Goal: Information Seeking & Learning: Learn about a topic

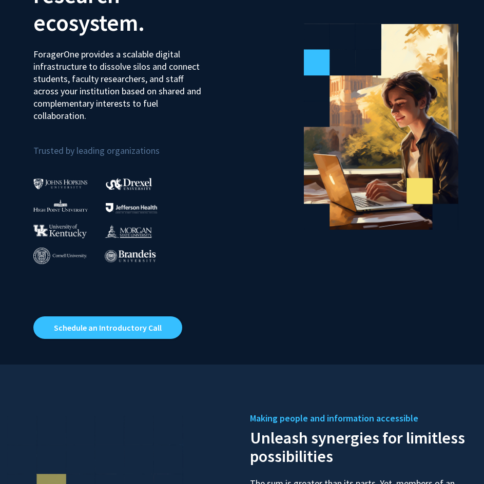
scroll to position [51, 0]
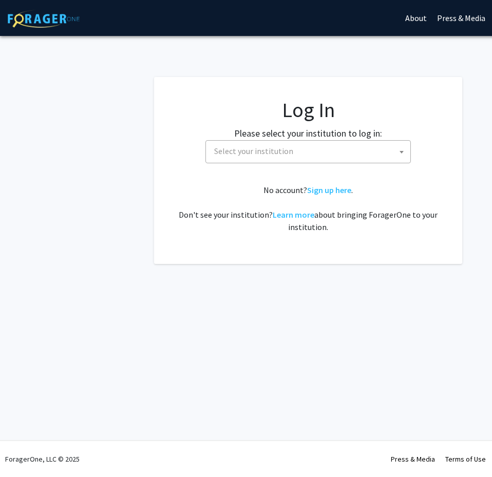
click at [270, 132] on label "Please select your institution to log in:" at bounding box center [308, 133] width 148 height 14
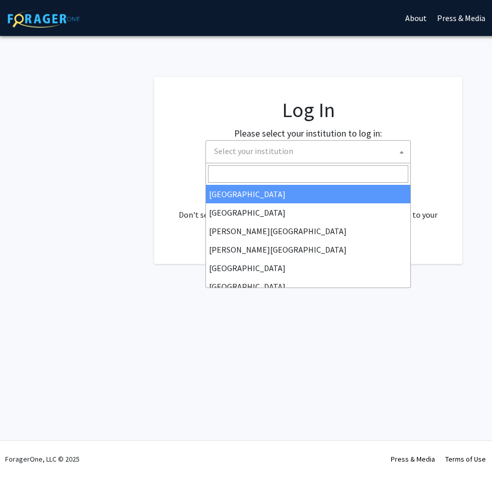
click at [263, 147] on span "Select your institution" at bounding box center [253, 151] width 79 height 10
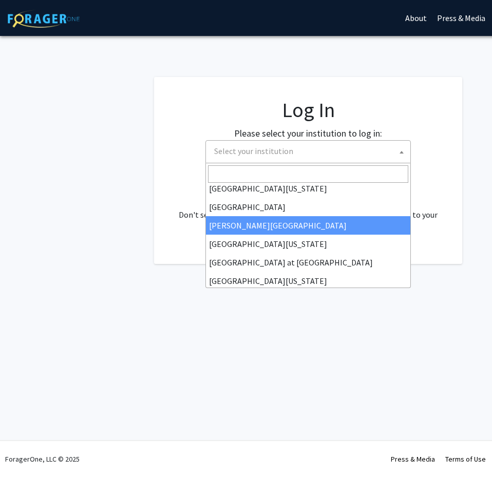
scroll to position [359, 0]
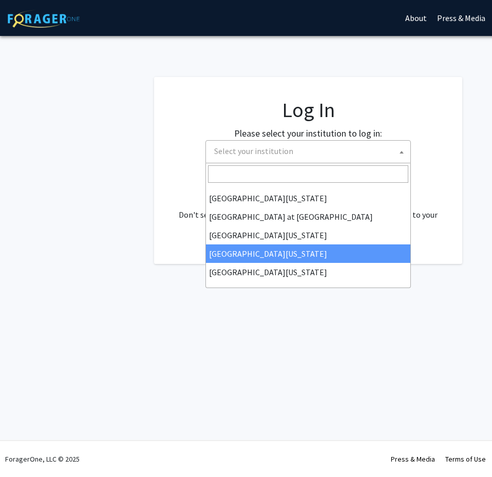
select select "31"
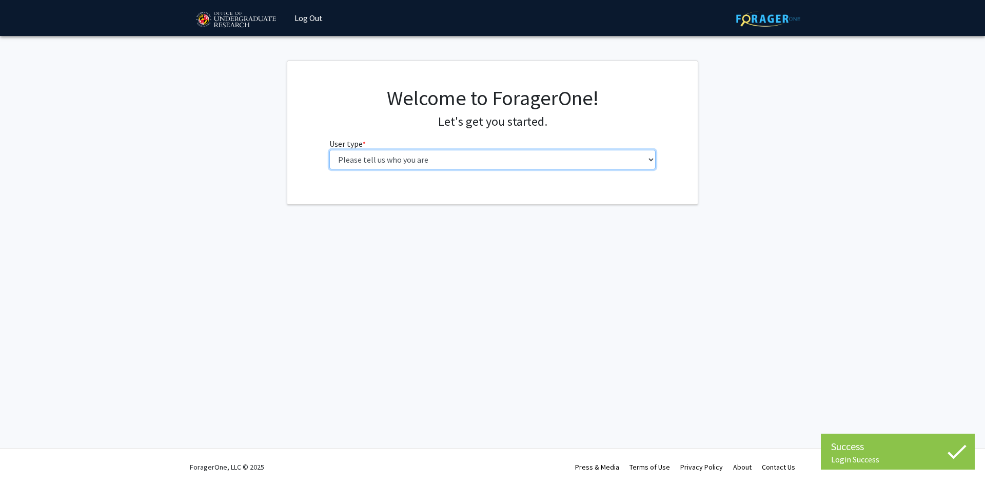
click at [442, 159] on select "Please tell us who you are Undergraduate Student Master's Student Doctoral Cand…" at bounding box center [492, 159] width 327 height 19
select select "1: undergrad"
click at [329, 150] on select "Please tell us who you are Undergraduate Student Master's Student Doctoral Cand…" at bounding box center [492, 159] width 327 height 19
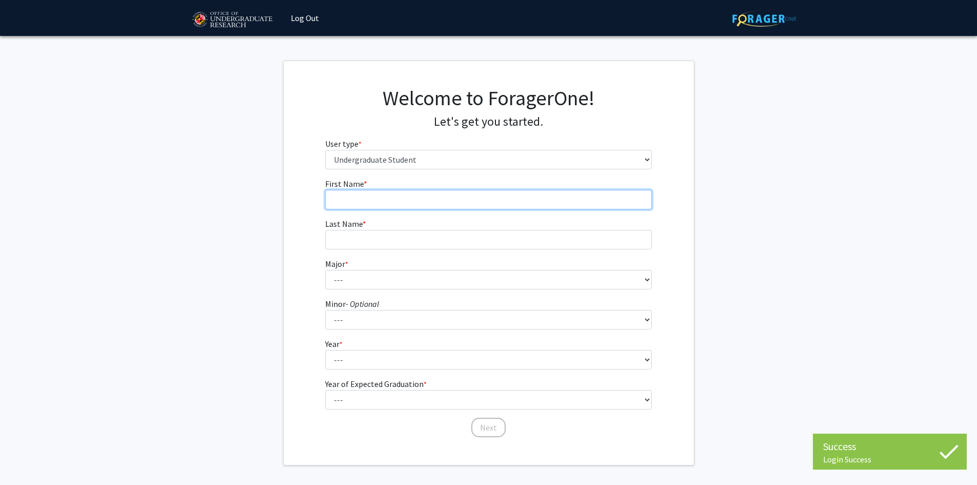
click at [413, 203] on input "First Name * required" at bounding box center [488, 199] width 327 height 19
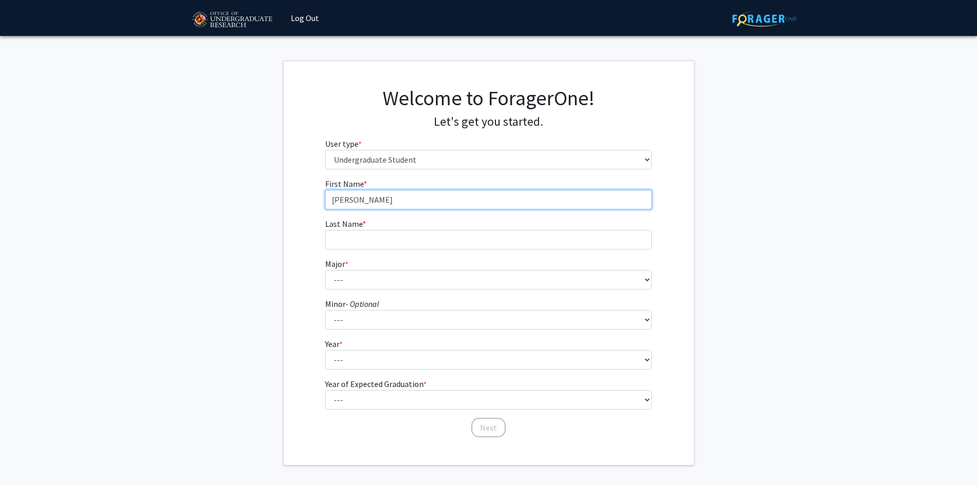
type input "Eileen"
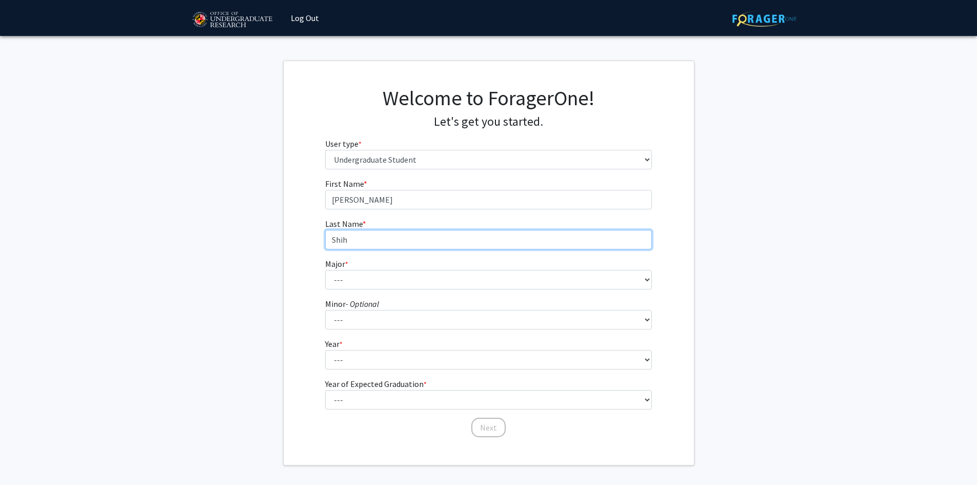
type input "Shih"
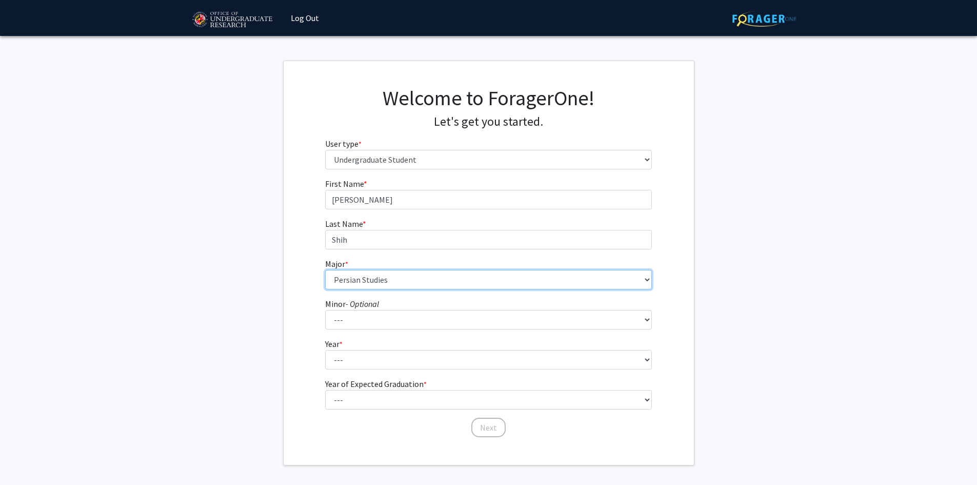
select select "84: 2385"
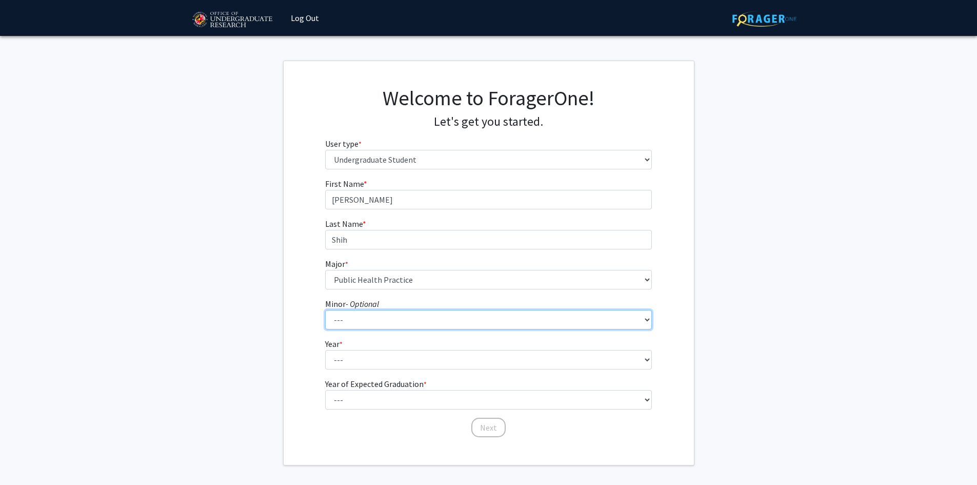
click at [388, 324] on select "--- Actuarial Mathematics Advanced Cybersecurity Experience for Students Africa…" at bounding box center [488, 319] width 327 height 19
select select "106: 1909"
click at [399, 319] on select "--- Actuarial Mathematics Advanced Cybersecurity Experience for Students Africa…" at bounding box center [488, 319] width 327 height 19
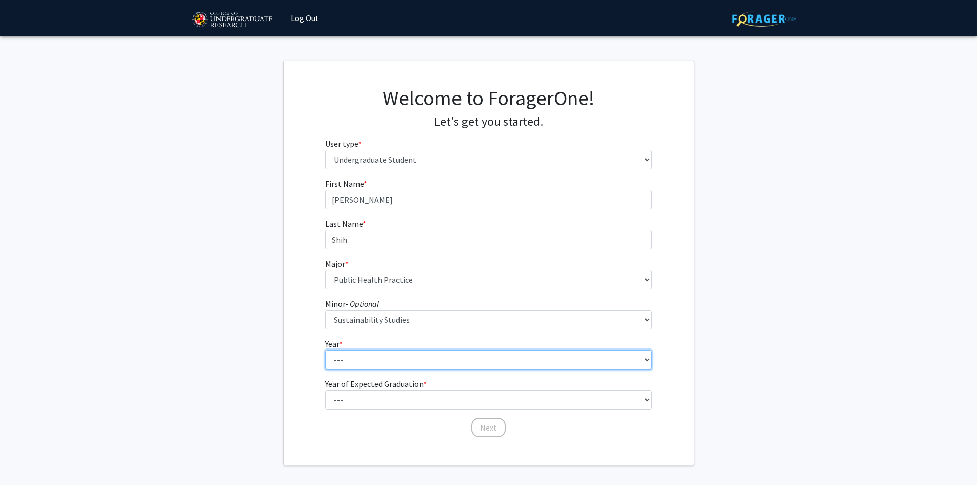
click at [376, 362] on select "--- First-year Sophomore Junior Senior Postbaccalaureate Certificate" at bounding box center [488, 359] width 327 height 19
select select "4: senior"
click at [325, 350] on select "--- First-year Sophomore Junior Senior Postbaccalaureate Certificate" at bounding box center [488, 359] width 327 height 19
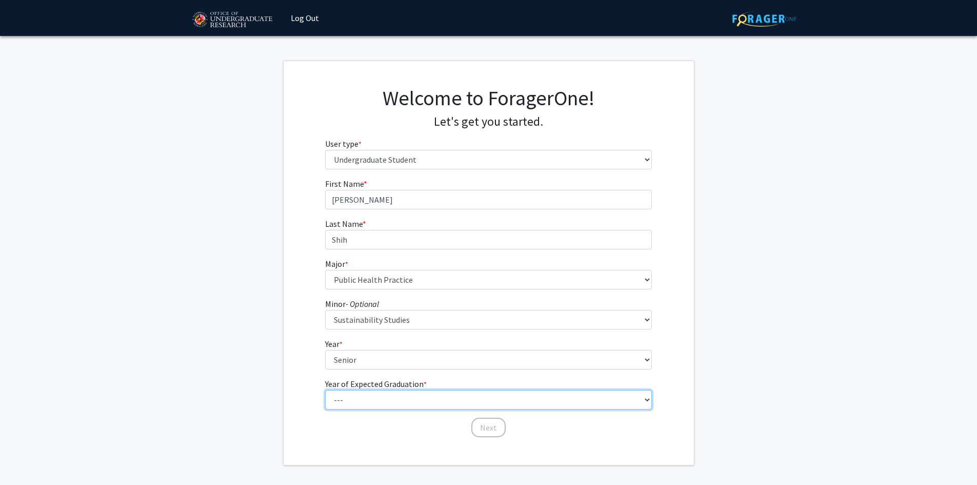
click at [378, 401] on select "--- 2025 2026 2027 2028 2029 2030 2031 2032 2033 2034" at bounding box center [488, 399] width 327 height 19
select select "1: 2025"
click at [325, 390] on select "--- 2025 2026 2027 2028 2029 2030 2031 2032 2033 2034" at bounding box center [488, 399] width 327 height 19
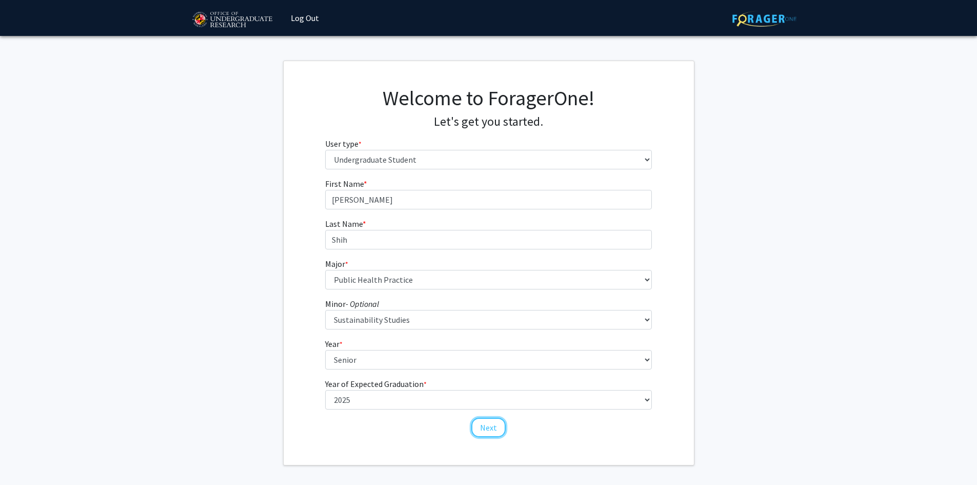
click at [473, 424] on button "Next" at bounding box center [489, 427] width 34 height 19
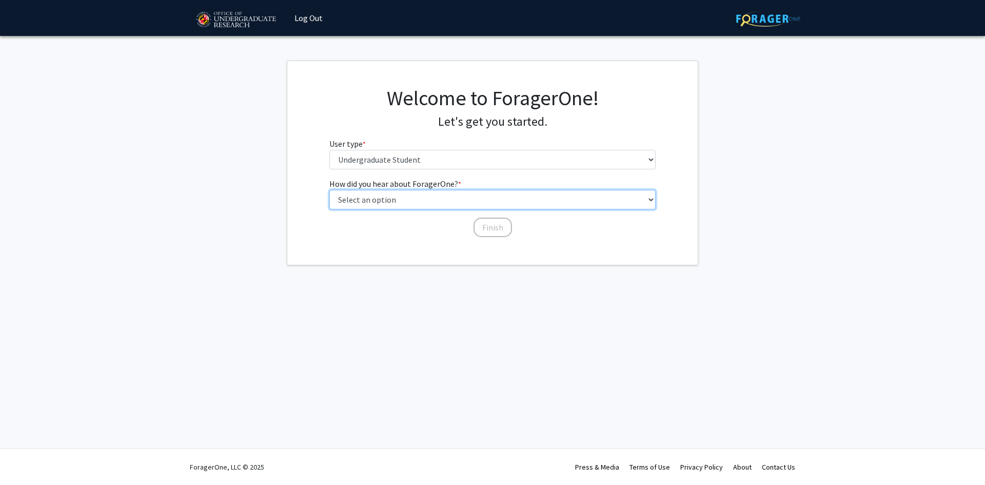
click at [405, 200] on select "Select an option Peer/student recommendation Faculty/staff recommendation Unive…" at bounding box center [492, 199] width 327 height 19
select select "1: peer_recommendation"
click at [329, 190] on select "Select an option Peer/student recommendation Faculty/staff recommendation Unive…" at bounding box center [492, 199] width 327 height 19
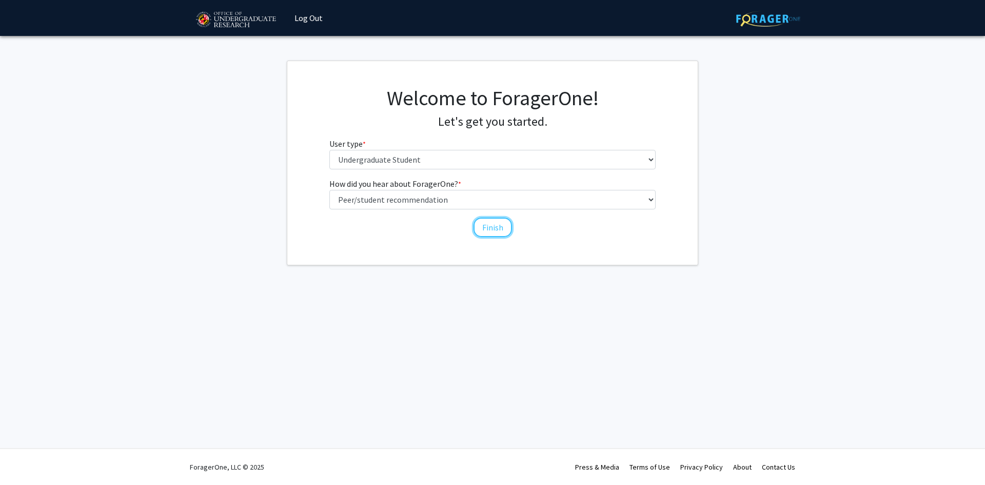
click at [482, 223] on button "Finish" at bounding box center [493, 227] width 38 height 19
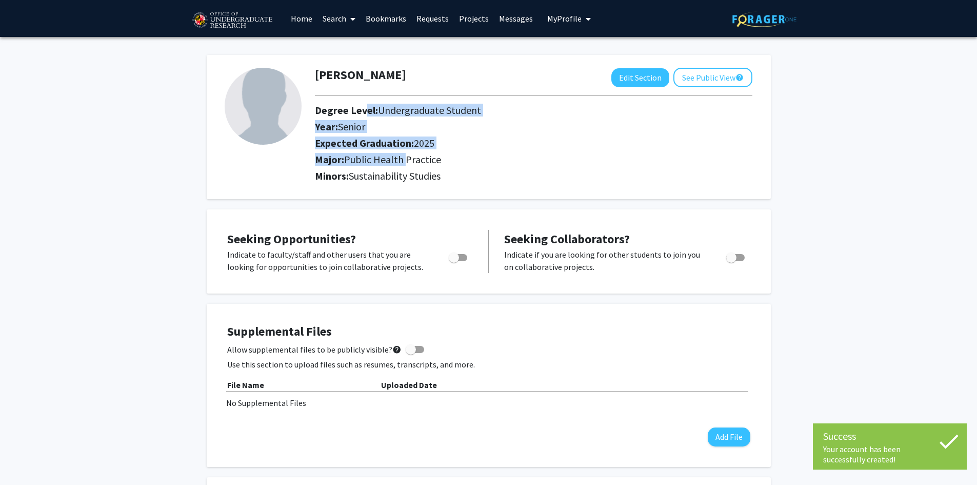
drag, startPoint x: 362, startPoint y: 112, endPoint x: 414, endPoint y: 164, distance: 73.6
click at [414, 162] on div "Eileen Shih Edit Section See Public View help Degree Level: Undergraduate Stude…" at bounding box center [533, 127] width 453 height 119
click at [414, 164] on span "Public Health Practice" at bounding box center [392, 159] width 97 height 13
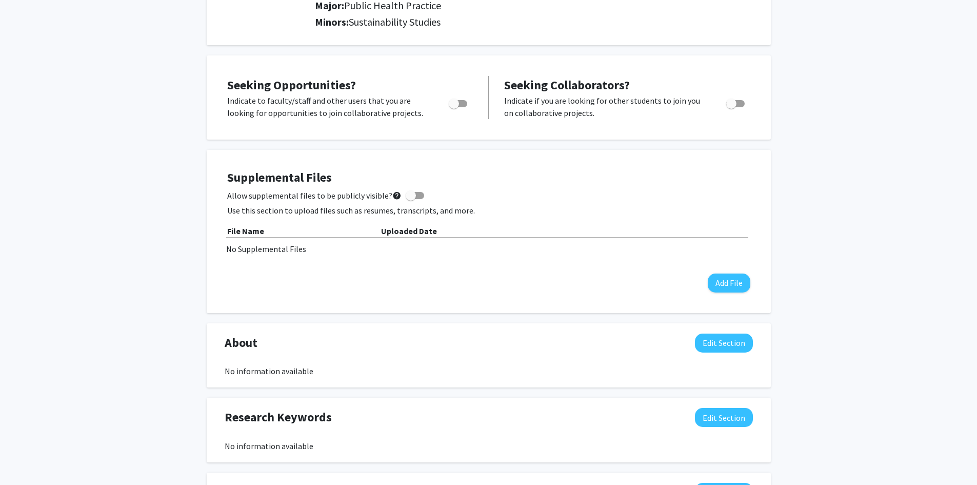
scroll to position [103, 0]
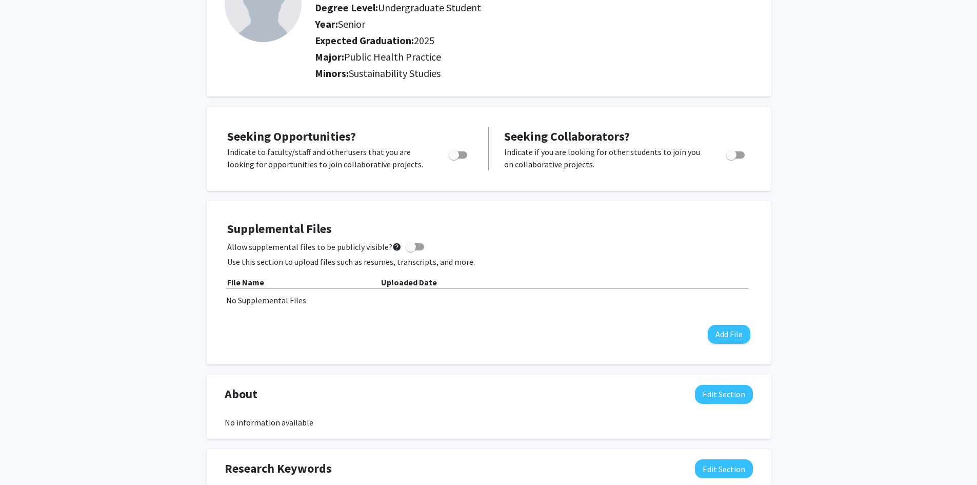
click at [459, 155] on span "Toggle" at bounding box center [454, 155] width 10 height 10
click at [454, 159] on input "Are you actively seeking opportunities?" at bounding box center [454, 159] width 1 height 1
checkbox input "true"
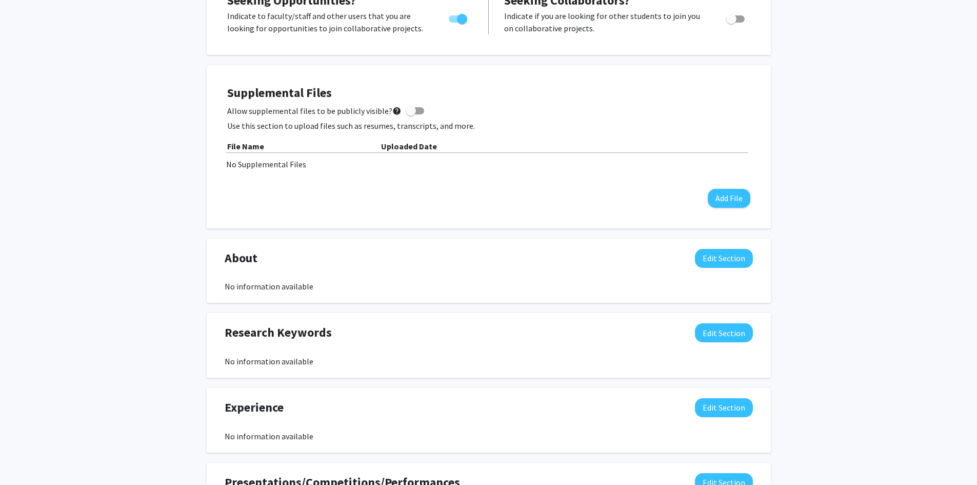
scroll to position [257, 0]
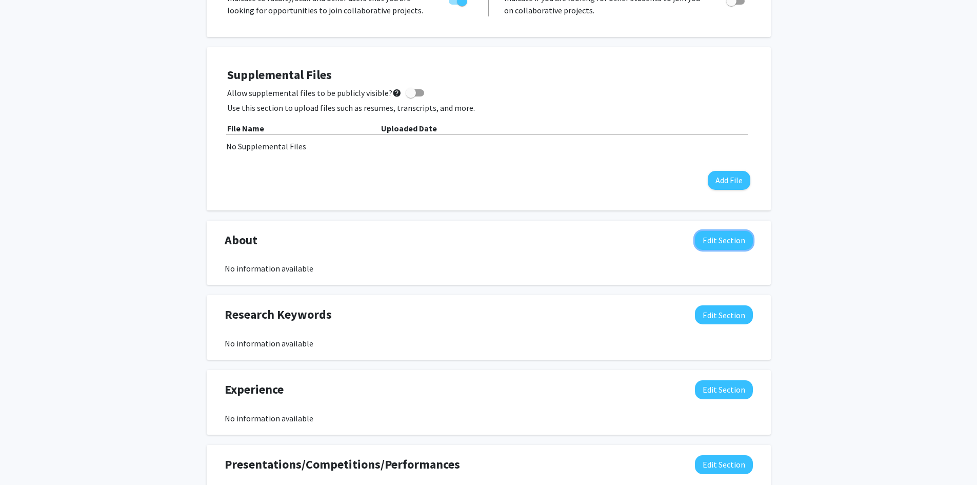
click at [699, 243] on button "Edit Section" at bounding box center [724, 240] width 58 height 19
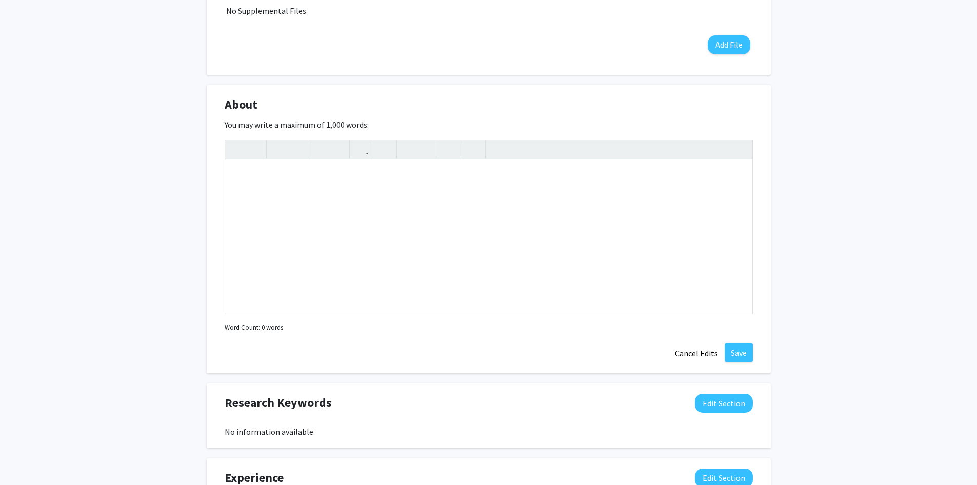
scroll to position [410, 0]
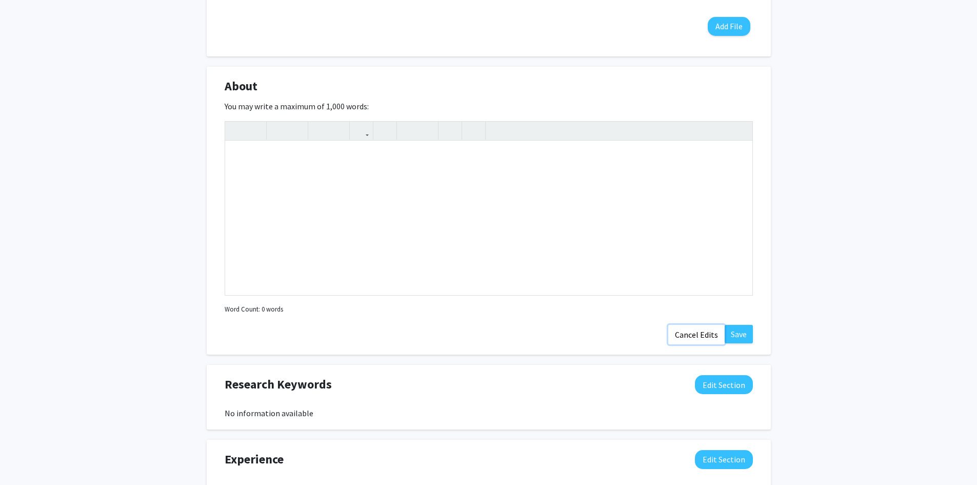
click at [676, 333] on button "Cancel Edits" at bounding box center [697, 334] width 56 height 19
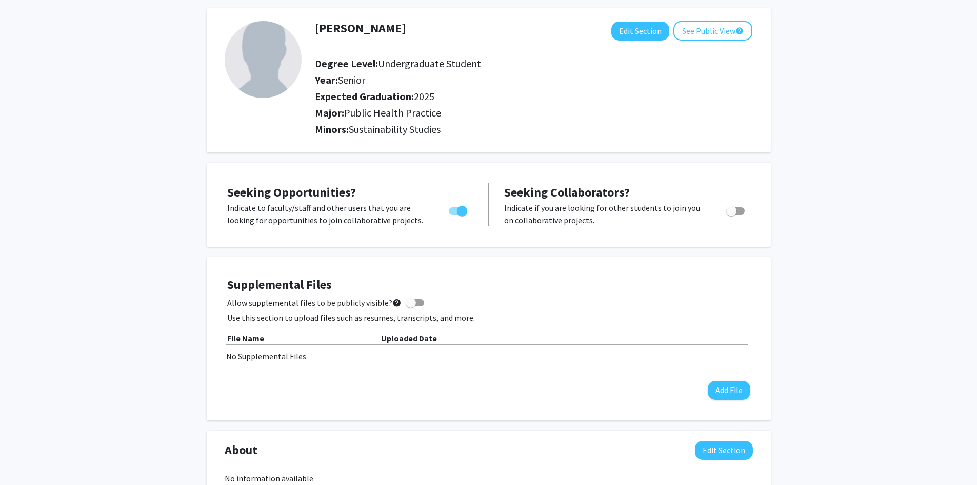
scroll to position [0, 0]
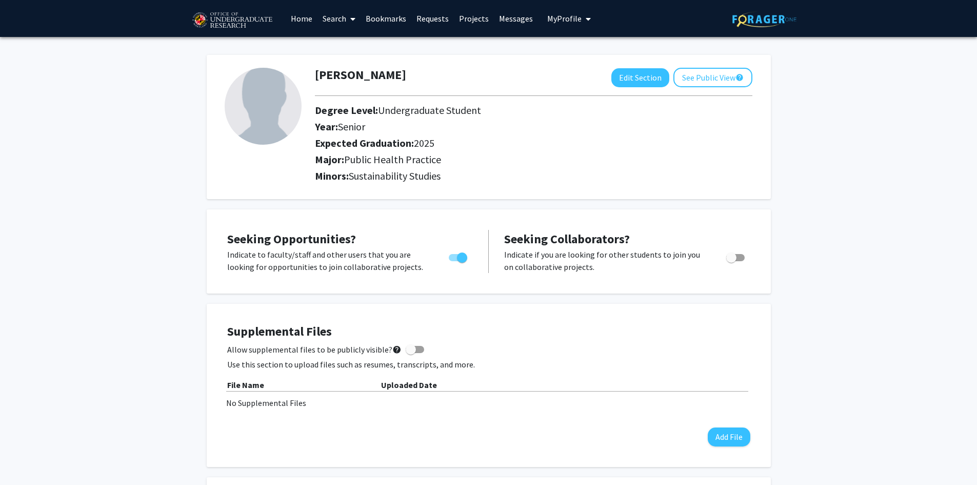
drag, startPoint x: 366, startPoint y: 112, endPoint x: 414, endPoint y: 148, distance: 59.7
click at [414, 147] on div "Degree Level: Undergraduate Student Year: Senior Expected Graduation: 2025" at bounding box center [498, 128] width 382 height 49
click at [414, 148] on h2 "Expected Graduation: 2025" at bounding box center [498, 143] width 367 height 12
drag, startPoint x: 322, startPoint y: 149, endPoint x: 408, endPoint y: 187, distance: 93.9
click at [408, 187] on div "Eileen Shih Edit Section See Public View help Degree Level: Undergraduate Stude…" at bounding box center [489, 127] width 564 height 144
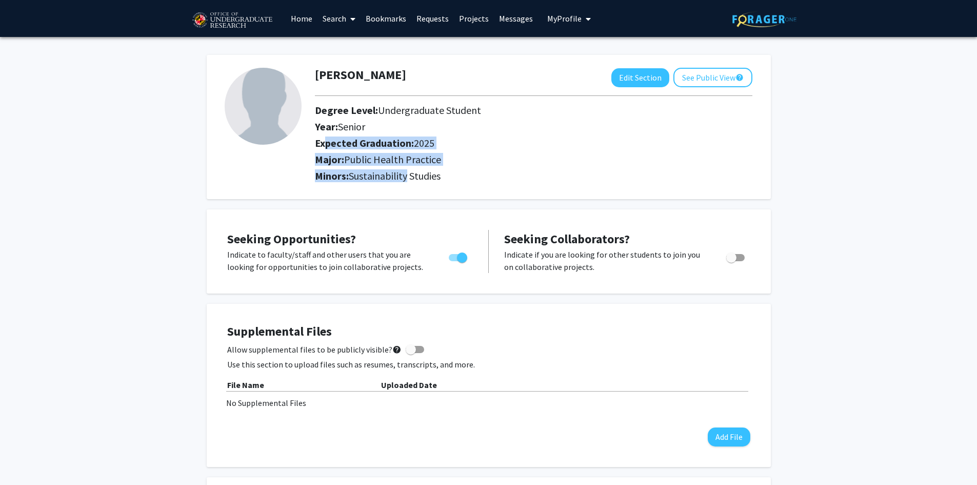
click at [408, 187] on div "Eileen Shih Edit Section See Public View help Degree Level: Undergraduate Stude…" at bounding box center [489, 127] width 564 height 144
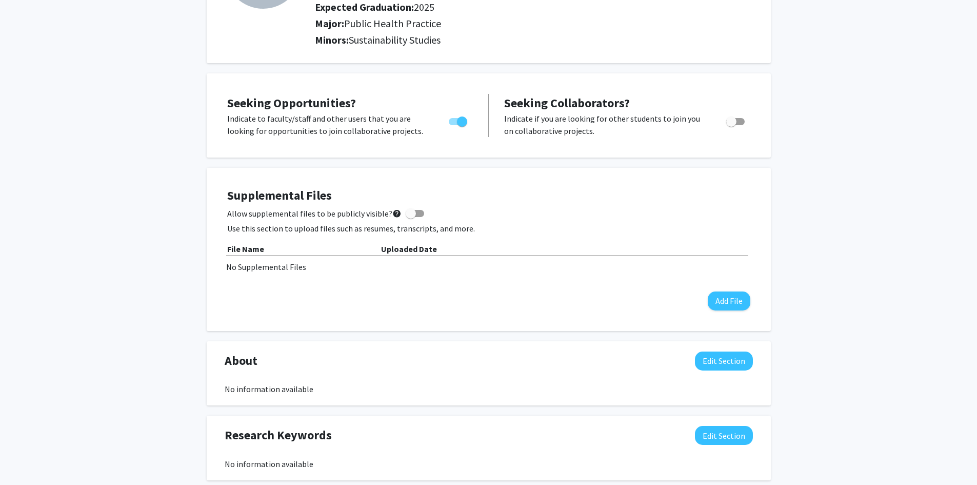
scroll to position [154, 0]
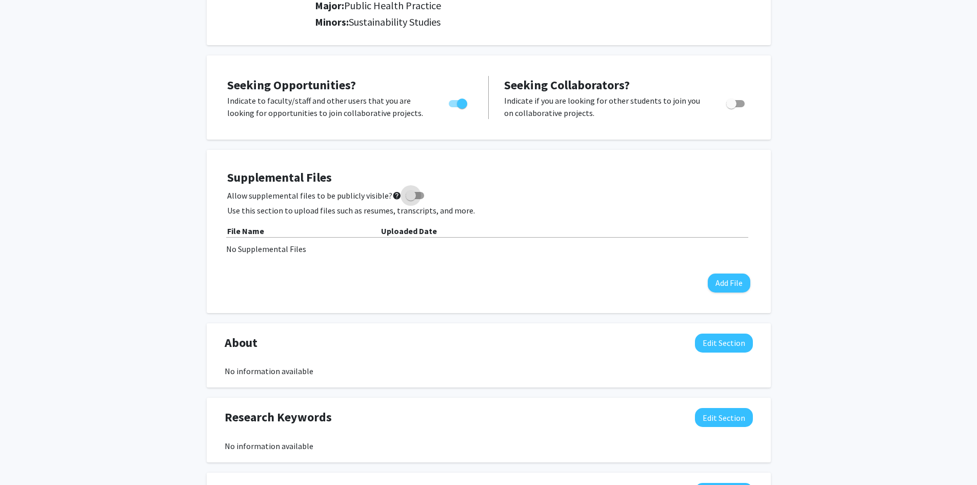
drag, startPoint x: 266, startPoint y: 195, endPoint x: 360, endPoint y: 198, distance: 93.9
click at [360, 198] on span "Allow supplemental files to be publicly visible? help" at bounding box center [314, 195] width 174 height 12
click at [410, 199] on input "Allow supplemental files to be publicly visible? help" at bounding box center [410, 199] width 1 height 1
click at [360, 198] on span "Allow supplemental files to be publicly visible? help" at bounding box center [314, 195] width 174 height 12
click at [410, 199] on input "Allow supplemental files to be publicly visible? help" at bounding box center [410, 199] width 1 height 1
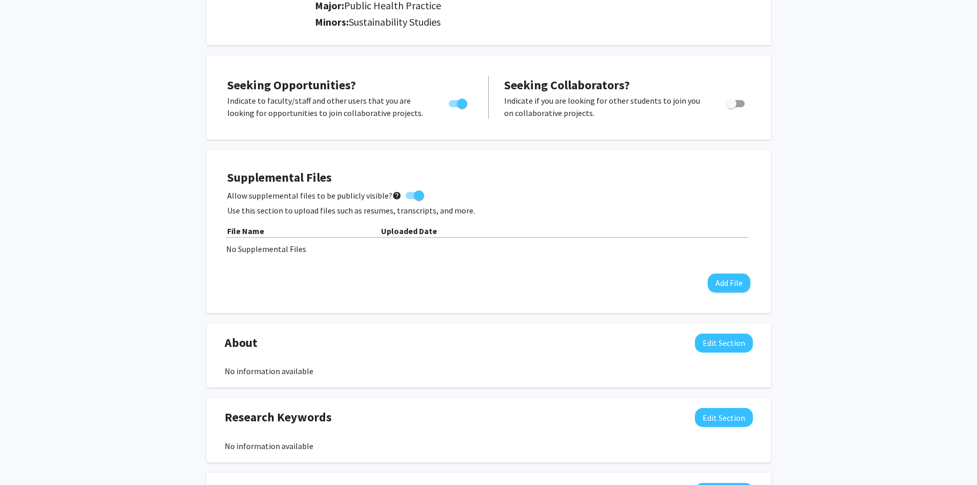
checkbox input "false"
drag, startPoint x: 242, startPoint y: 203, endPoint x: 479, endPoint y: 210, distance: 237.1
click at [479, 210] on div "Supplemental Files Allow supplemental files to be publicly visible? help Use th…" at bounding box center [488, 231] width 523 height 122
click at [479, 210] on p "Use this section to upload files such as resumes, transcripts, and more." at bounding box center [488, 210] width 523 height 12
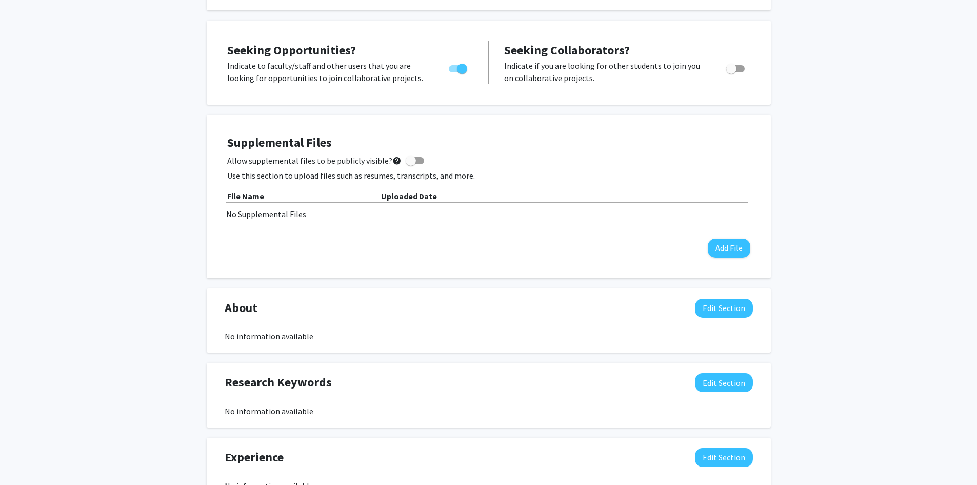
scroll to position [205, 0]
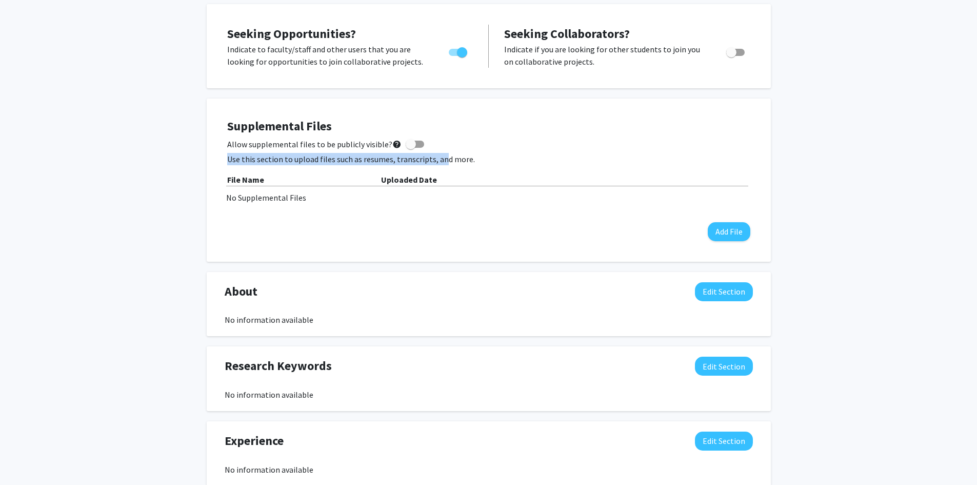
drag, startPoint x: 229, startPoint y: 158, endPoint x: 449, endPoint y: 161, distance: 220.1
click at [449, 161] on p "Use this section to upload files such as resumes, transcripts, and more." at bounding box center [488, 159] width 523 height 12
drag, startPoint x: 251, startPoint y: 160, endPoint x: 411, endPoint y: 161, distance: 160.1
click at [411, 161] on p "Use this section to upload files such as resumes, transcripts, and more." at bounding box center [488, 159] width 523 height 12
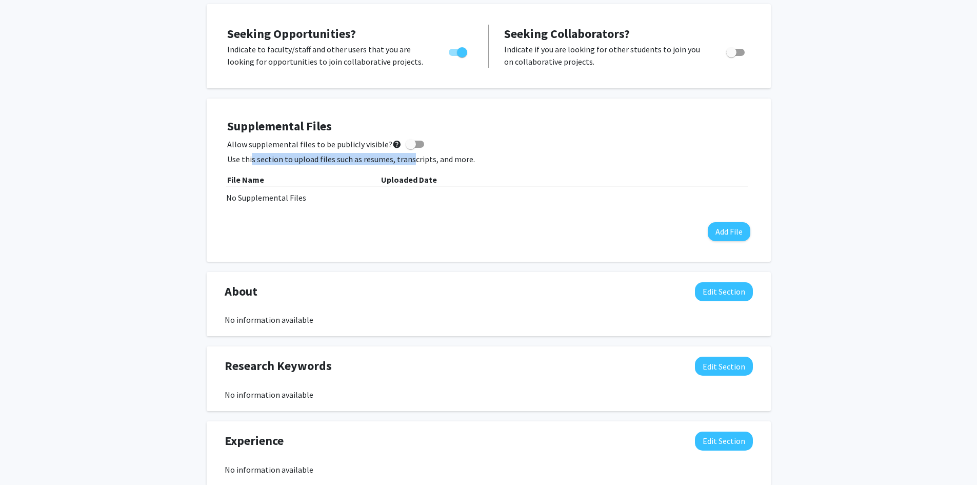
click at [411, 161] on p "Use this section to upload files such as resumes, transcripts, and more." at bounding box center [488, 159] width 523 height 12
click at [731, 234] on button "Add File" at bounding box center [729, 231] width 43 height 19
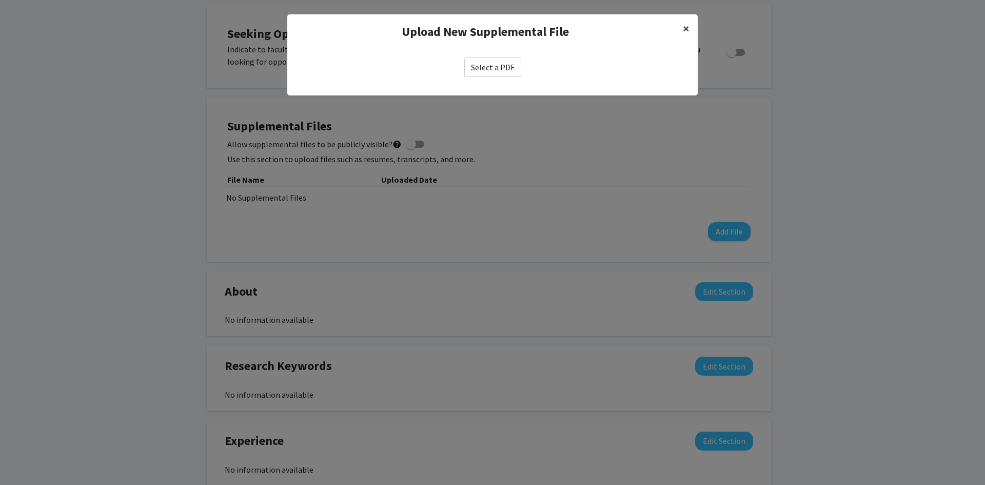
click at [686, 27] on span "×" at bounding box center [686, 29] width 7 height 16
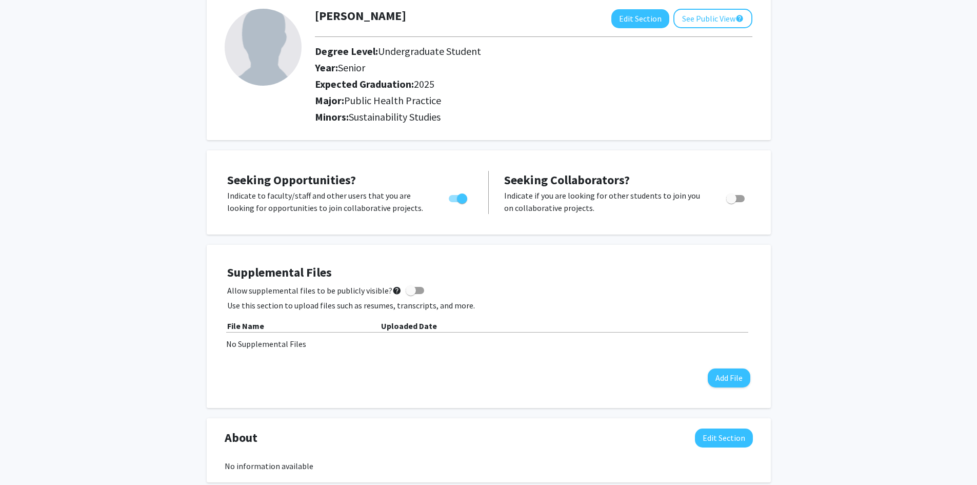
scroll to position [0, 0]
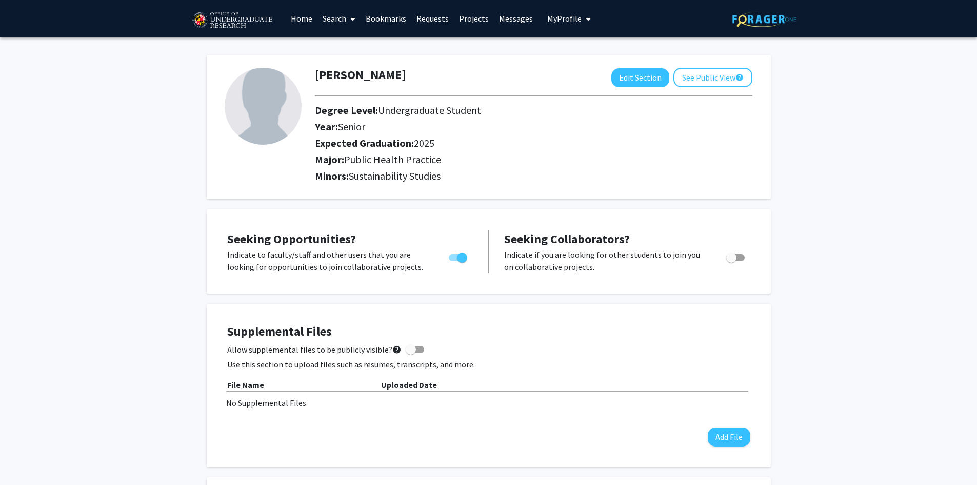
click at [342, 17] on link "Search" at bounding box center [339, 19] width 43 height 36
click at [351, 49] on span "Faculty/Staff" at bounding box center [355, 47] width 75 height 21
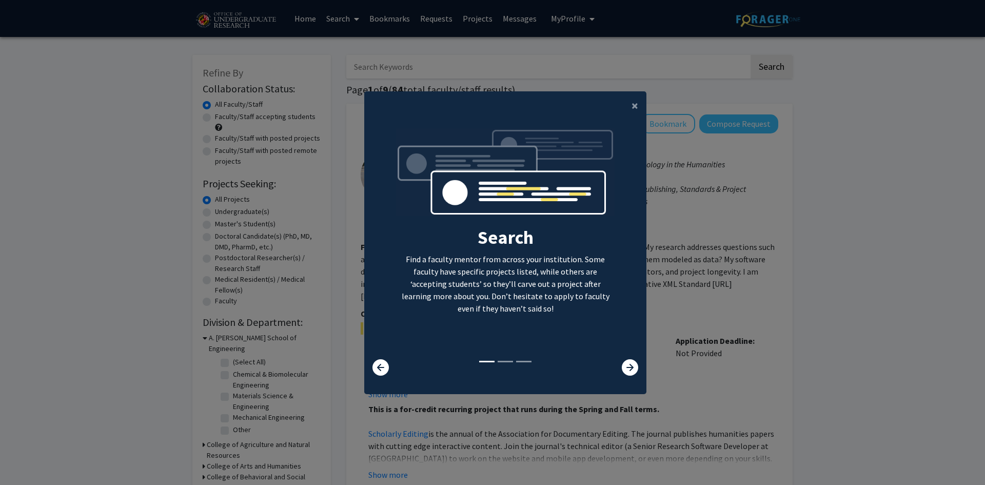
click at [626, 367] on icon at bounding box center [630, 367] width 16 height 16
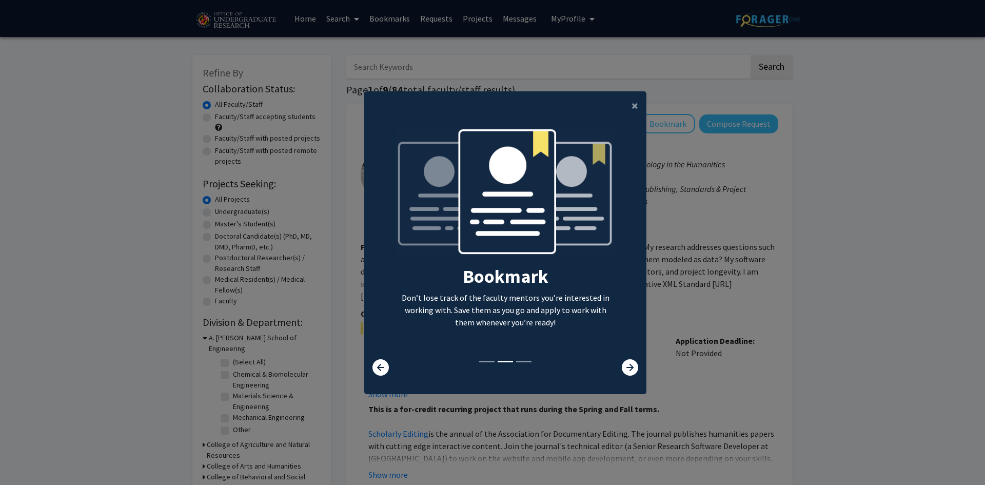
click at [626, 367] on icon at bounding box center [630, 367] width 16 height 16
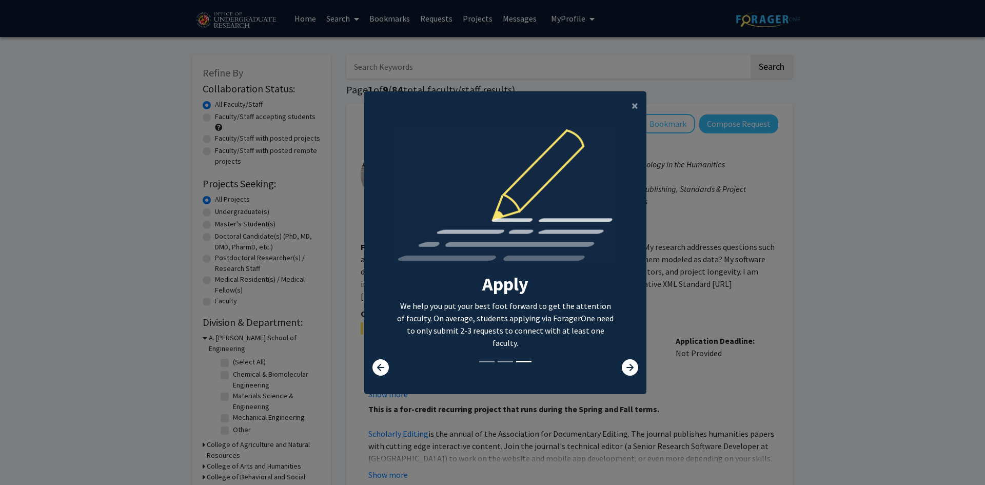
click at [382, 369] on icon at bounding box center [380, 367] width 16 height 16
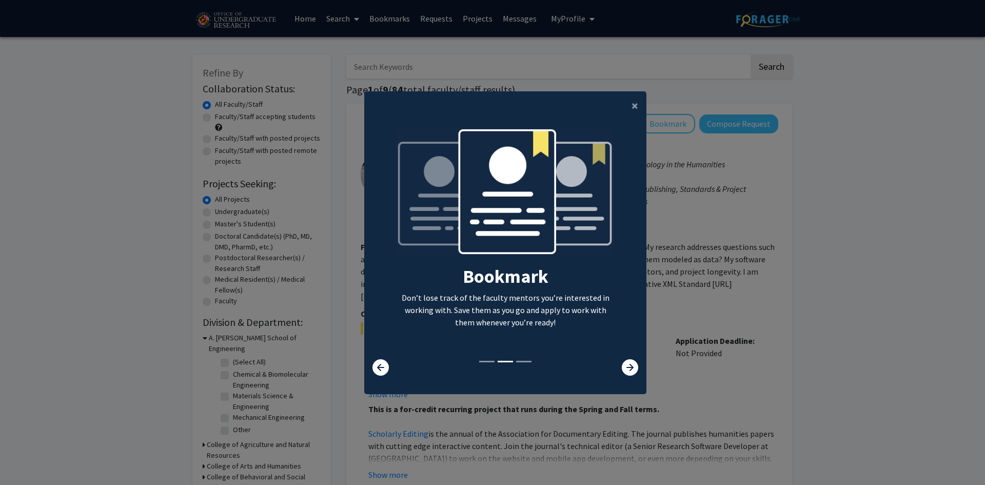
click at [382, 369] on icon at bounding box center [380, 367] width 16 height 16
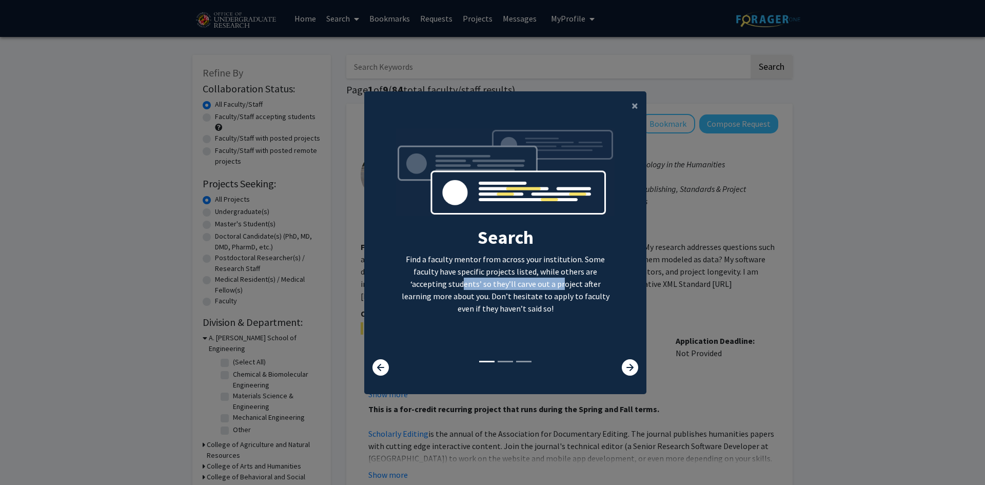
drag, startPoint x: 405, startPoint y: 284, endPoint x: 514, endPoint y: 288, distance: 109.3
click at [511, 288] on p "Find a faculty mentor from across your institution. Some faculty have specific …" at bounding box center [505, 284] width 219 height 62
click at [514, 288] on p "Find a faculty mentor from across your institution. Some faculty have specific …" at bounding box center [505, 284] width 219 height 62
drag, startPoint x: 412, startPoint y: 293, endPoint x: 525, endPoint y: 296, distance: 112.4
click at [522, 296] on p "Find a faculty mentor from across your institution. Some faculty have specific …" at bounding box center [505, 284] width 219 height 62
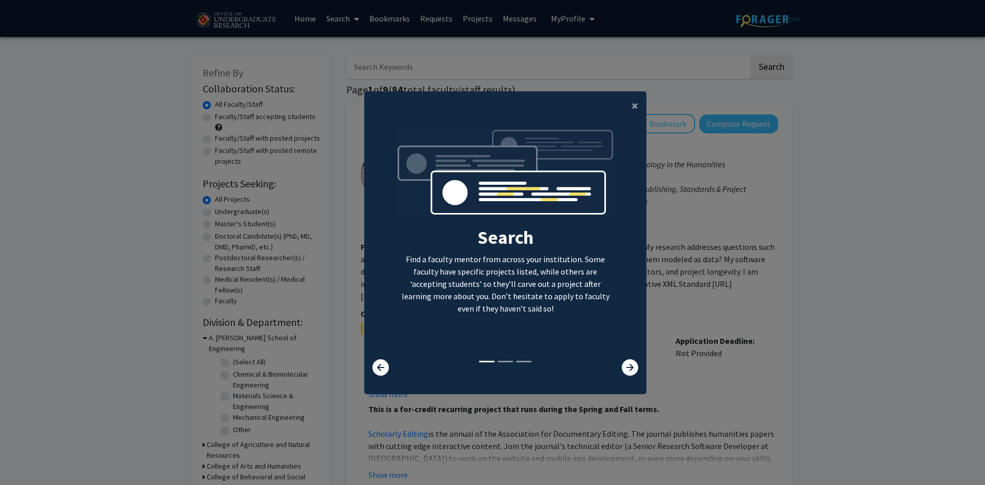
click at [525, 296] on p "Find a faculty mentor from across your institution. Some faculty have specific …" at bounding box center [505, 284] width 219 height 62
click at [614, 367] on div at bounding box center [622, 367] width 47 height 16
click at [622, 366] on icon at bounding box center [630, 367] width 16 height 16
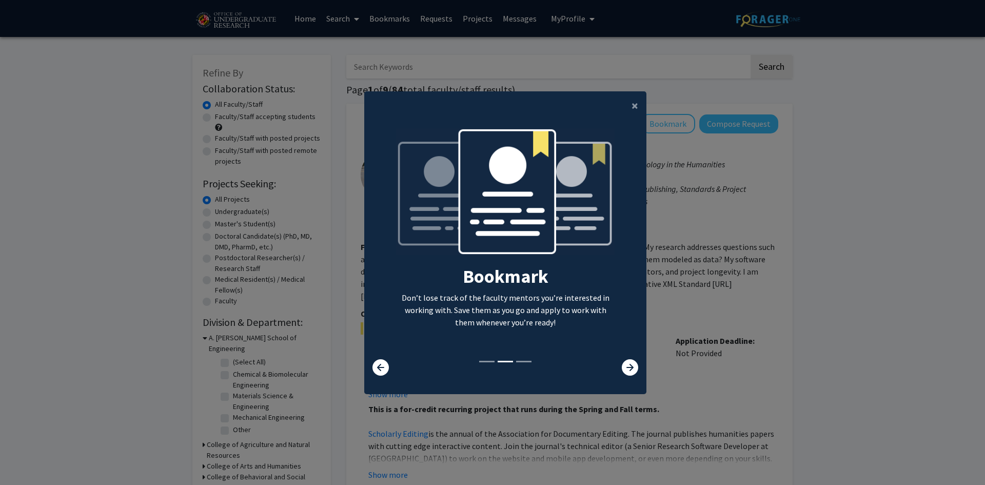
click at [622, 366] on icon at bounding box center [630, 367] width 16 height 16
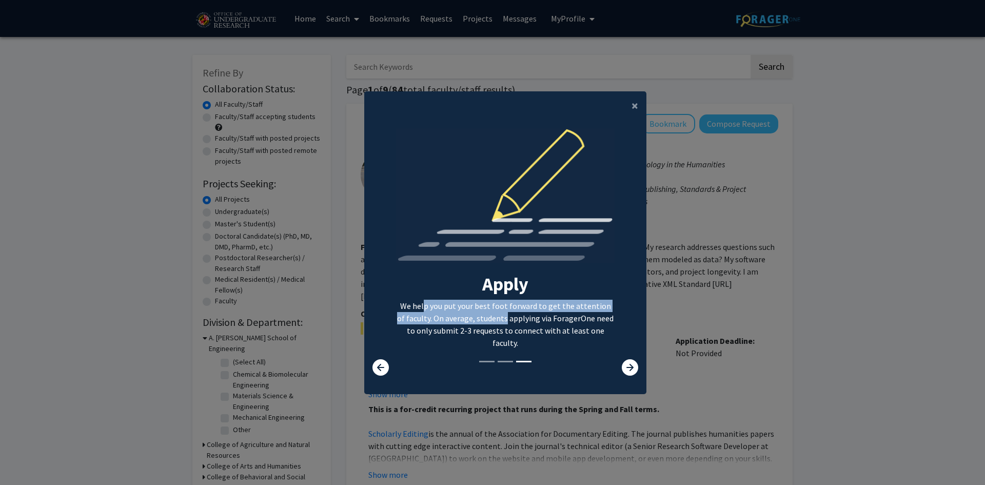
drag, startPoint x: 419, startPoint y: 306, endPoint x: 503, endPoint y: 324, distance: 86.1
click at [502, 324] on p "We help you put your best foot forward to get the attention of faculty. On aver…" at bounding box center [505, 324] width 219 height 49
click at [503, 324] on p "We help you put your best foot forward to get the attention of faculty. On aver…" at bounding box center [505, 324] width 219 height 49
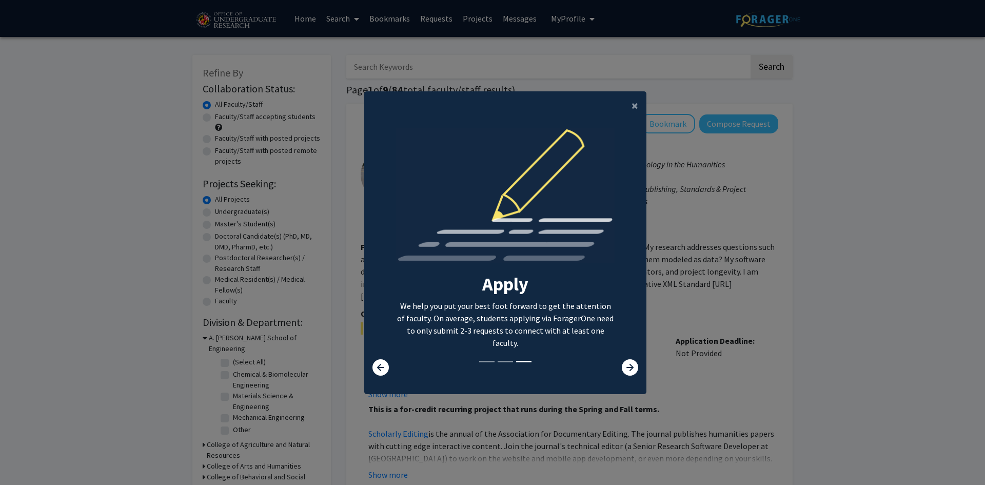
click at [611, 360] on div at bounding box center [622, 367] width 47 height 16
click at [622, 361] on icon at bounding box center [630, 367] width 16 height 16
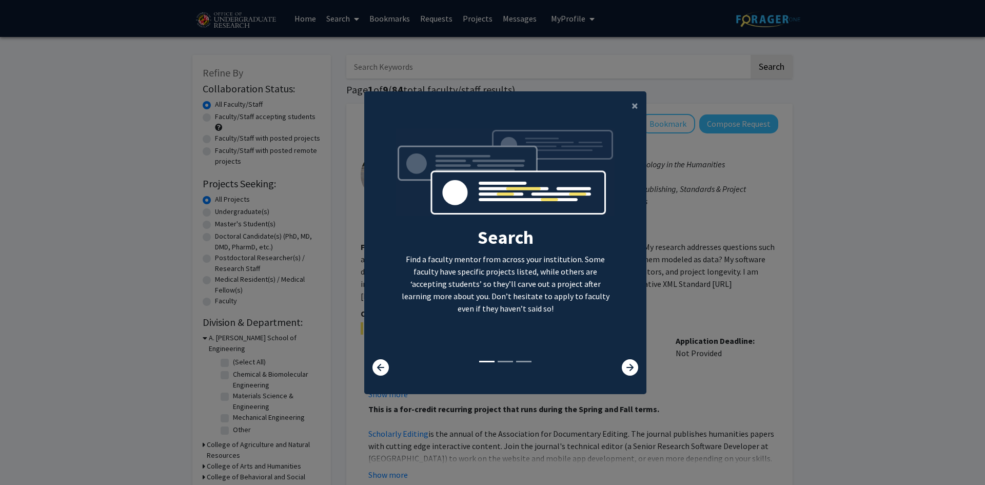
click at [622, 366] on icon at bounding box center [630, 367] width 16 height 16
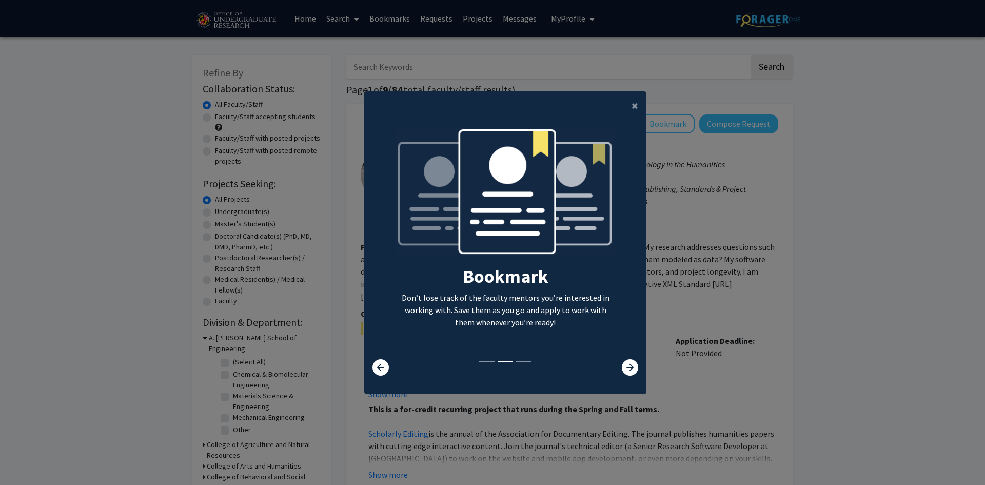
click at [622, 366] on icon at bounding box center [630, 367] width 16 height 16
click at [625, 103] on button "×" at bounding box center [634, 105] width 23 height 29
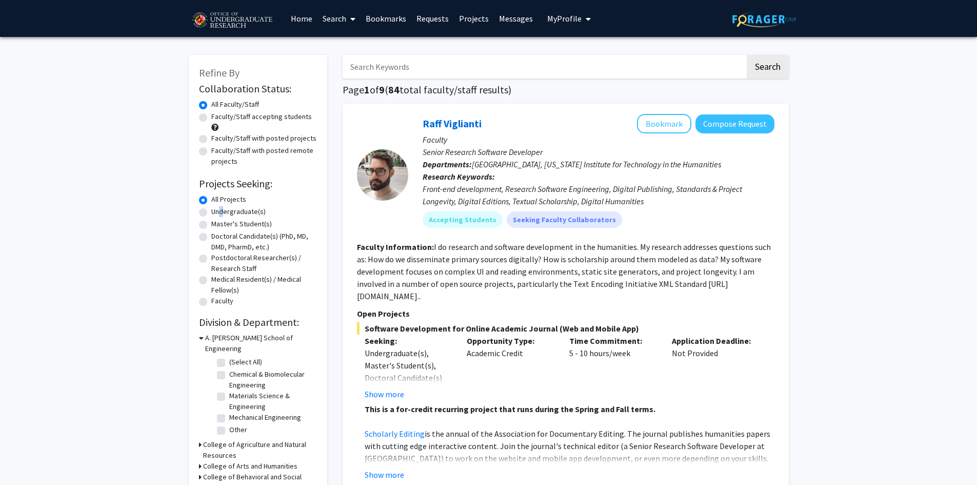
click at [218, 211] on label "Undergraduate(s)" at bounding box center [238, 211] width 54 height 11
click at [211, 211] on label "Undergraduate(s)" at bounding box center [238, 211] width 54 height 11
click at [211, 211] on input "Undergraduate(s)" at bounding box center [214, 209] width 7 height 7
radio input "true"
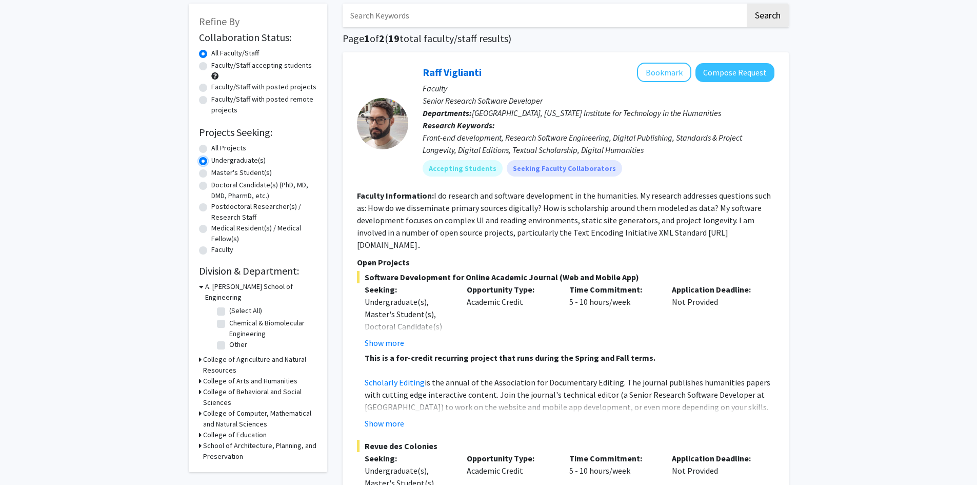
scroll to position [103, 0]
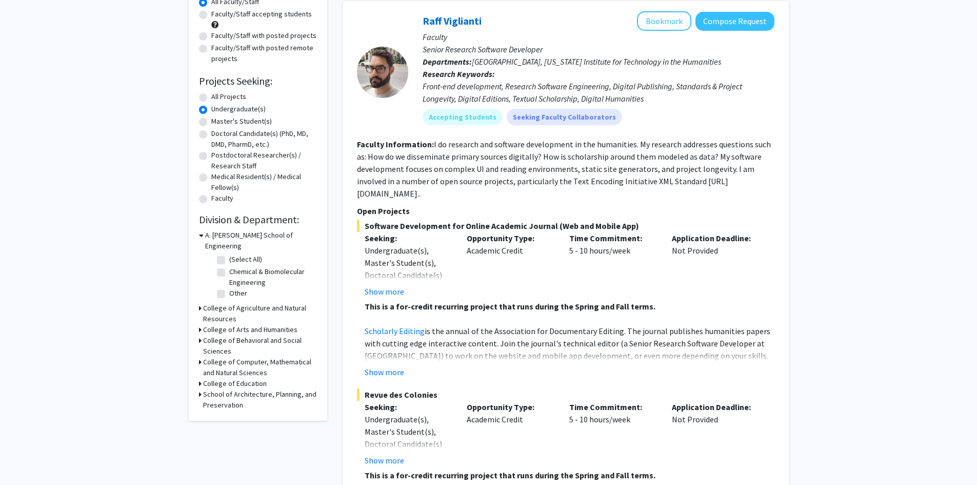
click at [202, 357] on div "College of Computer, Mathematical and Natural Sciences" at bounding box center [258, 368] width 118 height 22
click at [210, 357] on h3 "College of Computer, Mathematical and Natural Sciences" at bounding box center [260, 368] width 114 height 22
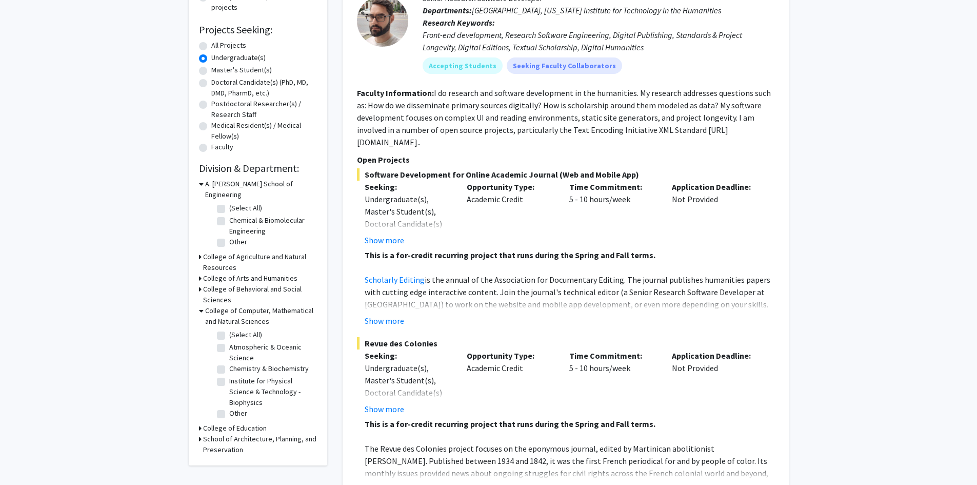
scroll to position [205, 0]
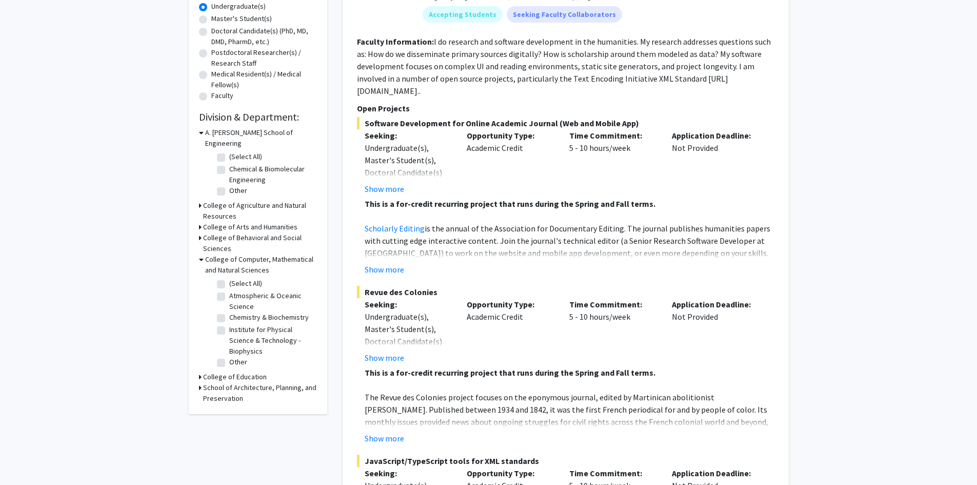
click at [229, 278] on label "(Select All)" at bounding box center [245, 283] width 33 height 11
click at [229, 278] on input "(Select All)" at bounding box center [232, 281] width 7 height 7
checkbox input "true"
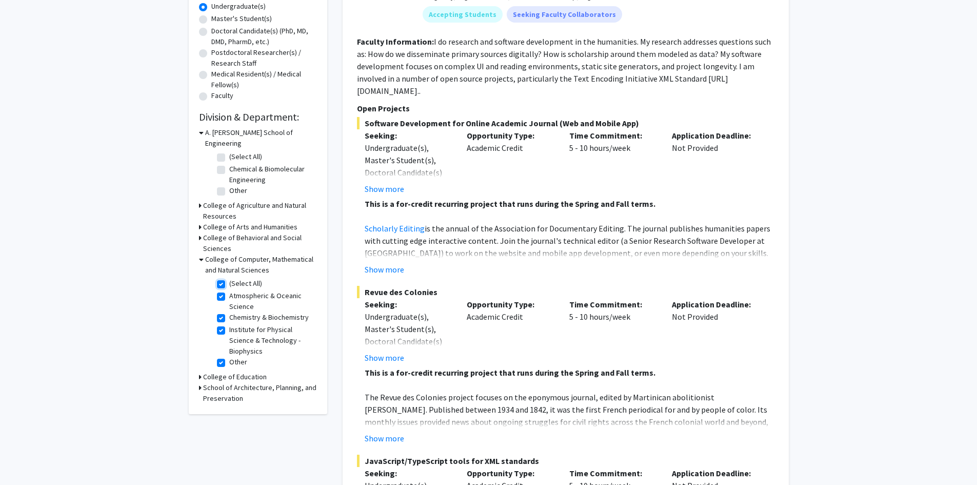
checkbox input "true"
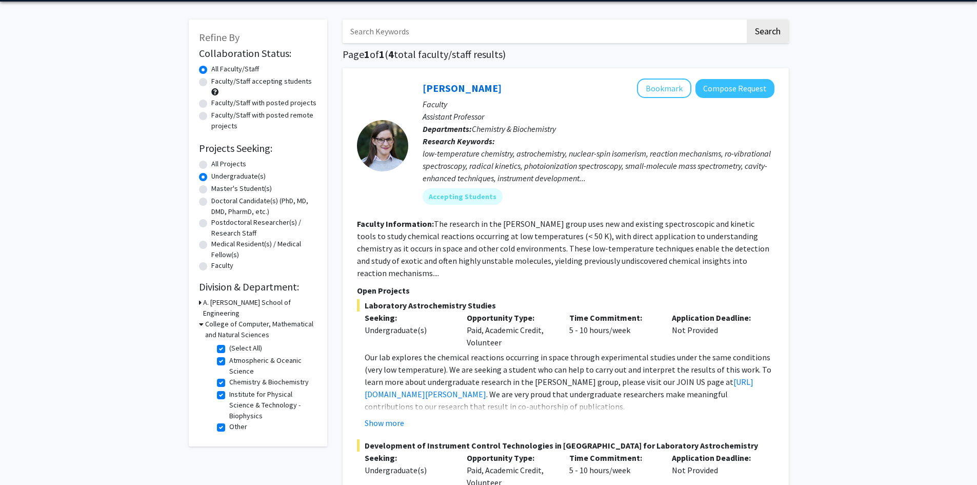
scroll to position [51, 0]
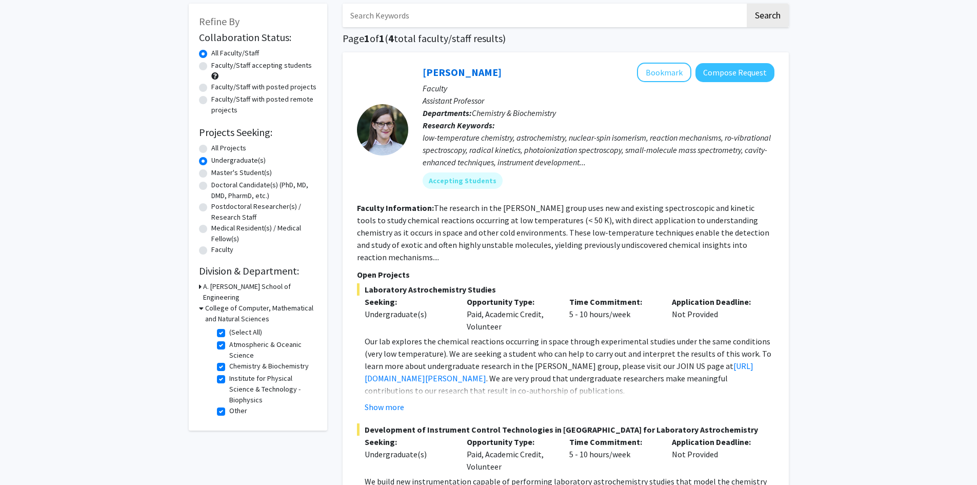
click at [229, 288] on h3 "A. James Clark School of Engineering" at bounding box center [260, 292] width 114 height 22
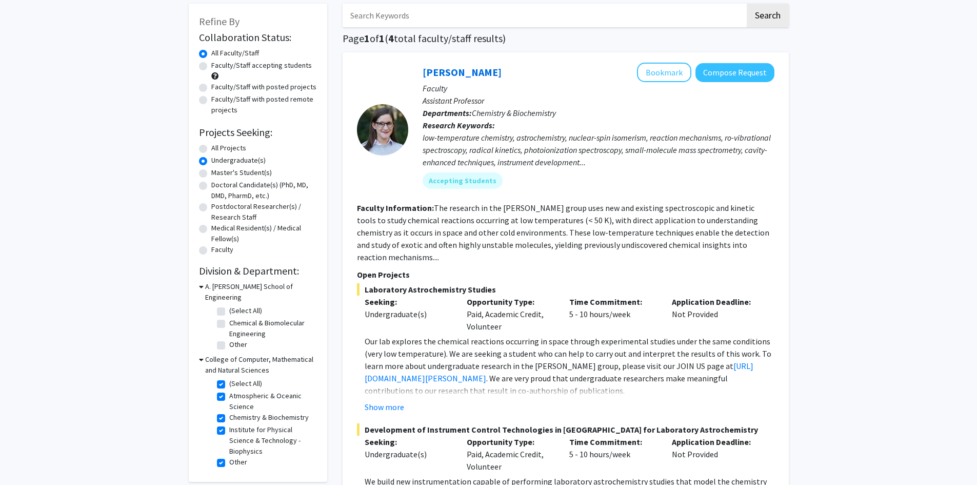
click at [230, 287] on h3 "A. James Clark School of Engineering" at bounding box center [261, 292] width 112 height 22
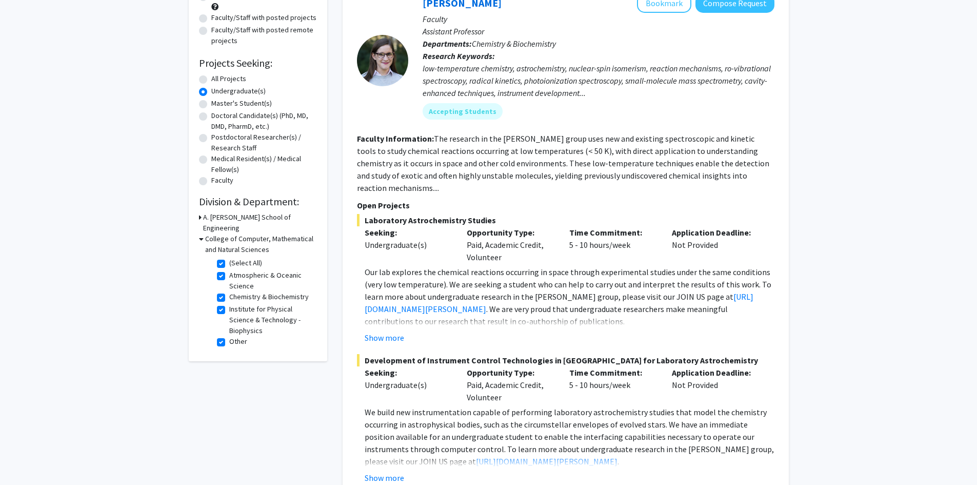
scroll to position [103, 0]
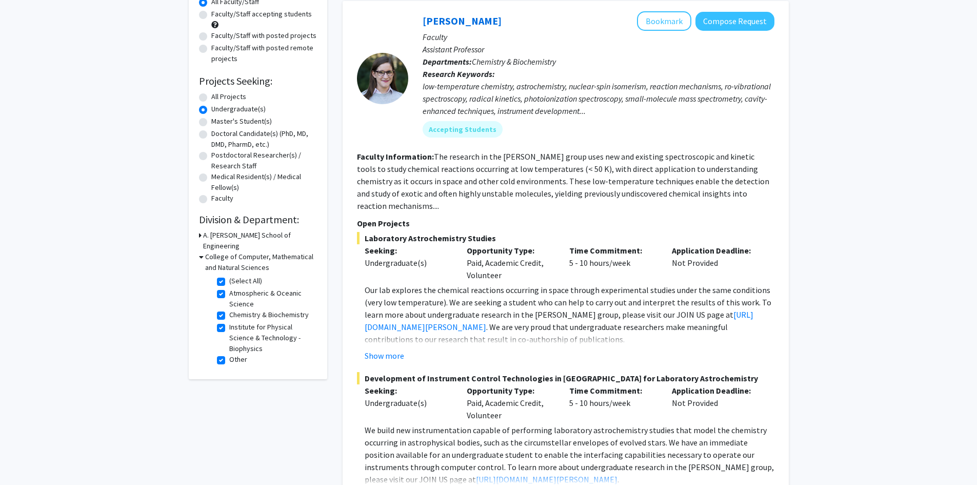
click at [229, 252] on h3 "College of Computer, Mathematical and Natural Sciences" at bounding box center [261, 262] width 112 height 22
click at [229, 252] on h3 "College of Computer, Mathematical and Natural Sciences" at bounding box center [260, 262] width 114 height 22
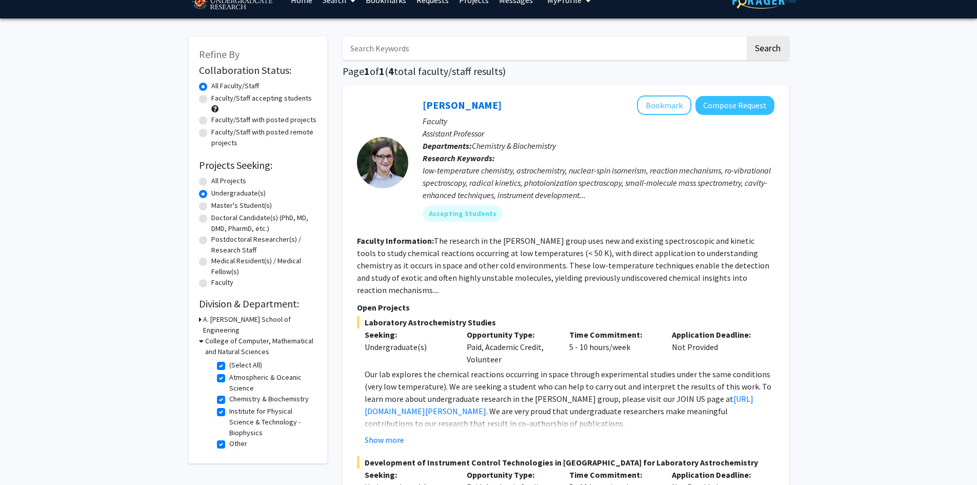
scroll to position [0, 0]
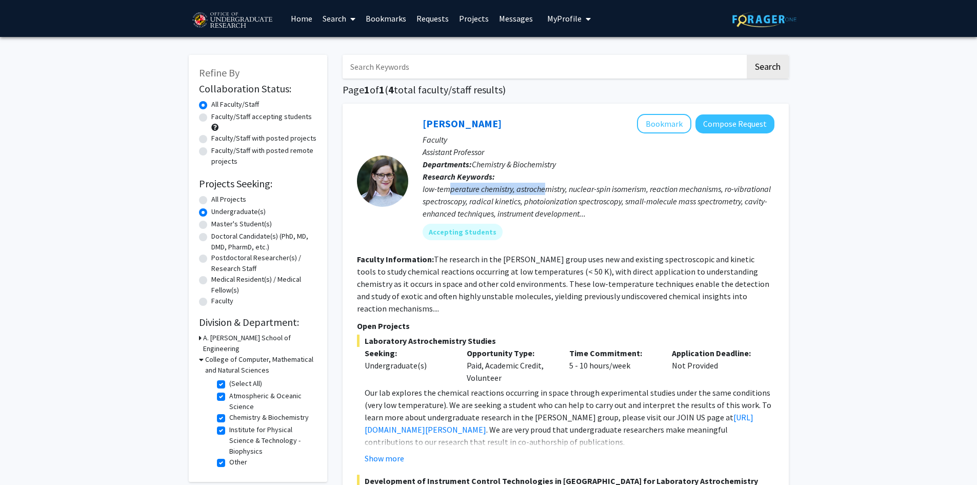
drag, startPoint x: 448, startPoint y: 194, endPoint x: 566, endPoint y: 196, distance: 118.0
click at [566, 196] on div "low-temperature chemistry, astrochemistry, nuclear-spin isomerism, reaction mec…" at bounding box center [599, 201] width 352 height 37
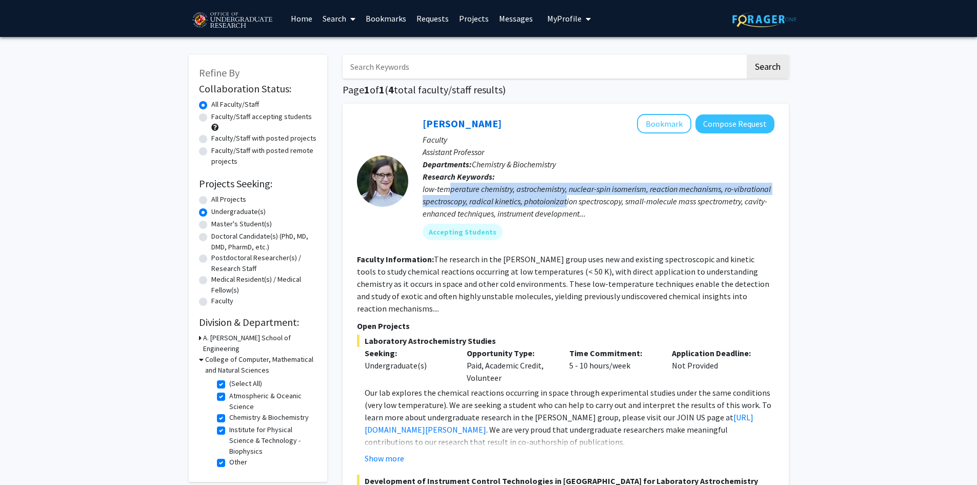
click at [566, 196] on div "low-temperature chemistry, astrochemistry, nuclear-spin isomerism, reaction mec…" at bounding box center [599, 201] width 352 height 37
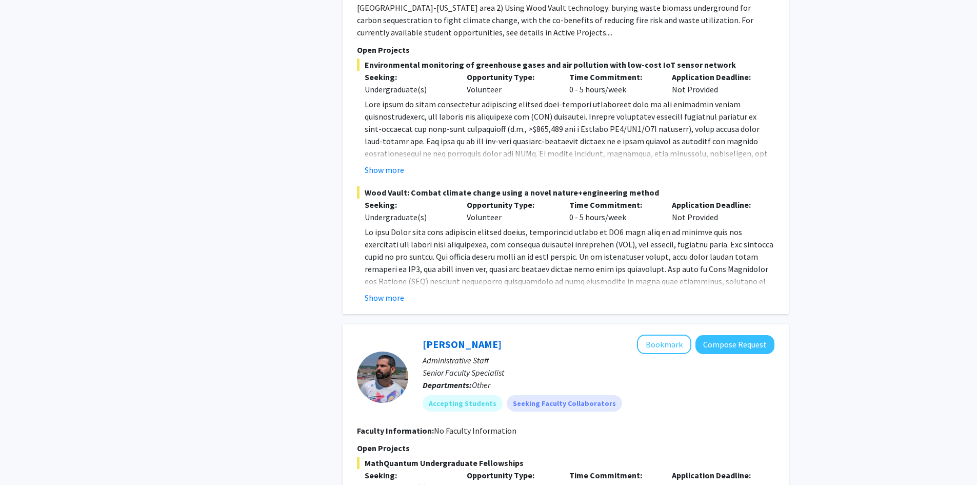
scroll to position [718, 0]
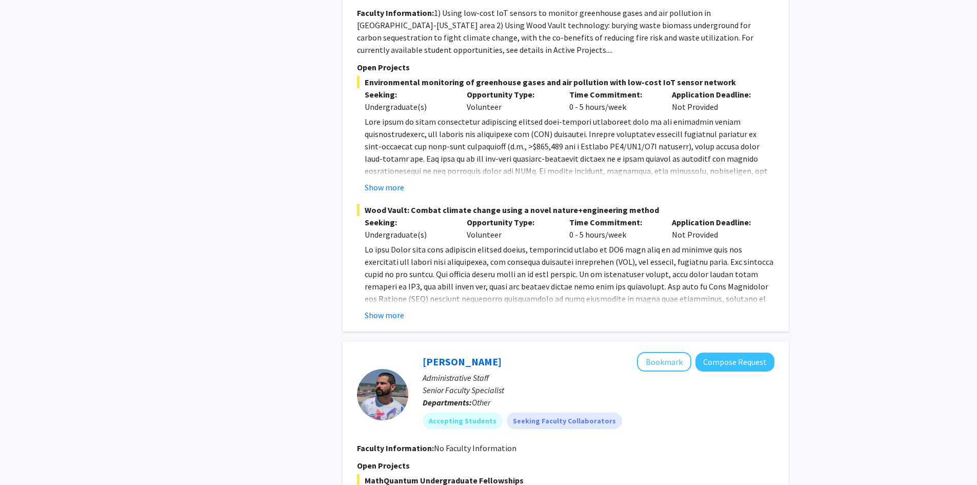
click at [382, 309] on button "Show more" at bounding box center [385, 315] width 40 height 12
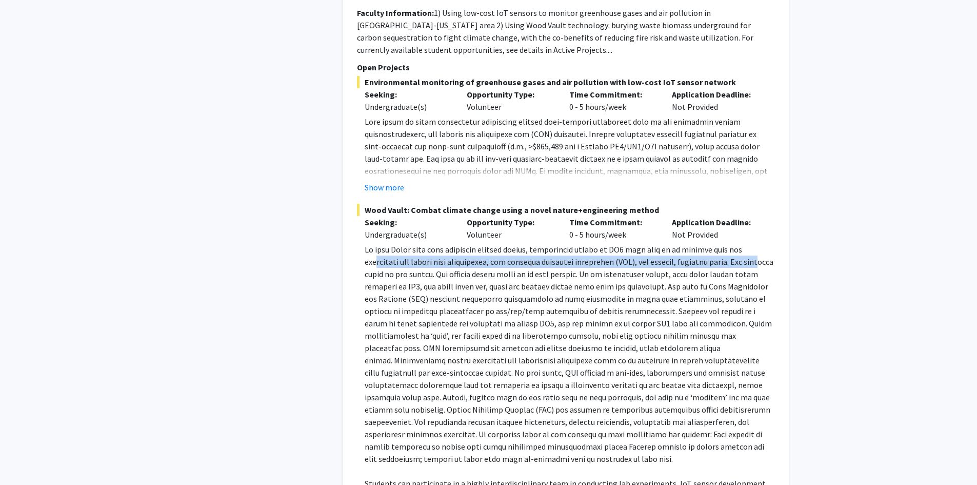
drag, startPoint x: 376, startPoint y: 244, endPoint x: 383, endPoint y: 268, distance: 25.3
click at [383, 267] on p at bounding box center [570, 354] width 410 height 222
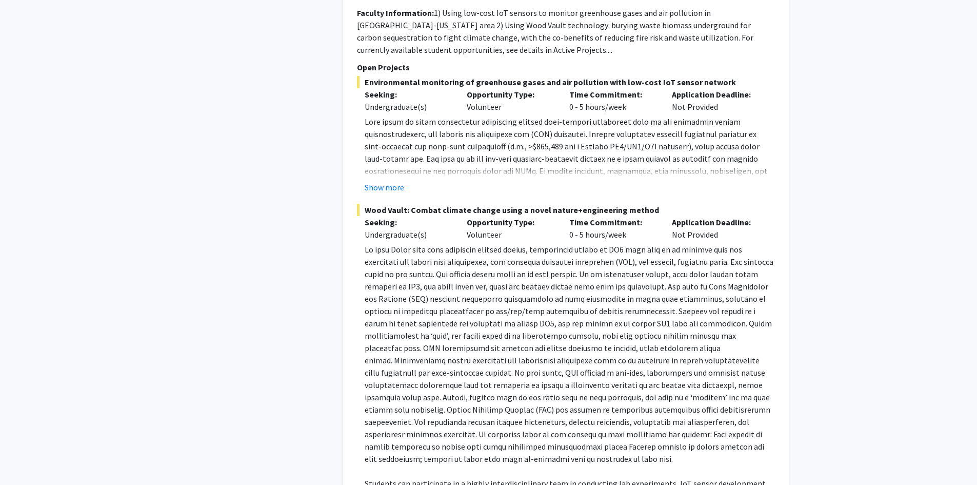
click at [383, 268] on p at bounding box center [570, 354] width 410 height 222
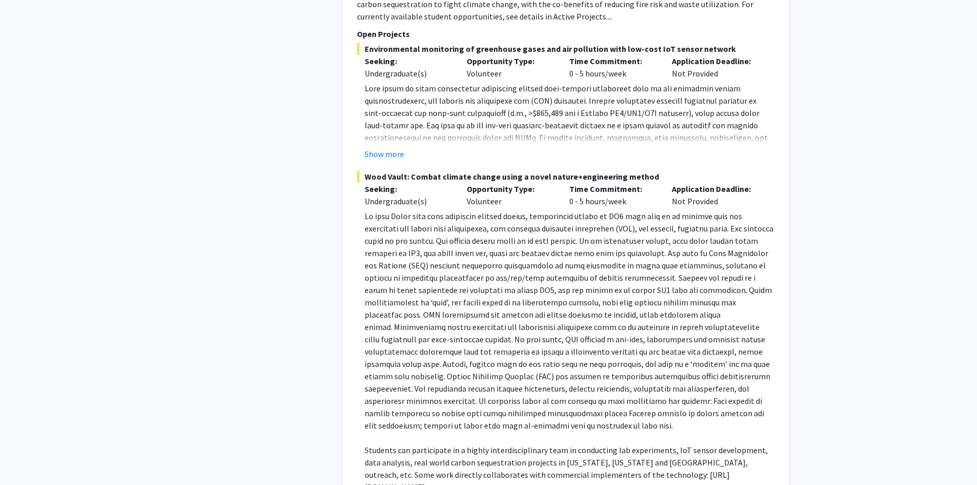
scroll to position [770, 0]
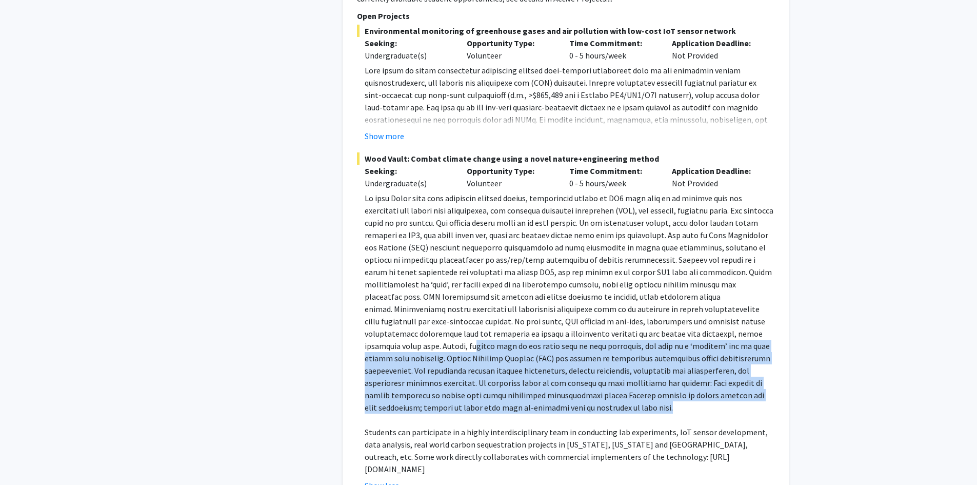
drag, startPoint x: 375, startPoint y: 335, endPoint x: 553, endPoint y: 391, distance: 186.8
click at [552, 391] on p at bounding box center [570, 303] width 410 height 222
click at [553, 391] on p at bounding box center [570, 303] width 410 height 222
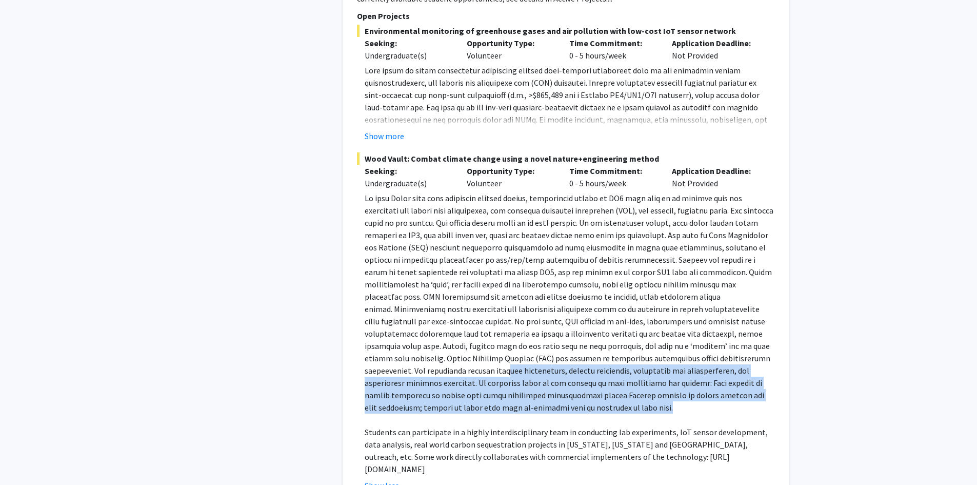
drag, startPoint x: 380, startPoint y: 359, endPoint x: 514, endPoint y: 392, distance: 137.5
click at [513, 392] on p at bounding box center [570, 303] width 410 height 222
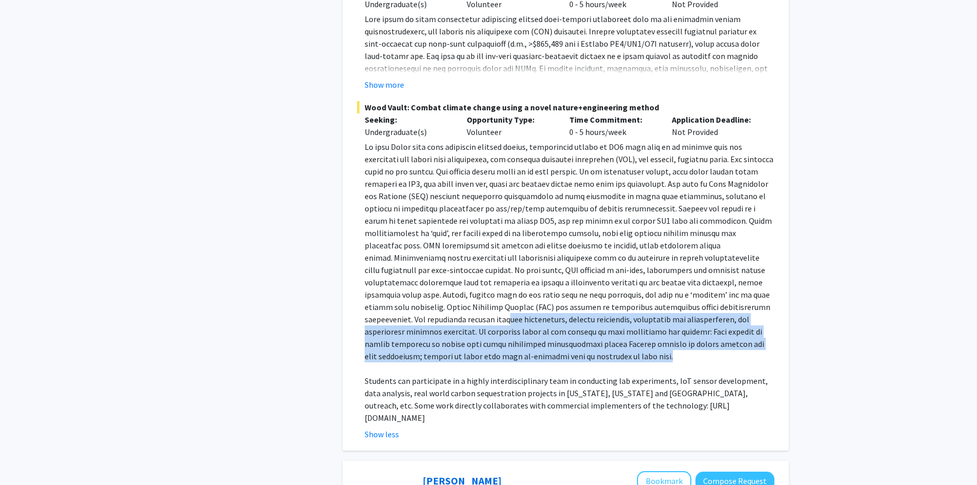
click at [394, 330] on p at bounding box center [570, 252] width 410 height 222
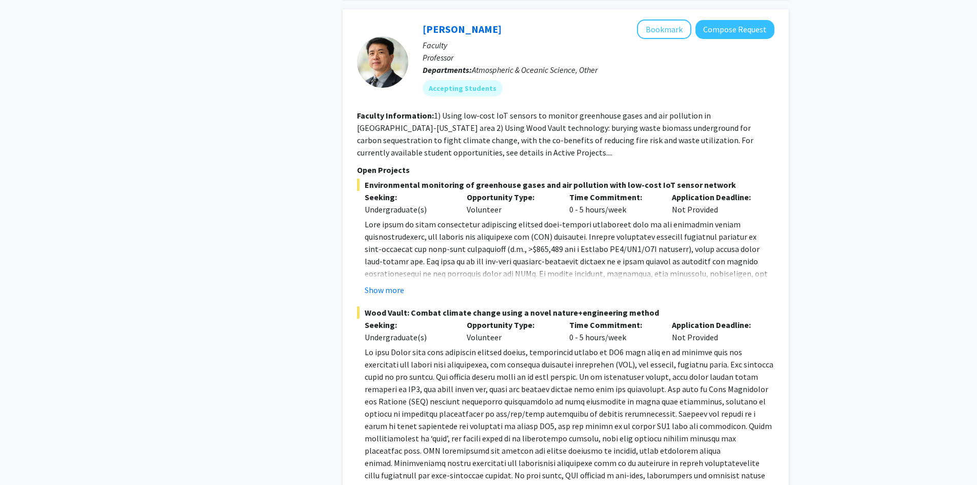
scroll to position [564, 0]
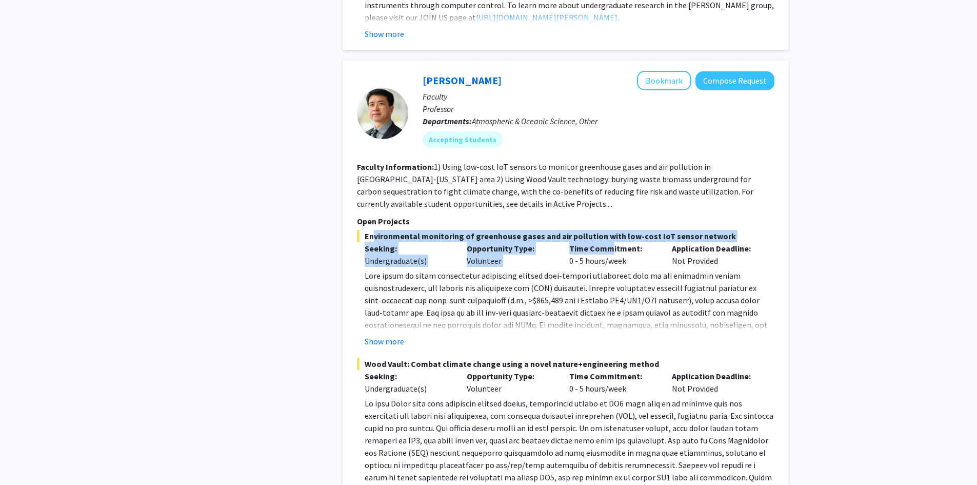
drag, startPoint x: 369, startPoint y: 224, endPoint x: 623, endPoint y: 233, distance: 254.1
click at [620, 233] on div "Environmental monitoring of greenhouse gases and air pollution with low-cost Io…" at bounding box center [566, 288] width 418 height 117
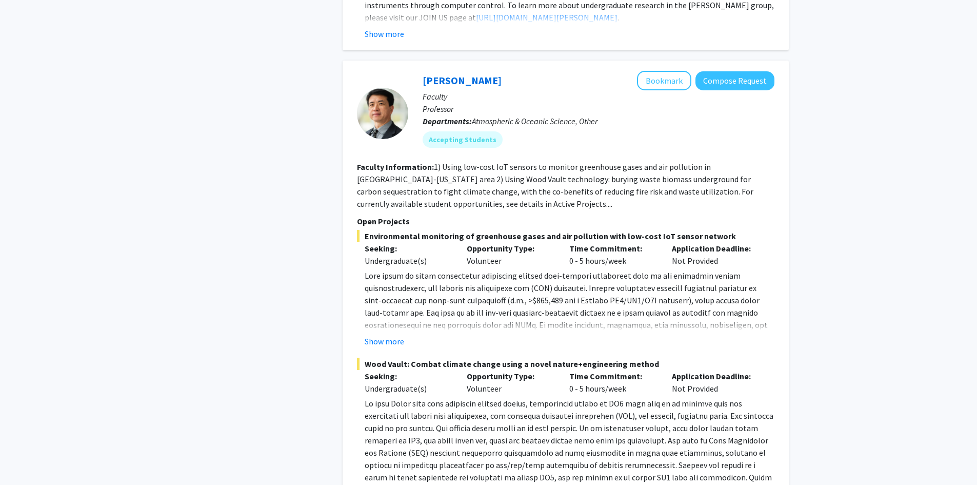
click at [625, 242] on p "Time Commitment:" at bounding box center [612, 248] width 87 height 12
click at [389, 335] on button "Show more" at bounding box center [385, 341] width 40 height 12
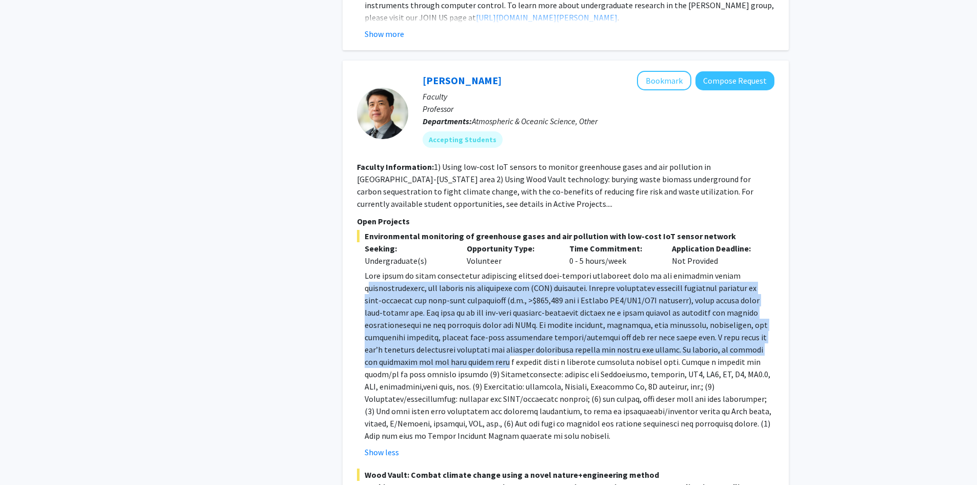
drag, startPoint x: 367, startPoint y: 272, endPoint x: 483, endPoint y: 347, distance: 138.5
click at [483, 347] on p at bounding box center [570, 355] width 410 height 172
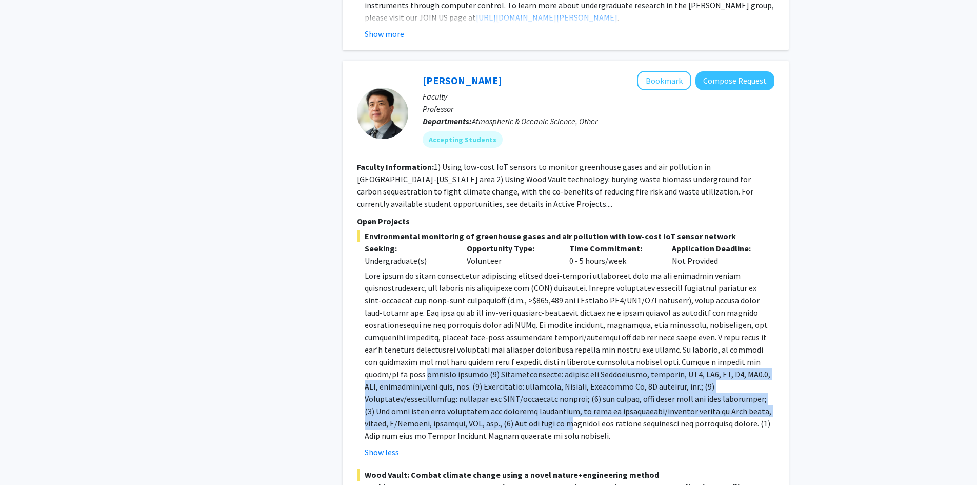
drag, startPoint x: 359, startPoint y: 365, endPoint x: 583, endPoint y: 407, distance: 228.1
click at [583, 407] on fg-read-more "Show less" at bounding box center [566, 363] width 418 height 189
click at [584, 407] on p at bounding box center [570, 355] width 410 height 172
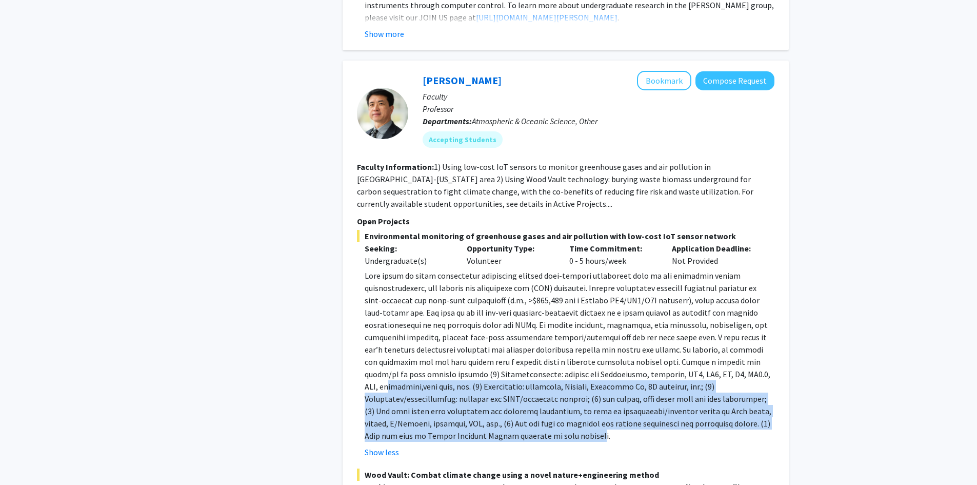
drag, startPoint x: 371, startPoint y: 375, endPoint x: 602, endPoint y: 421, distance: 235.3
click at [601, 421] on p at bounding box center [570, 355] width 410 height 172
click at [602, 421] on p at bounding box center [570, 355] width 410 height 172
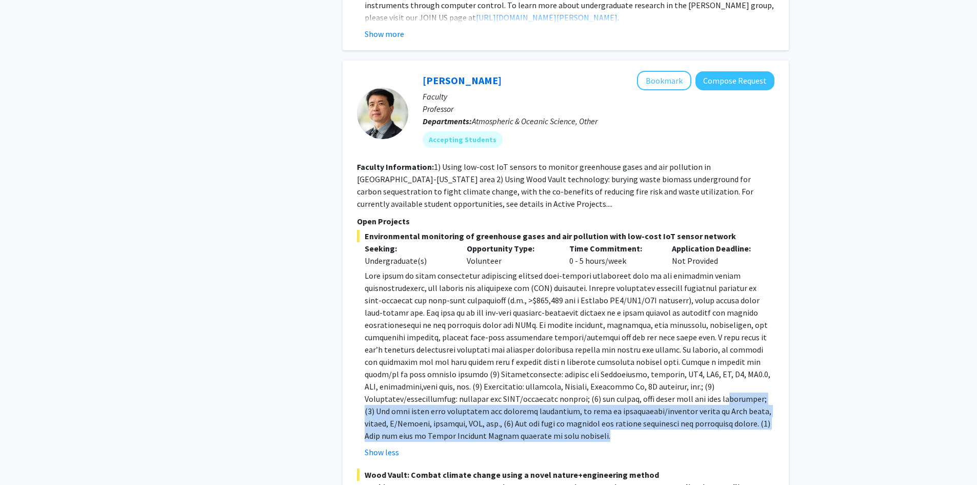
drag, startPoint x: 375, startPoint y: 399, endPoint x: 650, endPoint y: 422, distance: 276.0
click at [650, 422] on p at bounding box center [570, 355] width 410 height 172
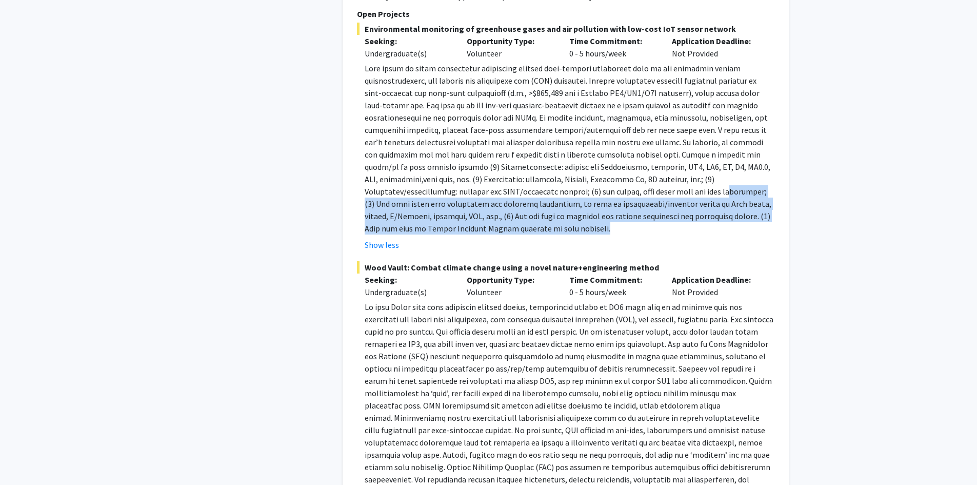
scroll to position [770, 0]
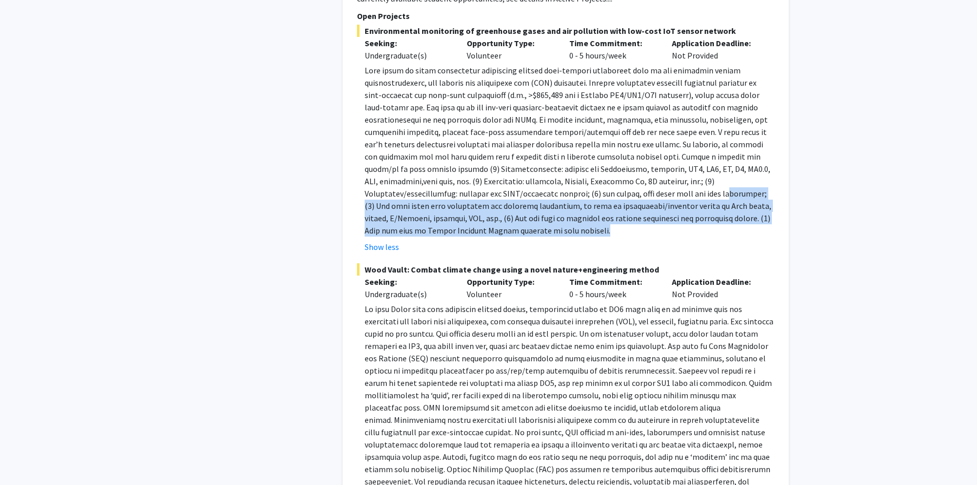
click at [464, 213] on p at bounding box center [570, 150] width 410 height 172
click at [433, 218] on p at bounding box center [570, 150] width 410 height 172
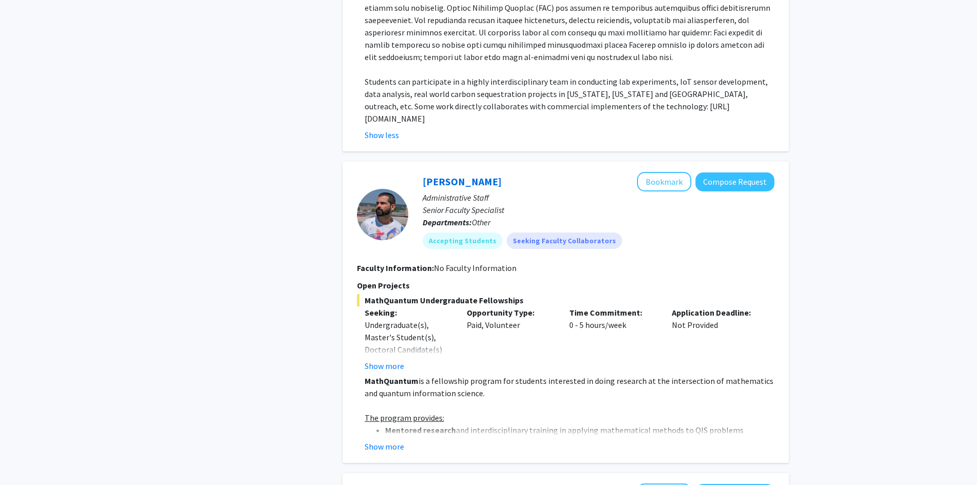
scroll to position [1231, 0]
click at [390, 359] on button "Show more" at bounding box center [385, 365] width 40 height 12
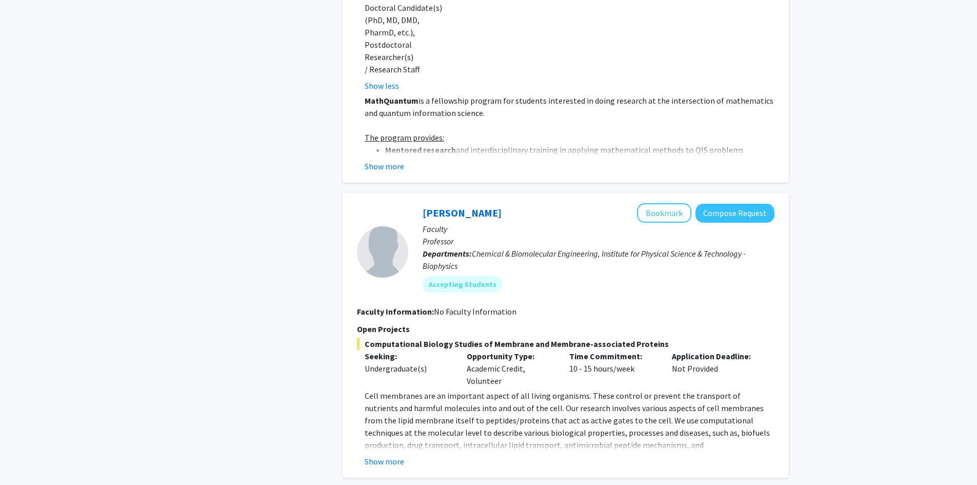
scroll to position [1590, 0]
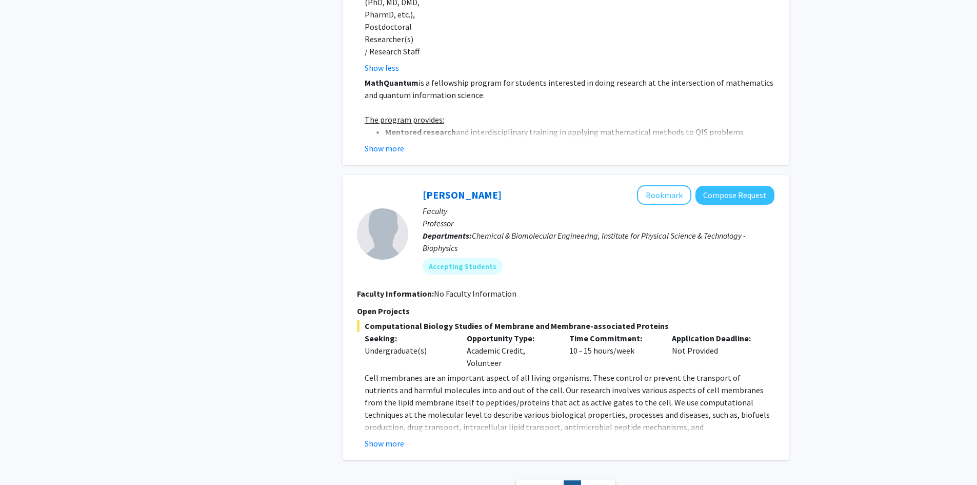
click at [372, 437] on button "Show more" at bounding box center [385, 443] width 40 height 12
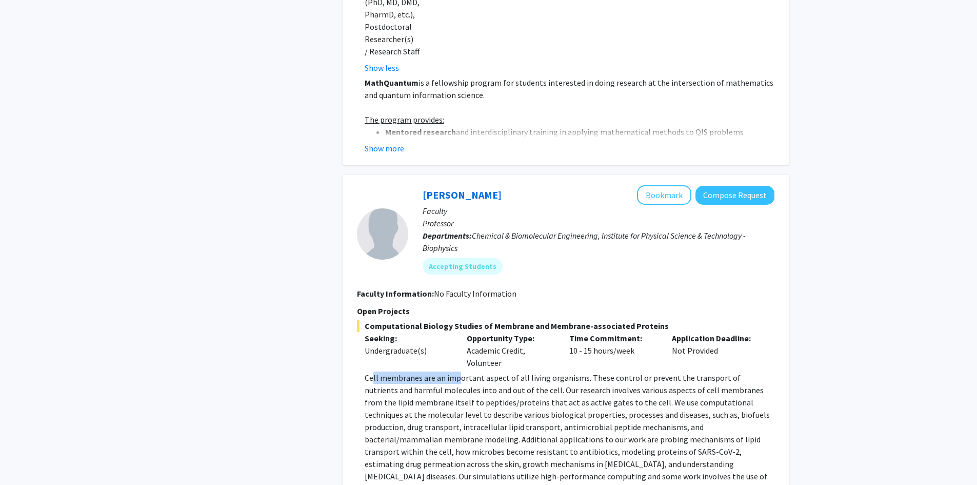
drag, startPoint x: 372, startPoint y: 342, endPoint x: 483, endPoint y: 347, distance: 111.0
click at [469, 371] on p "Cell membranes are an important aspect of all living organisms. These control o…" at bounding box center [570, 432] width 410 height 123
click at [506, 371] on p "Cell membranes are an important aspect of all living organisms. These control o…" at bounding box center [570, 432] width 410 height 123
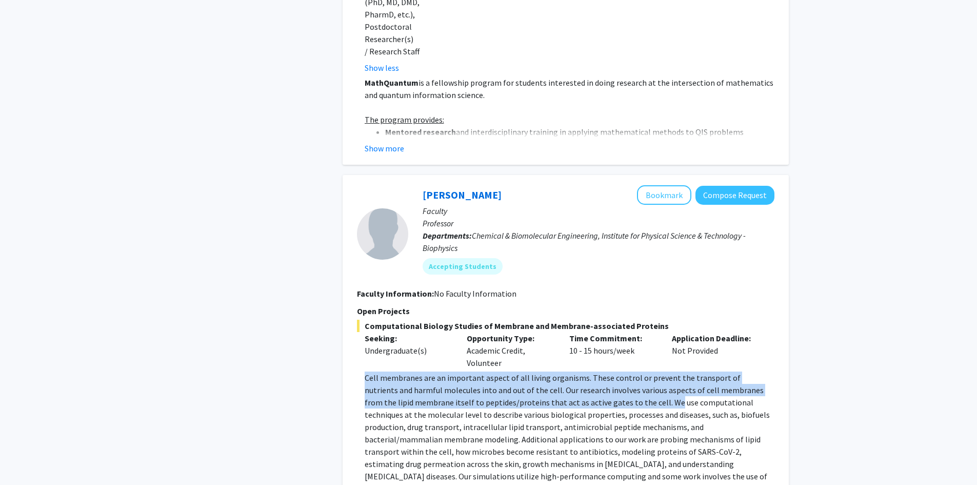
drag, startPoint x: 360, startPoint y: 339, endPoint x: 620, endPoint y: 370, distance: 262.0
click at [620, 371] on fg-read-more "Cell membranes are an important aspect of all living organisms. These control o…" at bounding box center [566, 441] width 418 height 140
click at [620, 371] on p "Cell membranes are an important aspect of all living organisms. These control o…" at bounding box center [570, 432] width 410 height 123
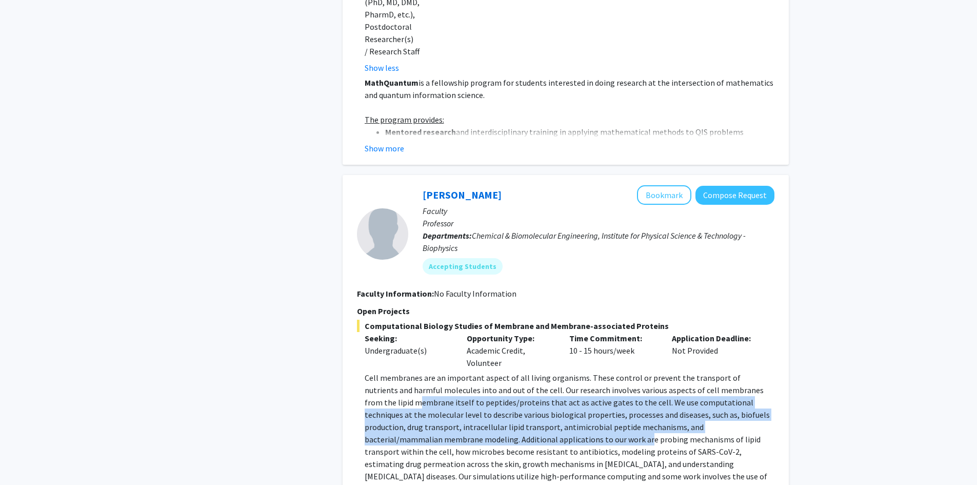
drag, startPoint x: 369, startPoint y: 364, endPoint x: 557, endPoint y: 401, distance: 190.9
click at [539, 400] on p "Cell membranes are an important aspect of all living organisms. These control o…" at bounding box center [570, 432] width 410 height 123
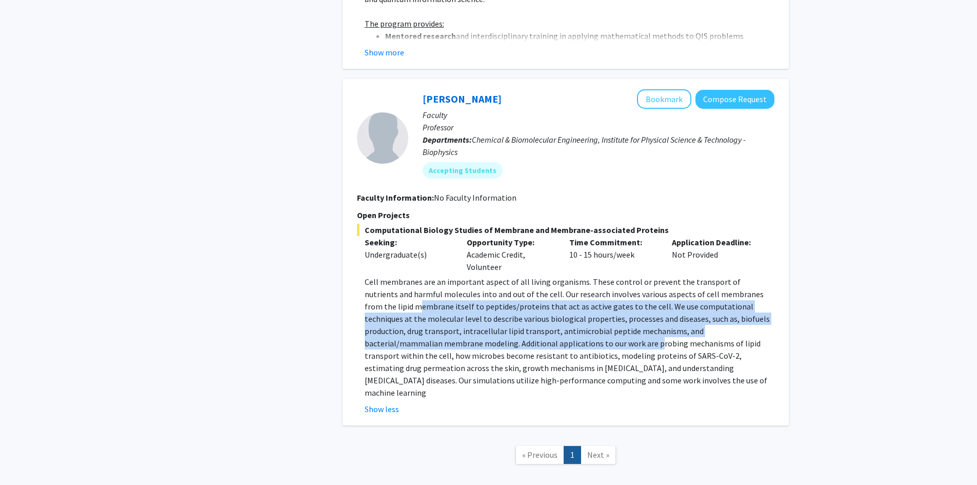
scroll to position [1691, 0]
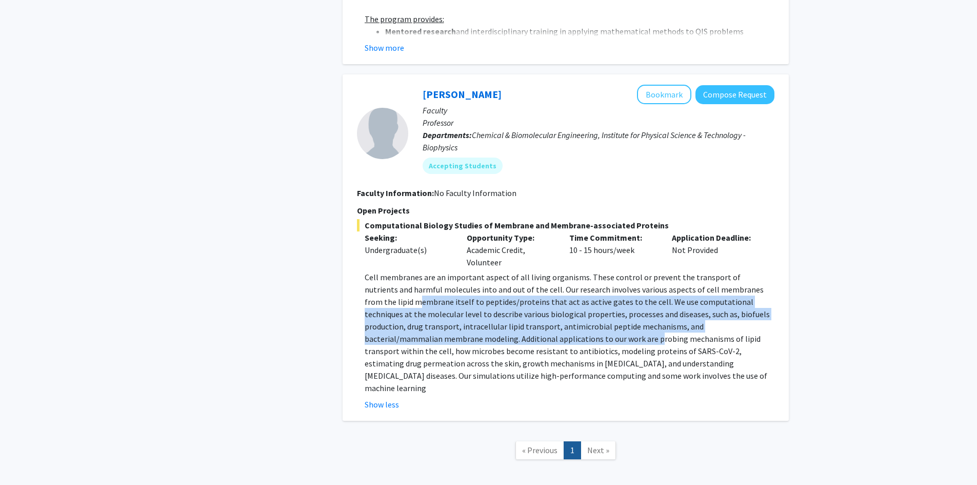
click at [426, 296] on p "Cell membranes are an important aspect of all living organisms. These control o…" at bounding box center [570, 332] width 410 height 123
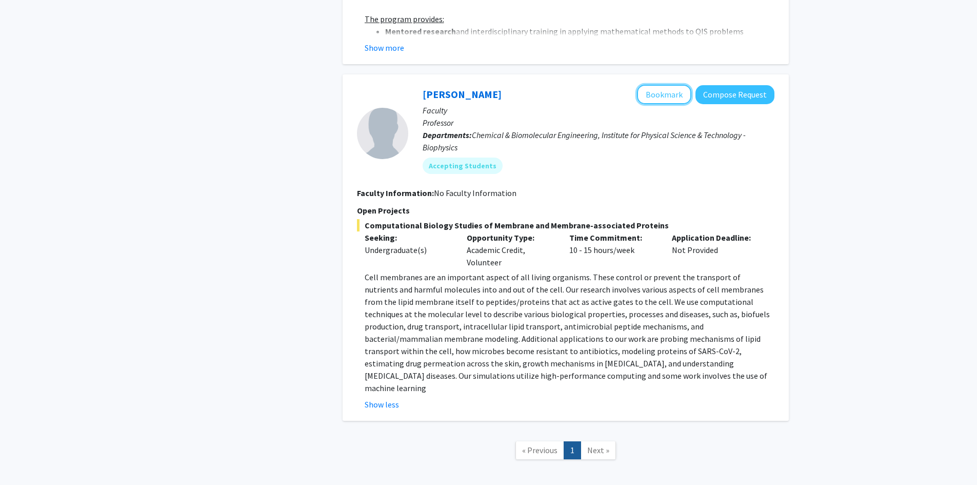
click at [666, 85] on button "Bookmark" at bounding box center [664, 94] width 54 height 19
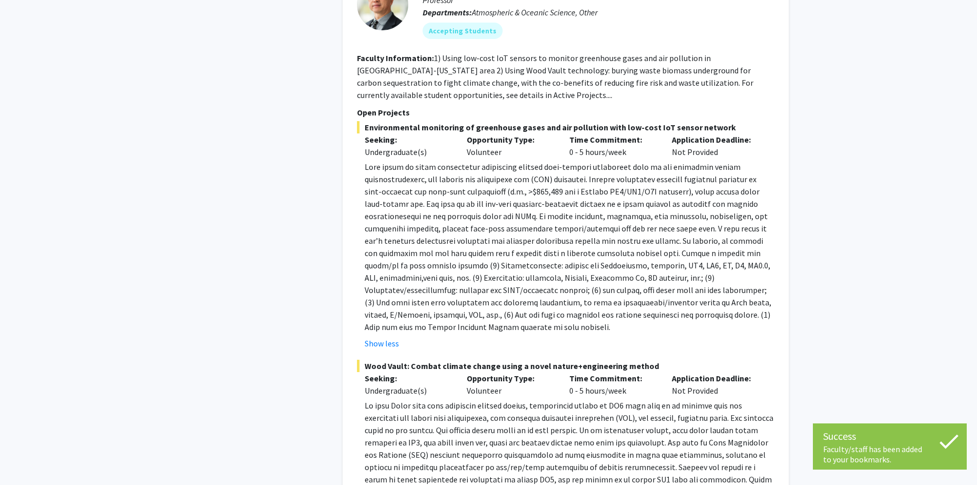
scroll to position [562, 0]
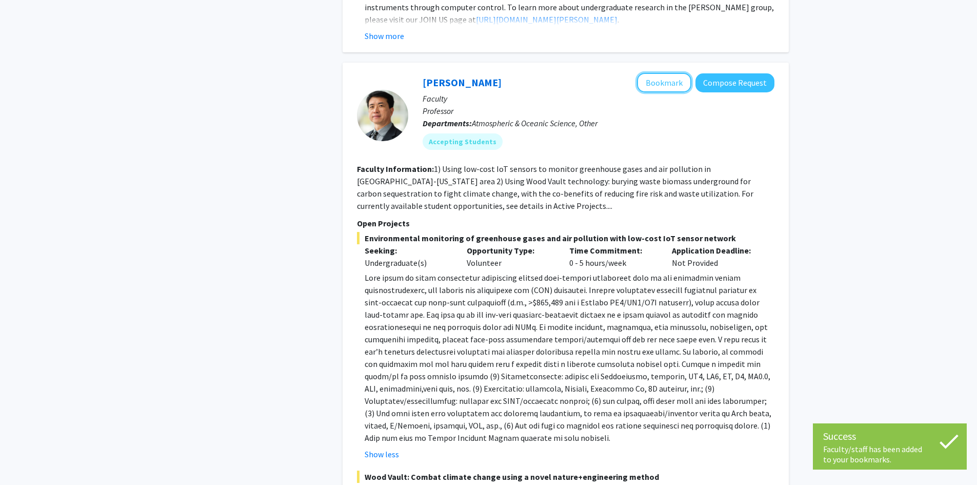
click at [659, 74] on button "Bookmark" at bounding box center [664, 82] width 54 height 19
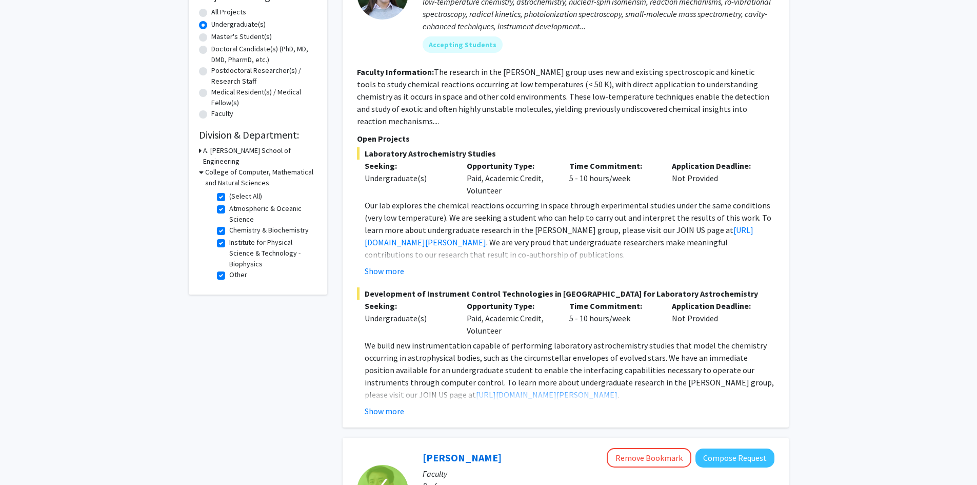
scroll to position [205, 0]
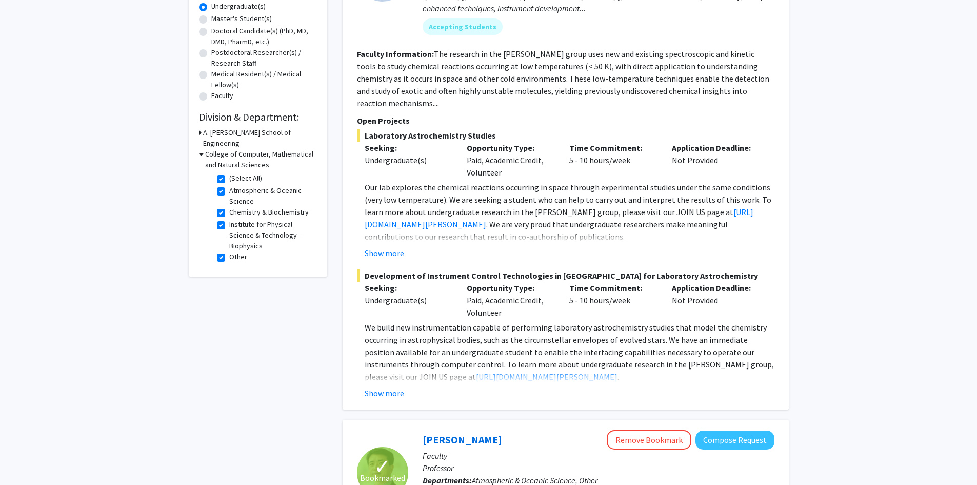
click at [377, 387] on button "Show more" at bounding box center [385, 393] width 40 height 12
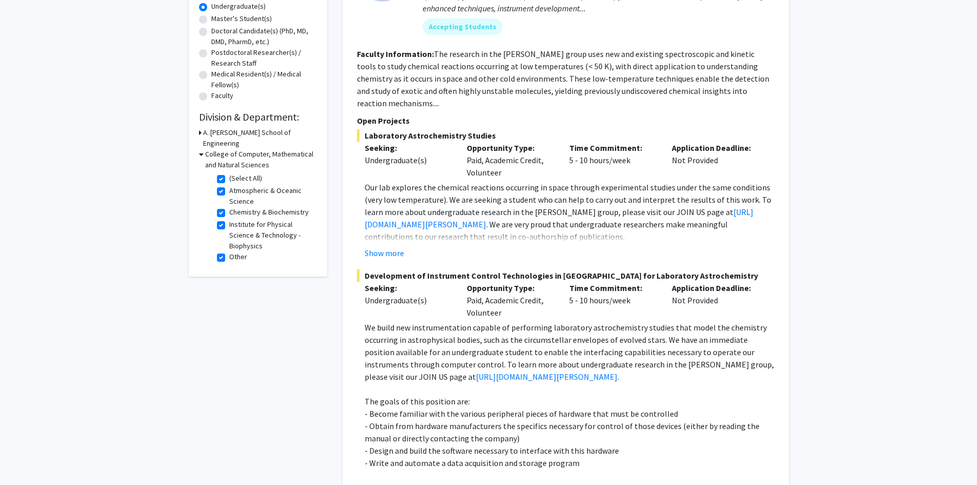
scroll to position [257, 0]
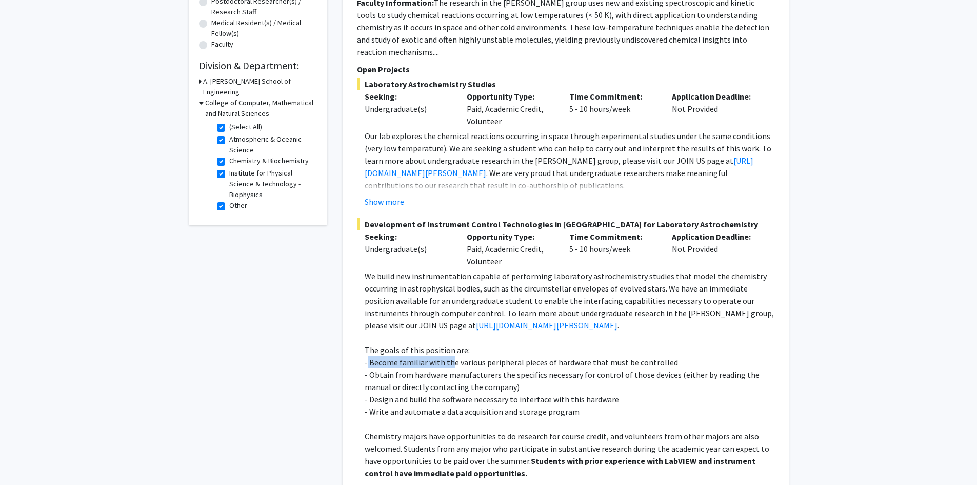
drag, startPoint x: 368, startPoint y: 349, endPoint x: 459, endPoint y: 352, distance: 90.8
click at [457, 356] on p "- Become familiar with the various peripheral pieces of hardware that must be c…" at bounding box center [570, 362] width 410 height 12
click at [460, 356] on p "- Become familiar with the various peripheral pieces of hardware that must be c…" at bounding box center [570, 362] width 410 height 12
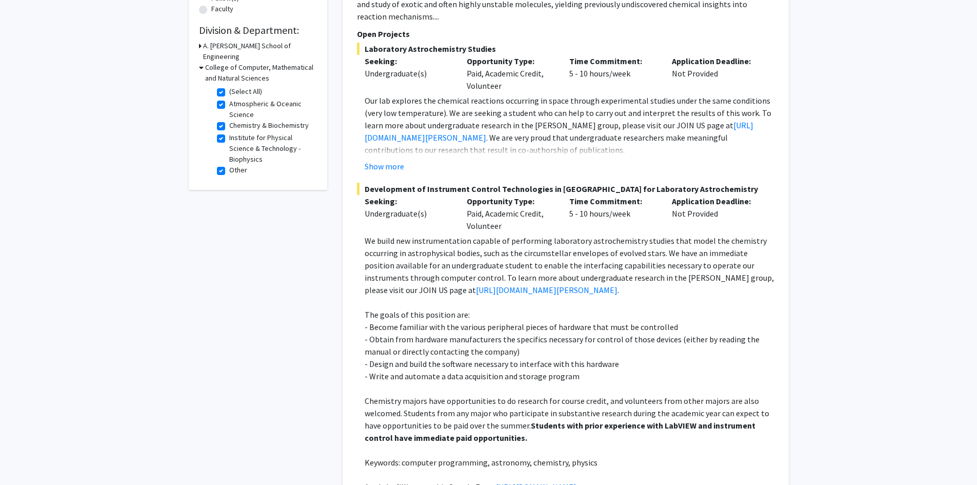
scroll to position [308, 0]
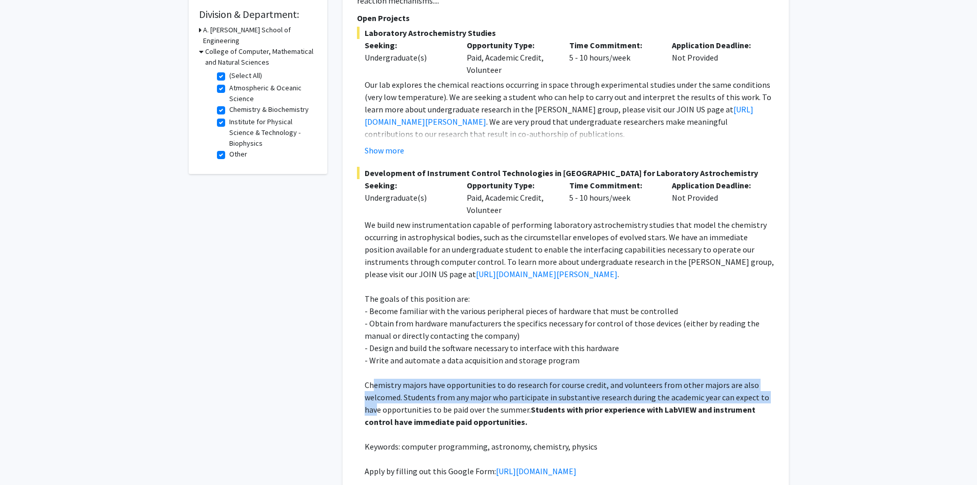
drag, startPoint x: 374, startPoint y: 369, endPoint x: 376, endPoint y: 391, distance: 22.6
click at [376, 391] on p "Chemistry majors have opportunities to do research for course credit, and volun…" at bounding box center [570, 403] width 410 height 49
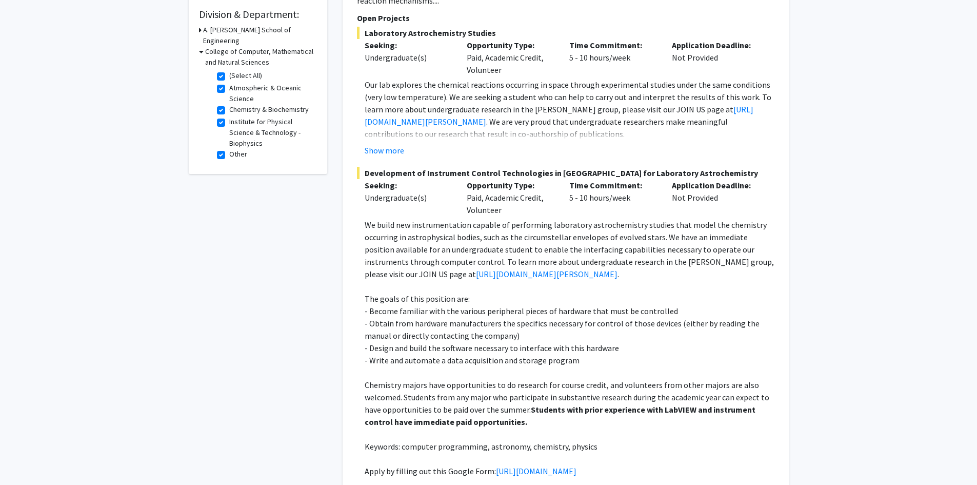
scroll to position [359, 0]
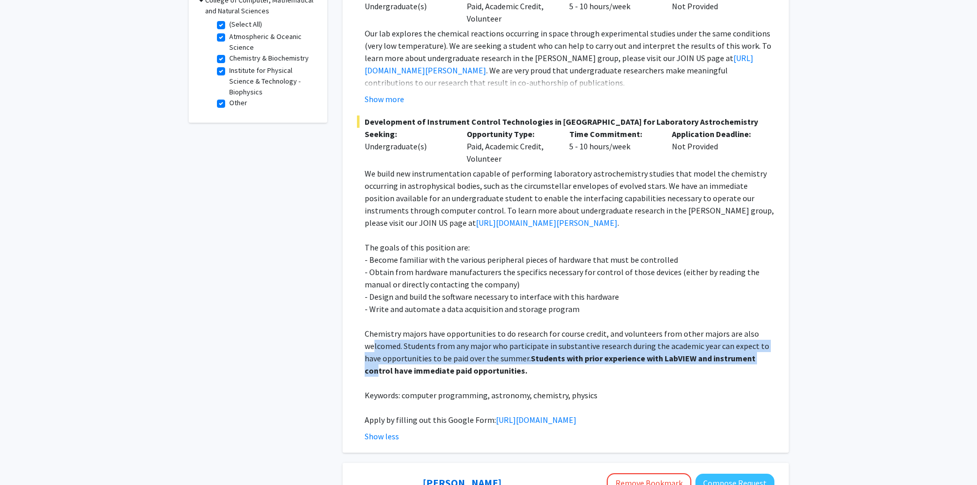
drag, startPoint x: 375, startPoint y: 334, endPoint x: 378, endPoint y: 358, distance: 24.4
click at [378, 358] on p "Chemistry majors have opportunities to do research for course credit, and volun…" at bounding box center [570, 351] width 410 height 49
click at [378, 358] on strong "Students with prior experience with LabVIEW and instrument control have immedia…" at bounding box center [560, 364] width 391 height 23
drag, startPoint x: 372, startPoint y: 335, endPoint x: 432, endPoint y: 353, distance: 62.3
click at [432, 353] on p "Chemistry majors have opportunities to do research for course credit, and volun…" at bounding box center [570, 351] width 410 height 49
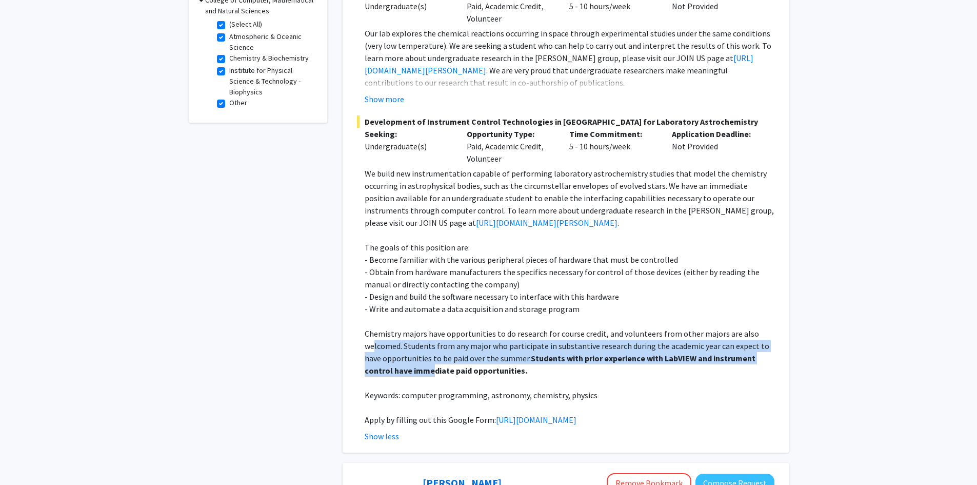
click at [432, 353] on strong "Students with prior experience with LabVIEW and instrument control have immedia…" at bounding box center [560, 364] width 391 height 23
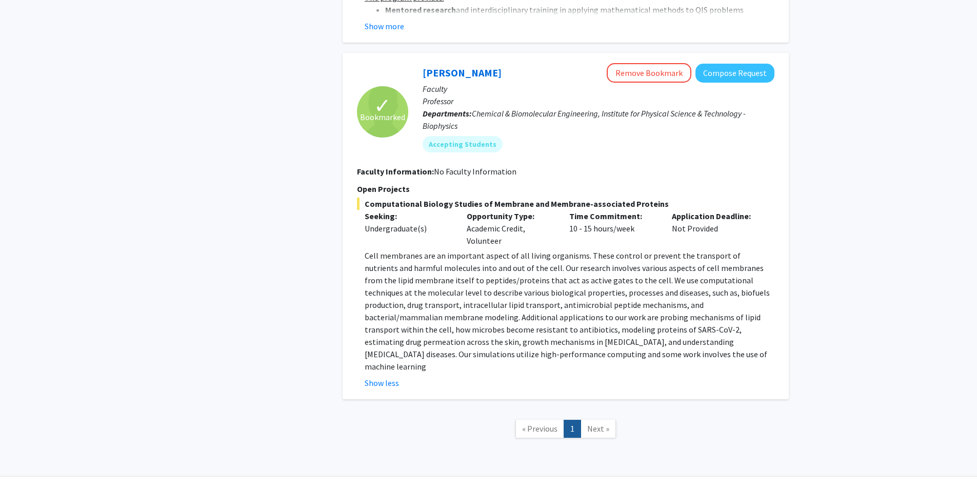
scroll to position [1913, 0]
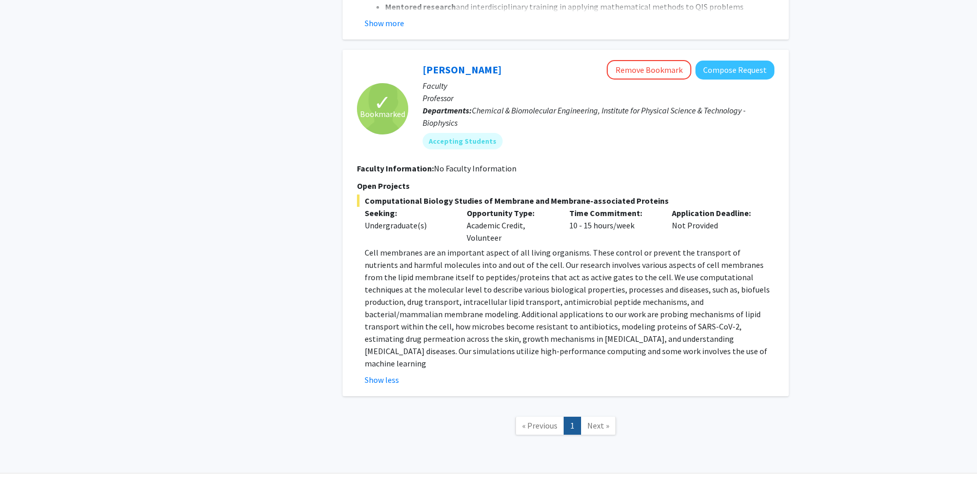
click at [589, 420] on span "Next »" at bounding box center [598, 425] width 22 height 10
click at [593, 420] on span "Next »" at bounding box center [598, 425] width 22 height 10
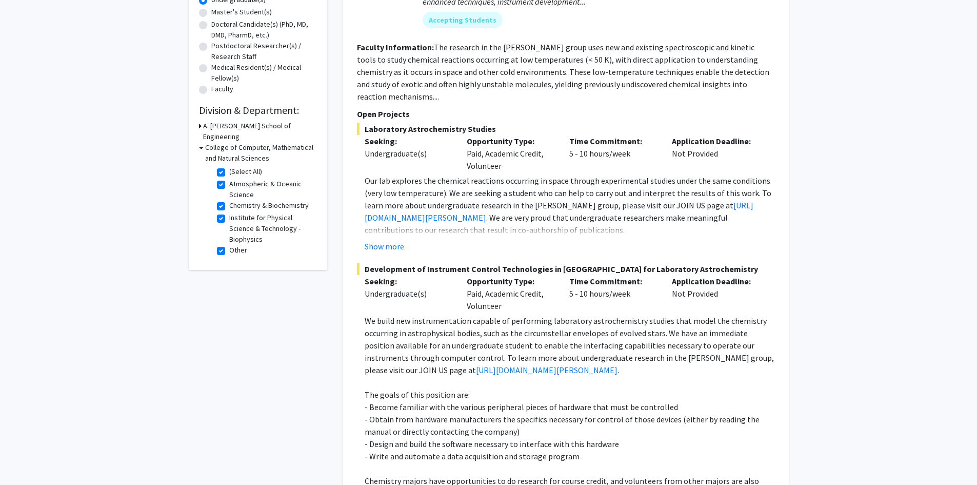
scroll to position [14, 0]
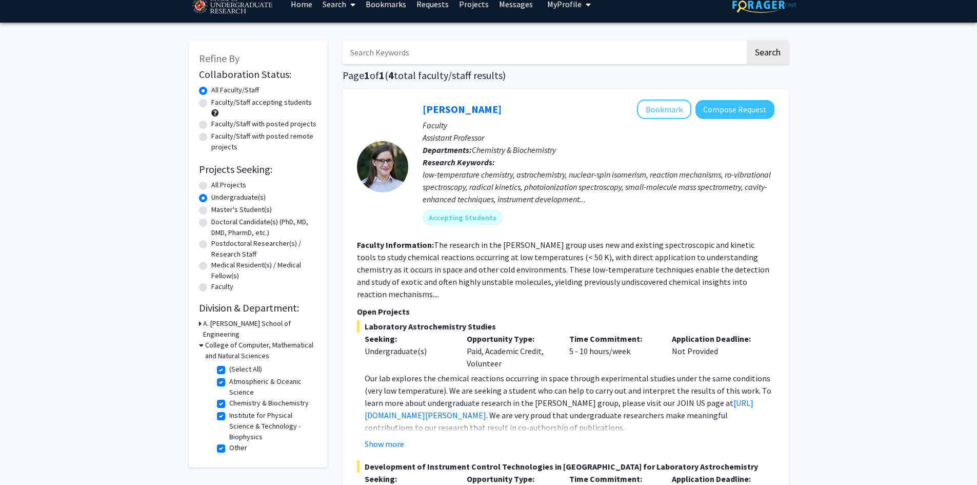
click at [229, 364] on label "(Select All)" at bounding box center [245, 369] width 33 height 11
click at [229, 364] on input "(Select All)" at bounding box center [232, 367] width 7 height 7
checkbox input "false"
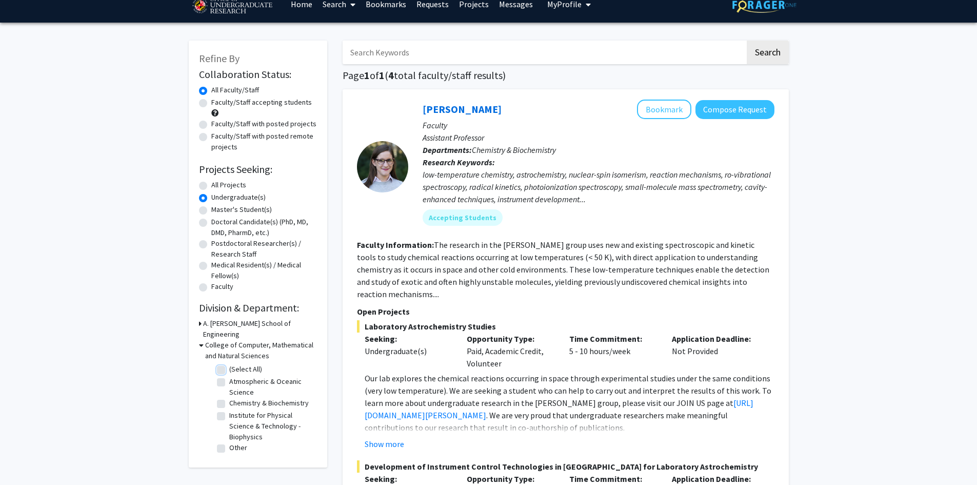
checkbox input "false"
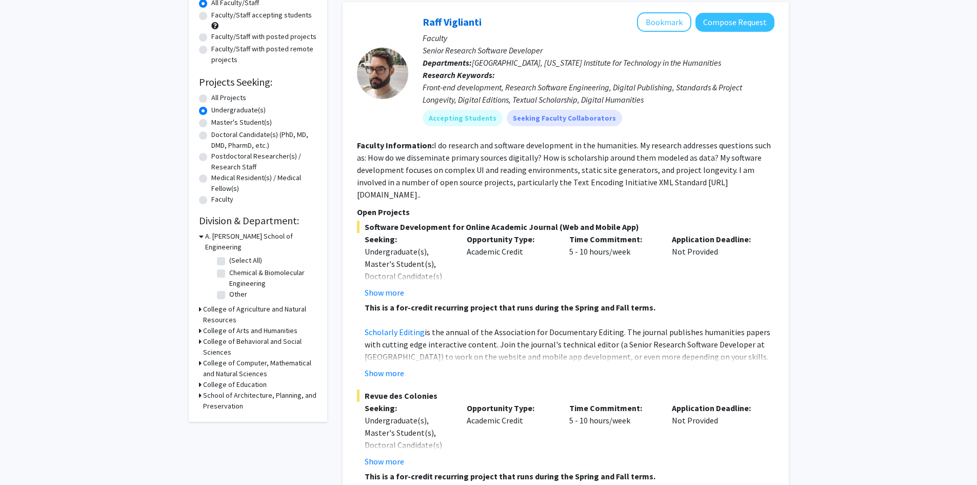
scroll to position [103, 0]
click at [223, 335] on h3 "College of Behavioral and Social Sciences" at bounding box center [260, 346] width 114 height 22
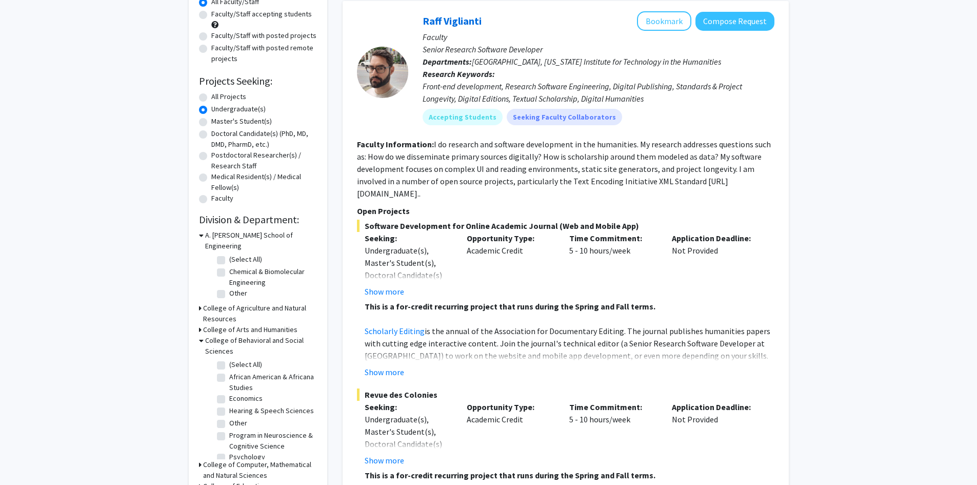
click at [209, 335] on h3 "College of Behavioral and Social Sciences" at bounding box center [261, 346] width 112 height 22
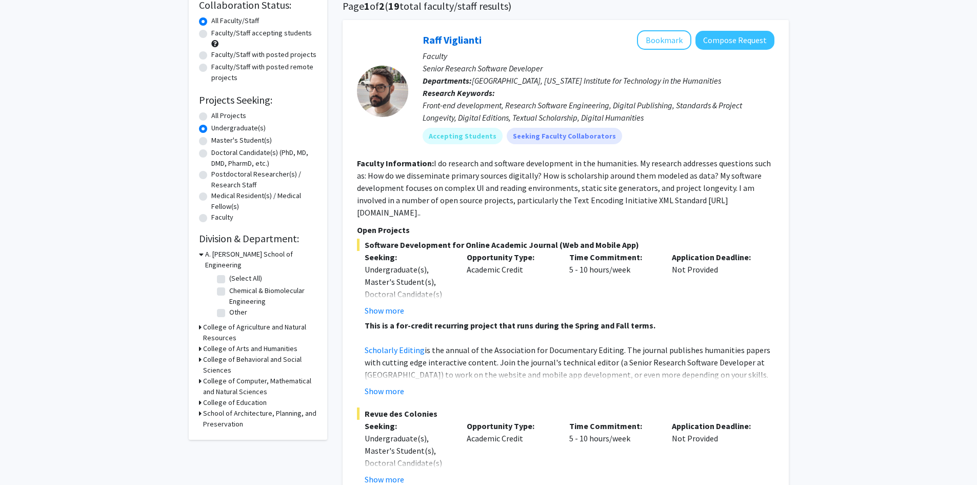
scroll to position [51, 0]
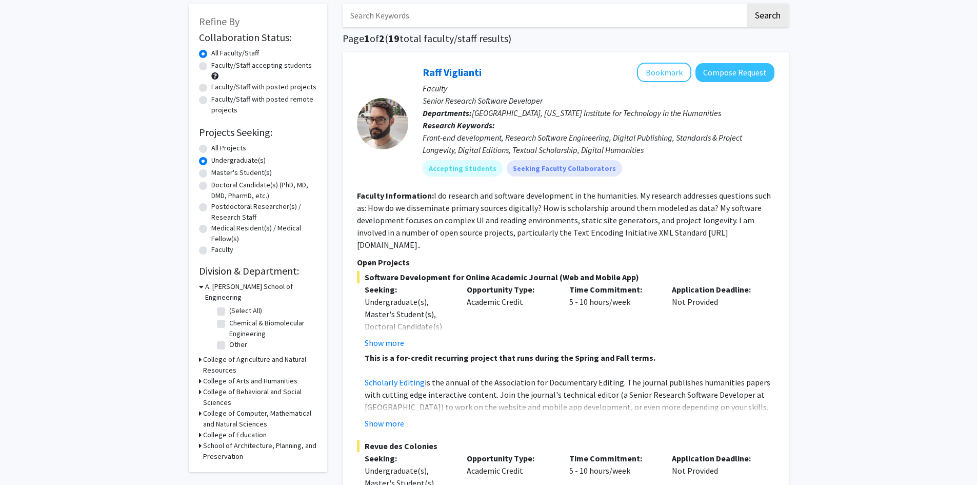
click at [213, 354] on h3 "College of Agriculture and Natural Resources" at bounding box center [260, 365] width 114 height 22
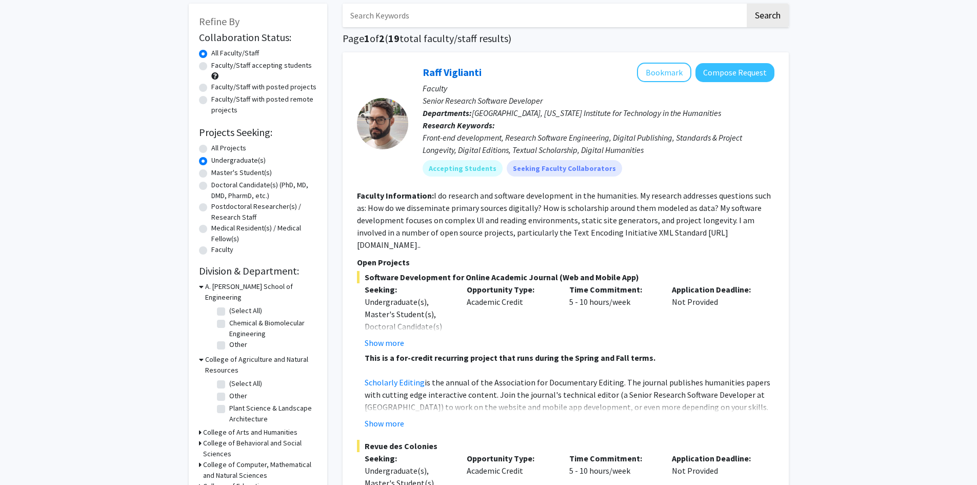
click at [213, 354] on h3 "College of Agriculture and Natural Resources" at bounding box center [261, 365] width 112 height 22
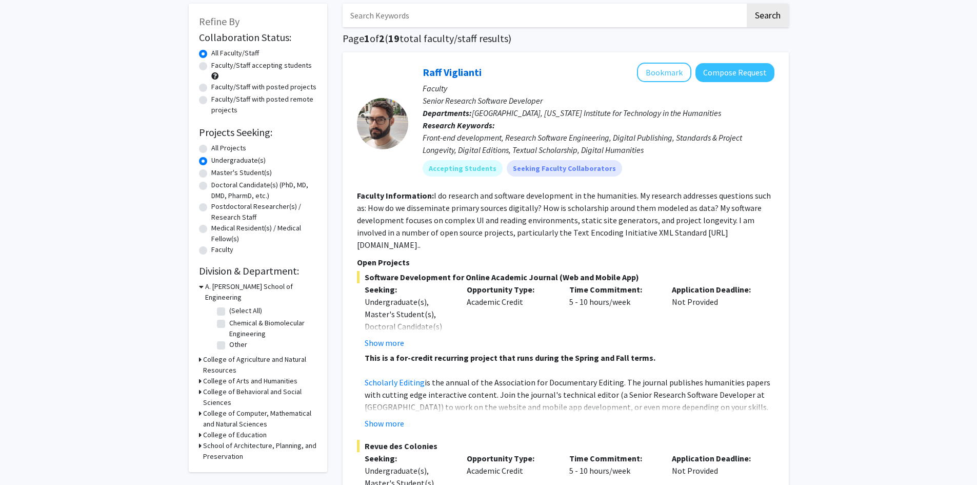
click at [219, 388] on h3 "College of Behavioral and Social Sciences" at bounding box center [260, 397] width 114 height 22
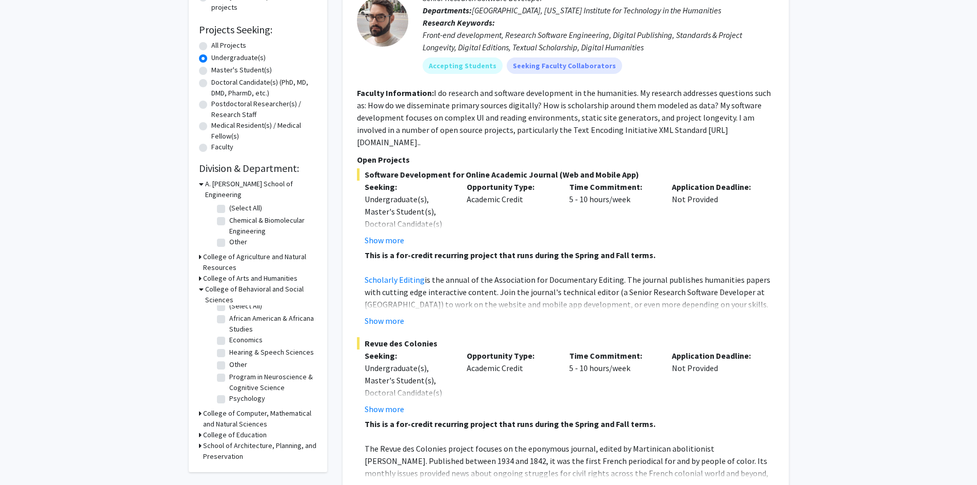
scroll to position [0, 0]
click at [226, 308] on fg-checkbox "(Select All) (Select All)" at bounding box center [265, 314] width 97 height 12
click at [229, 308] on label "(Select All)" at bounding box center [245, 313] width 33 height 11
click at [229, 308] on input "(Select All)" at bounding box center [232, 311] width 7 height 7
checkbox input "true"
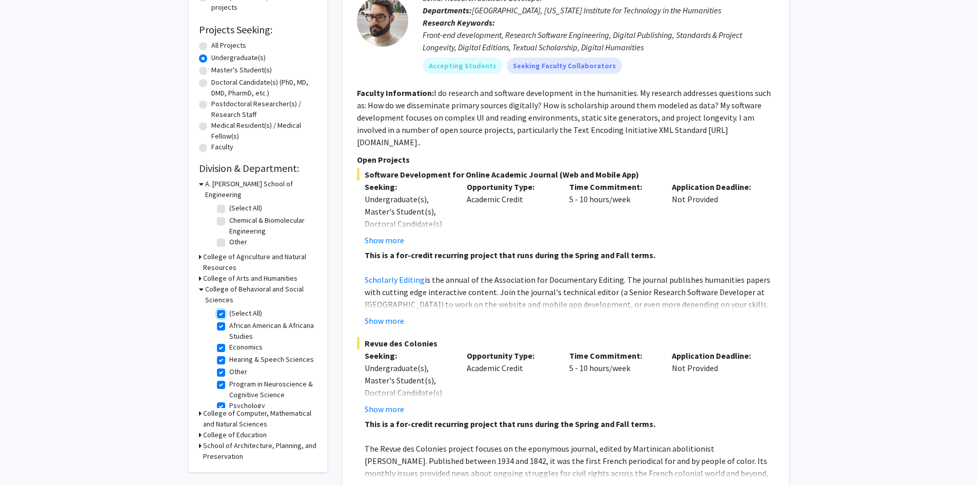
checkbox input "true"
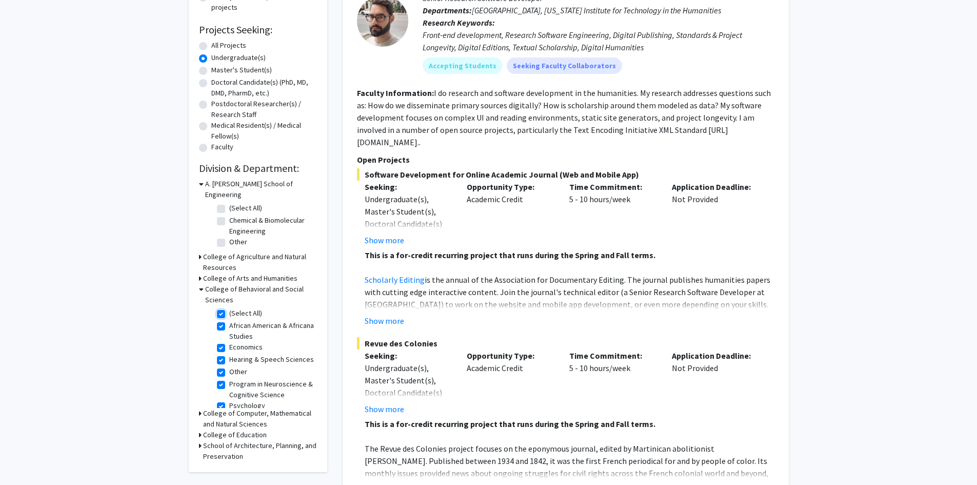
checkbox input "true"
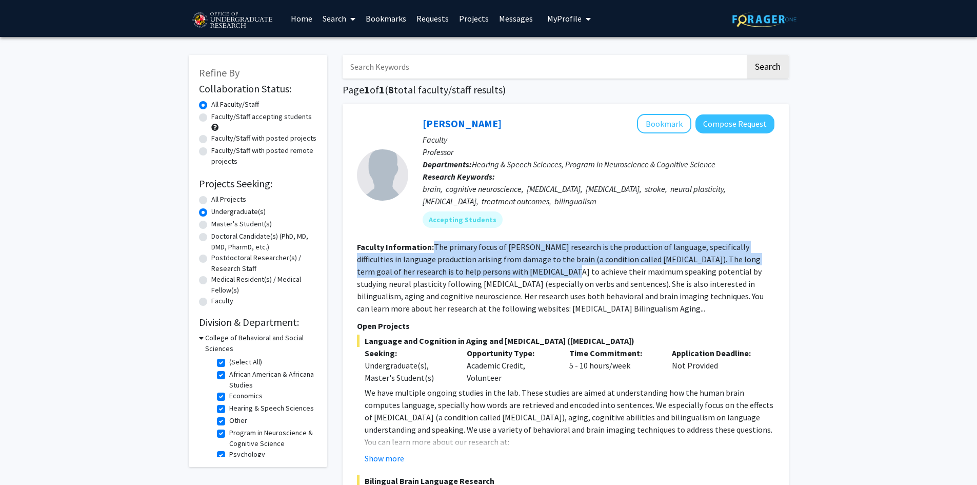
drag, startPoint x: 430, startPoint y: 252, endPoint x: 520, endPoint y: 278, distance: 93.9
click at [520, 278] on section "Faculty Information: The primary focus of Dr. Faroqi-Shah's research is the pro…" at bounding box center [566, 278] width 418 height 74
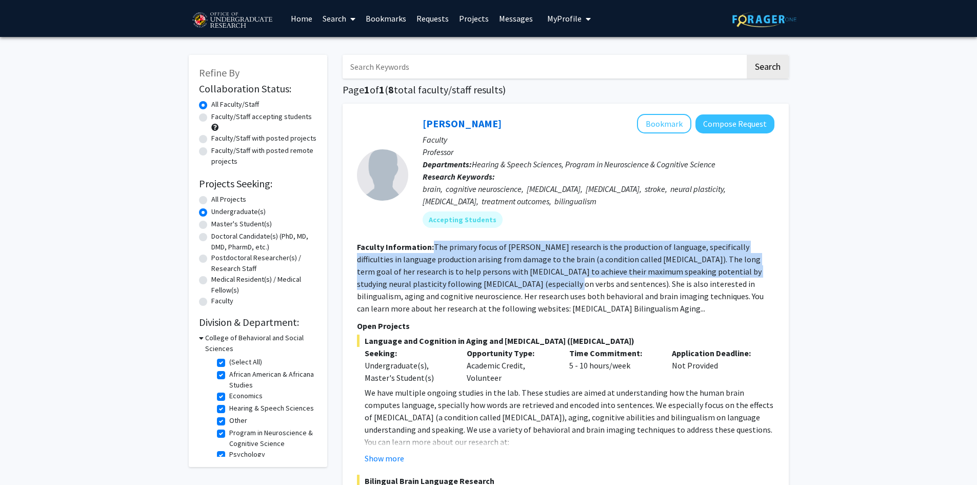
click at [520, 278] on section "Faculty Information: The primary focus of Dr. Faroqi-Shah's research is the pro…" at bounding box center [566, 278] width 418 height 74
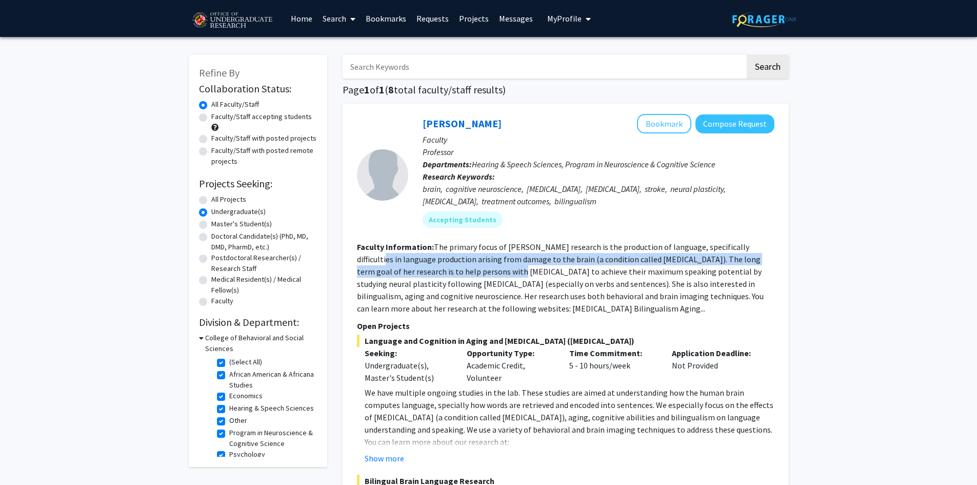
drag, startPoint x: 376, startPoint y: 259, endPoint x: 476, endPoint y: 277, distance: 101.6
click at [476, 277] on section "Faculty Information: The primary focus of Dr. Faroqi-Shah's research is the pro…" at bounding box center [566, 278] width 418 height 74
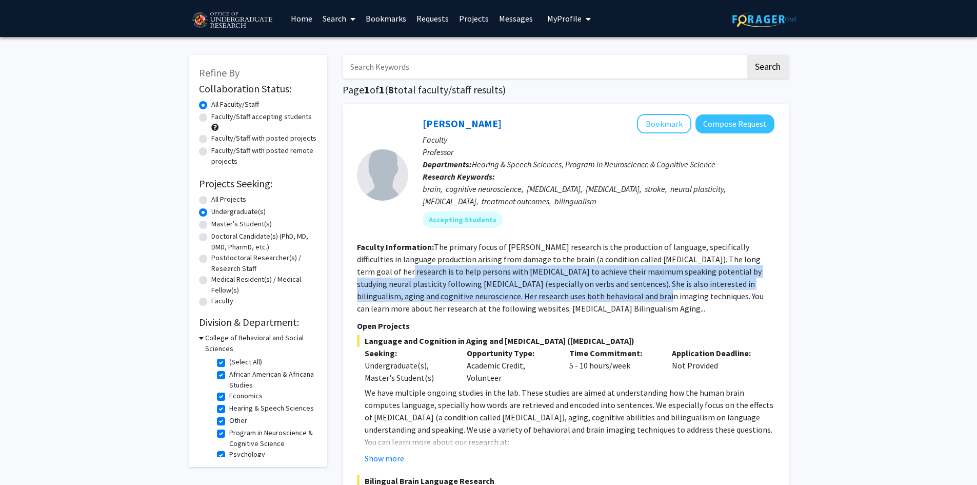
drag, startPoint x: 362, startPoint y: 272, endPoint x: 588, endPoint y: 293, distance: 227.3
click at [588, 293] on fg-read-more "The primary focus of Dr. Faroqi-Shah's research is the production of language, …" at bounding box center [560, 278] width 407 height 72
click at [588, 294] on fg-read-more "The primary focus of Dr. Faroqi-Shah's research is the production of language, …" at bounding box center [560, 278] width 407 height 72
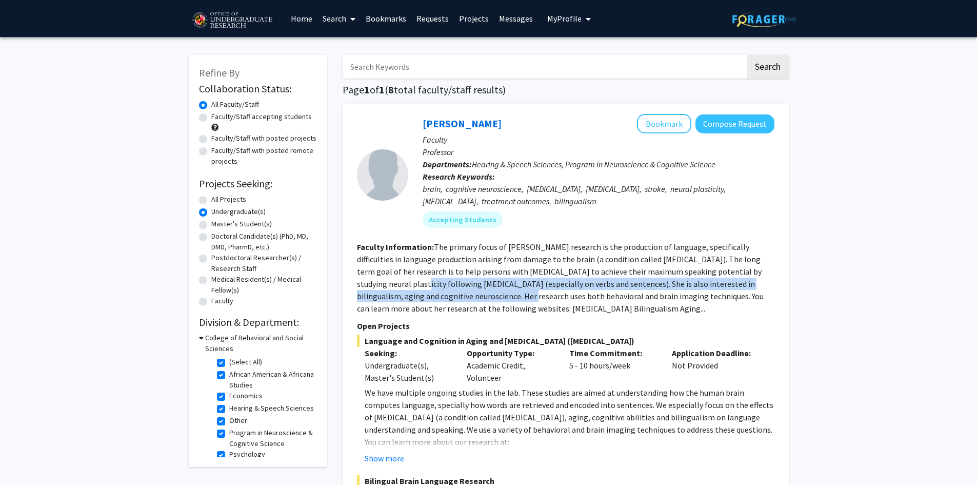
drag, startPoint x: 367, startPoint y: 283, endPoint x: 457, endPoint y: 298, distance: 91.6
click at [457, 298] on fg-read-more "The primary focus of Dr. Faroqi-Shah's research is the production of language, …" at bounding box center [560, 278] width 407 height 72
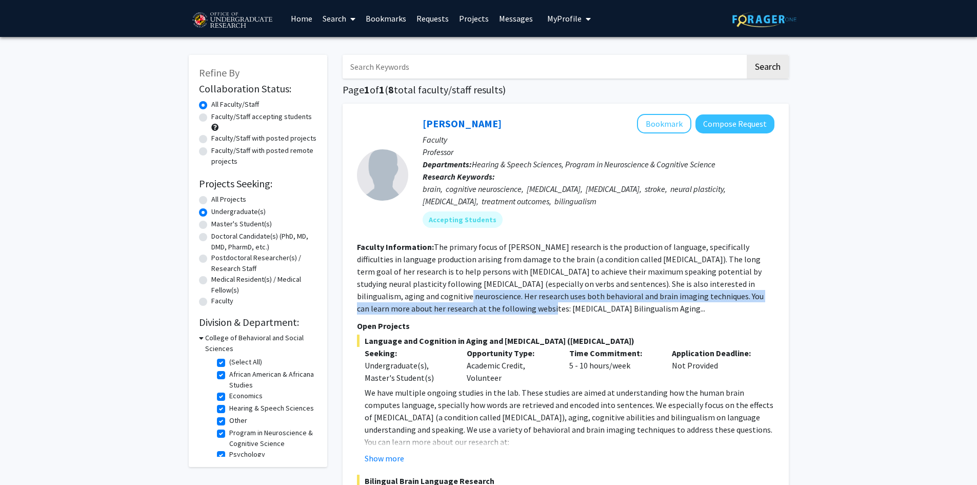
drag, startPoint x: 390, startPoint y: 298, endPoint x: 483, endPoint y: 306, distance: 93.7
click at [482, 305] on fg-read-more "The primary focus of Dr. Faroqi-Shah's research is the production of language, …" at bounding box center [560, 278] width 407 height 72
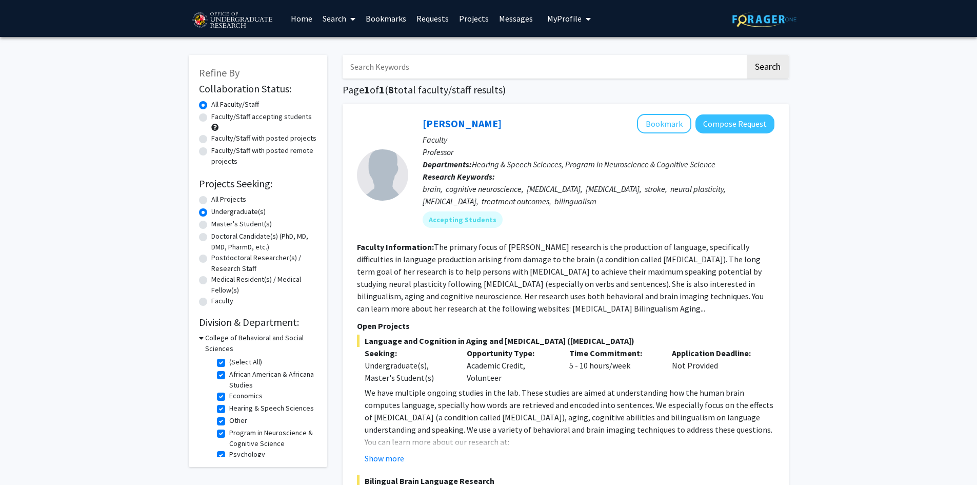
click at [483, 306] on fg-read-more "The primary focus of Dr. Faroqi-Shah's research is the production of language, …" at bounding box center [560, 278] width 407 height 72
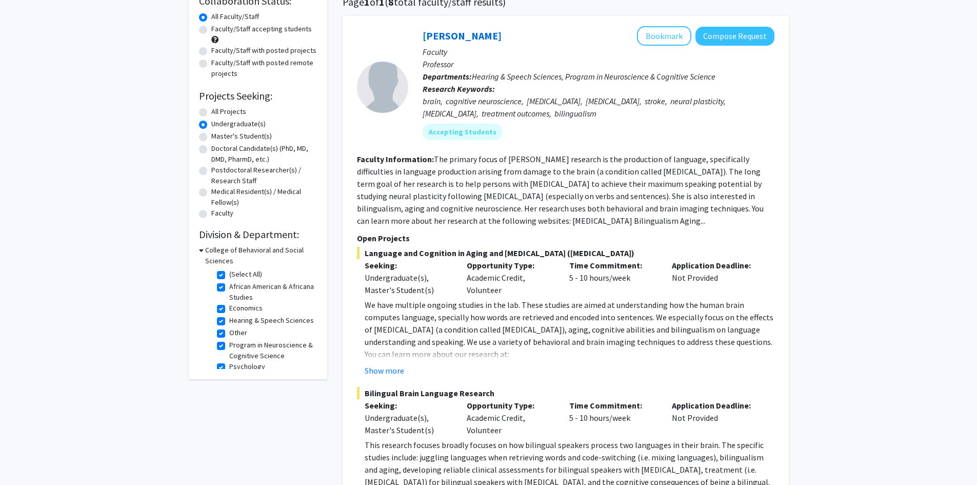
scroll to position [154, 0]
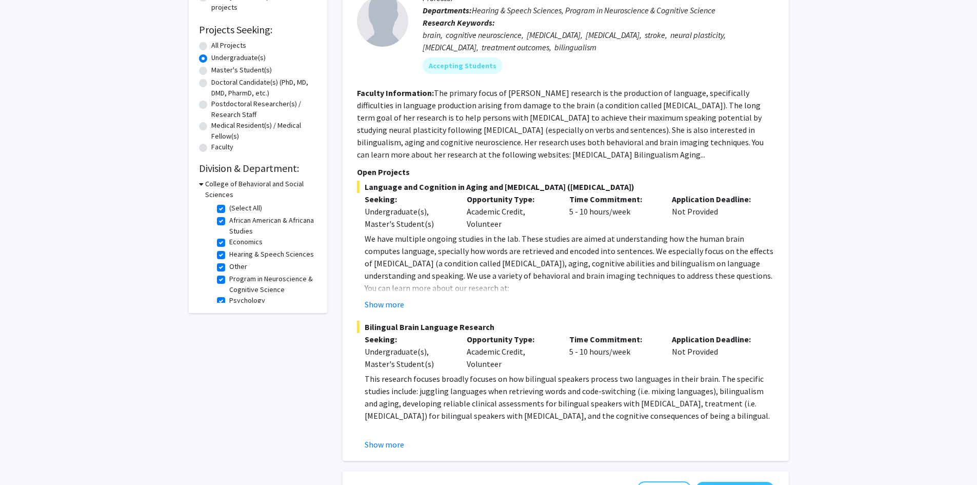
click at [391, 310] on fg-project-list "Language and Cognition in Aging and Brain Damage (aphasia) Seeking: Undergradua…" at bounding box center [566, 316] width 418 height 270
click at [391, 306] on button "Show more" at bounding box center [385, 304] width 40 height 12
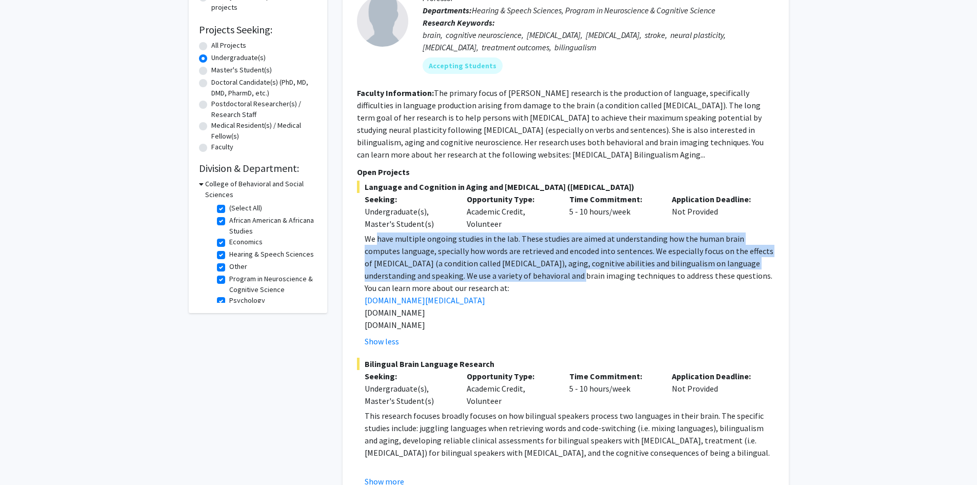
drag, startPoint x: 377, startPoint y: 242, endPoint x: 566, endPoint y: 273, distance: 191.5
click at [563, 273] on p "We have multiple ongoing studies in the lab. These studies are aimed at underst…" at bounding box center [570, 256] width 410 height 49
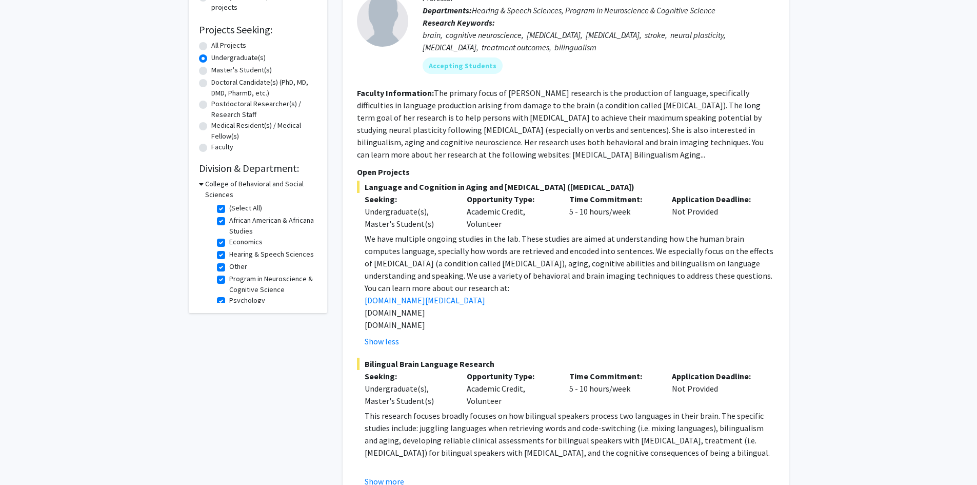
click at [566, 273] on p "We have multiple ongoing studies in the lab. These studies are aimed at underst…" at bounding box center [570, 256] width 410 height 49
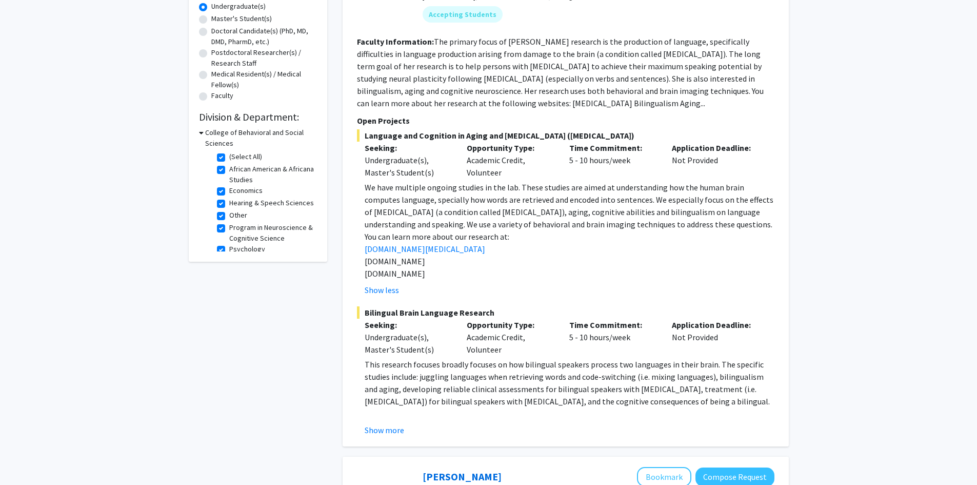
scroll to position [257, 0]
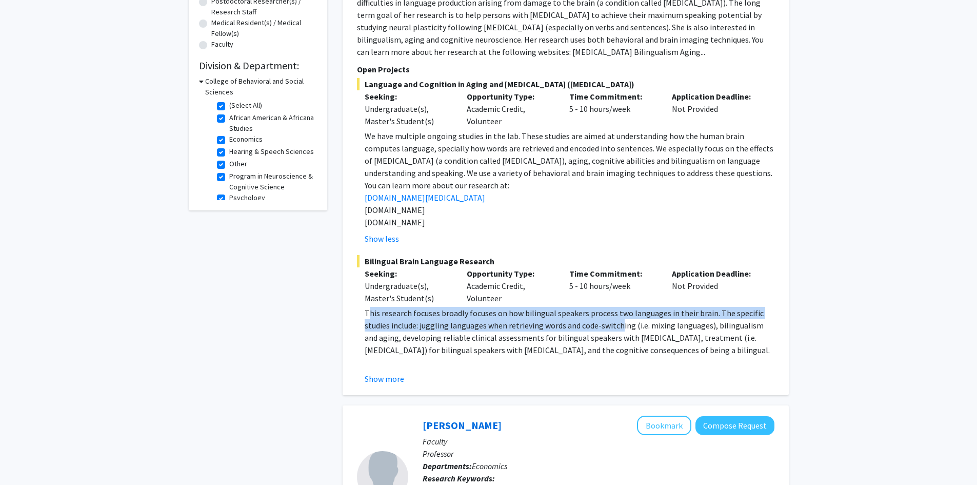
drag, startPoint x: 369, startPoint y: 318, endPoint x: 649, endPoint y: 333, distance: 280.0
click at [646, 332] on p "This research focuses broadly focuses on how bilingual speakers process two lan…" at bounding box center [570, 331] width 410 height 49
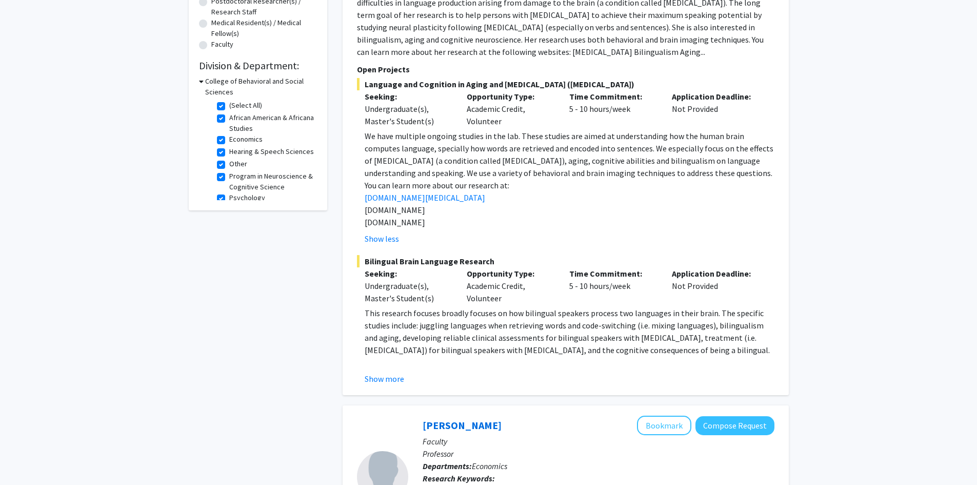
click at [649, 333] on p "This research focuses broadly focuses on how bilingual speakers process two lan…" at bounding box center [570, 331] width 410 height 49
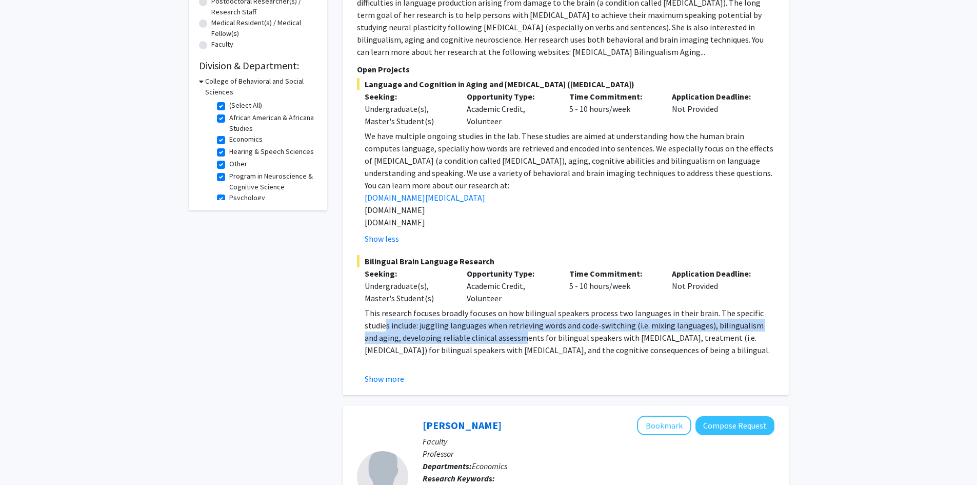
drag, startPoint x: 385, startPoint y: 327, endPoint x: 534, endPoint y: 335, distance: 149.5
click at [529, 335] on p "This research focuses broadly focuses on how bilingual speakers process two lan…" at bounding box center [570, 331] width 410 height 49
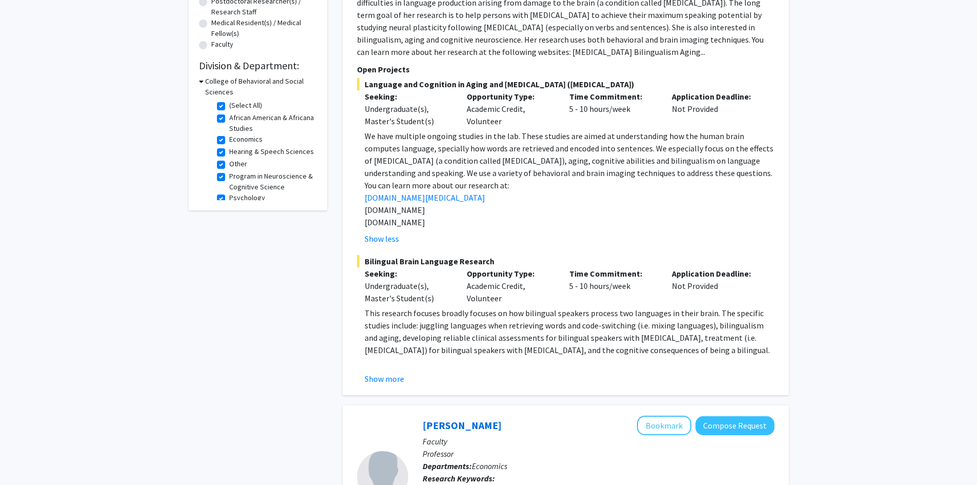
click at [536, 335] on p "This research focuses broadly focuses on how bilingual speakers process two lan…" at bounding box center [570, 331] width 410 height 49
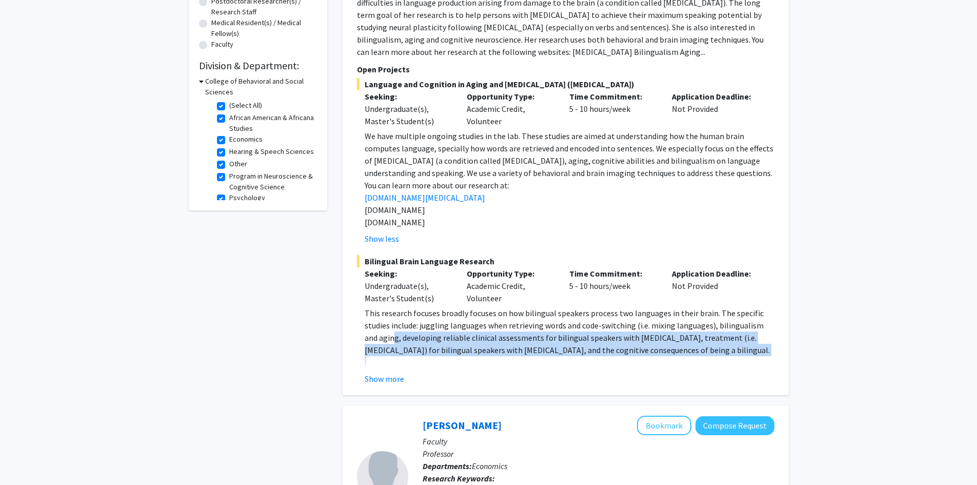
drag, startPoint x: 379, startPoint y: 335, endPoint x: 585, endPoint y: 356, distance: 207.4
click at [584, 356] on div "This research focuses broadly focuses on how bilingual speakers process two lan…" at bounding box center [570, 374] width 410 height 135
click at [585, 356] on p at bounding box center [570, 362] width 410 height 12
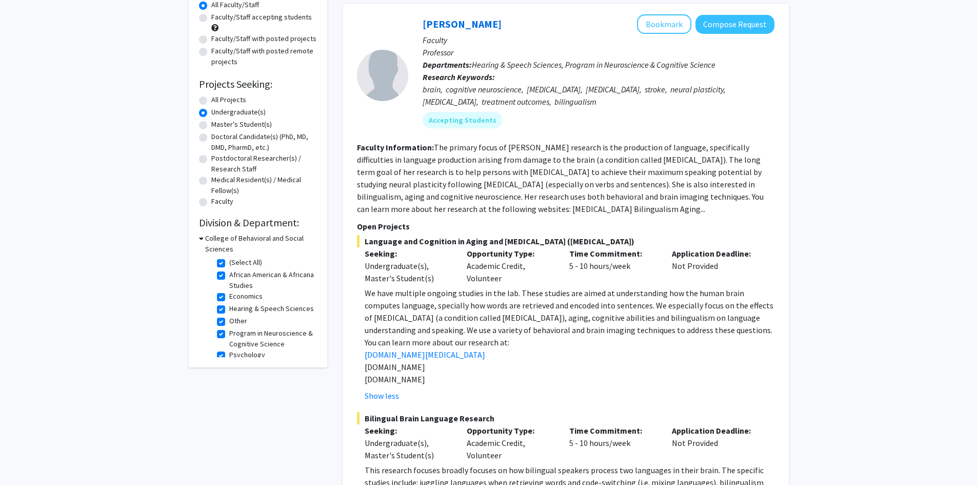
scroll to position [0, 0]
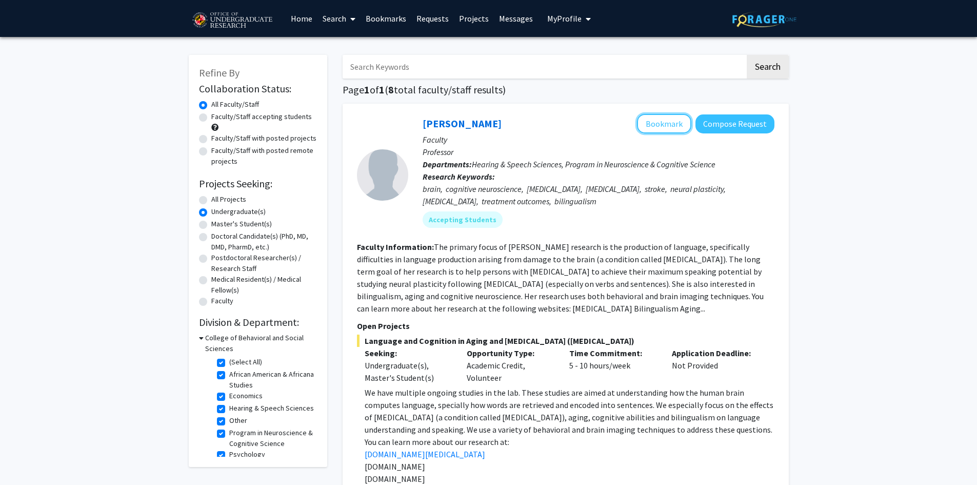
click at [661, 132] on button "Bookmark" at bounding box center [664, 123] width 54 height 19
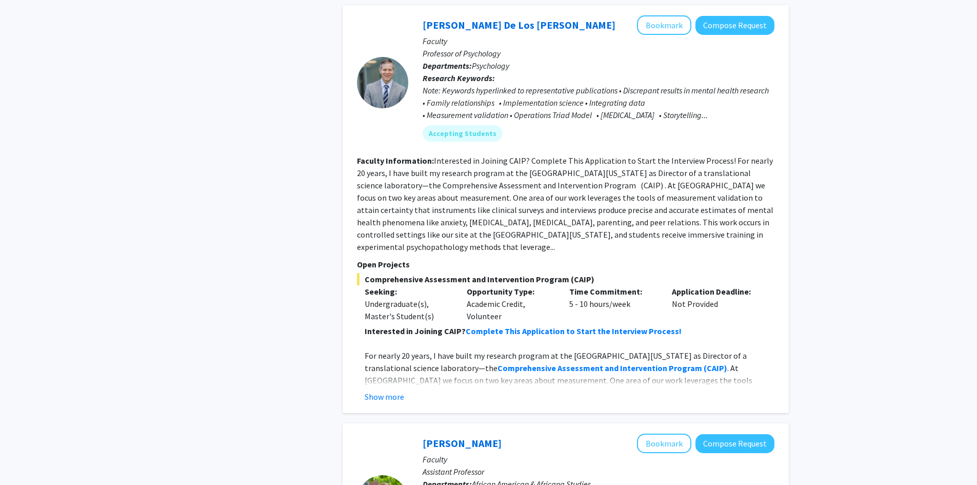
scroll to position [1180, 0]
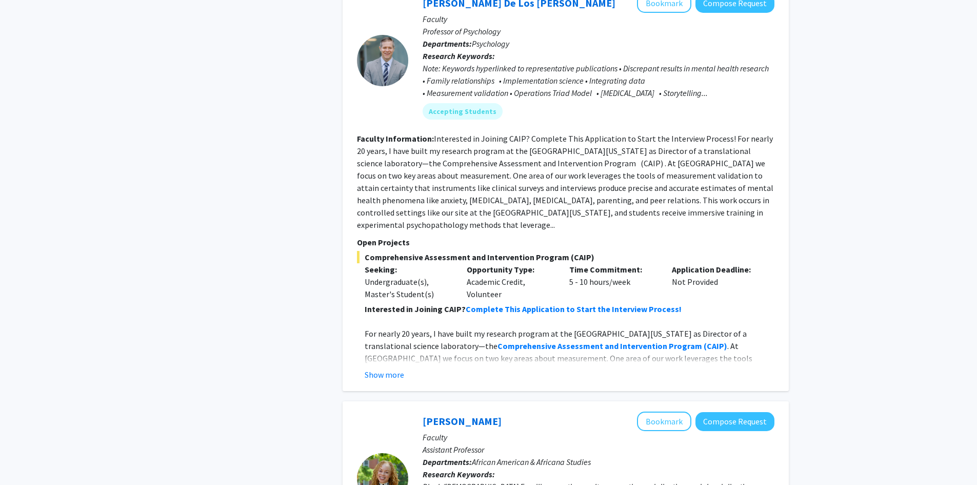
click at [381, 368] on button "Show more" at bounding box center [385, 374] width 40 height 12
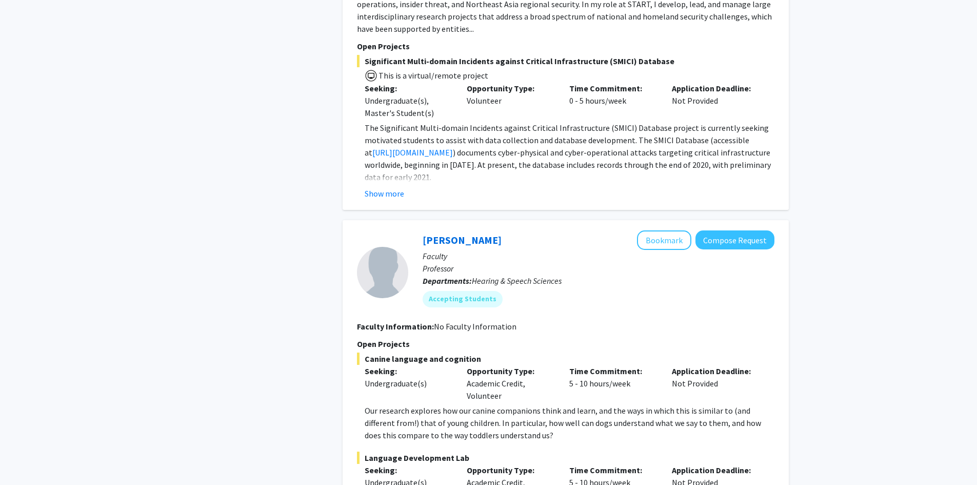
scroll to position [2411, 0]
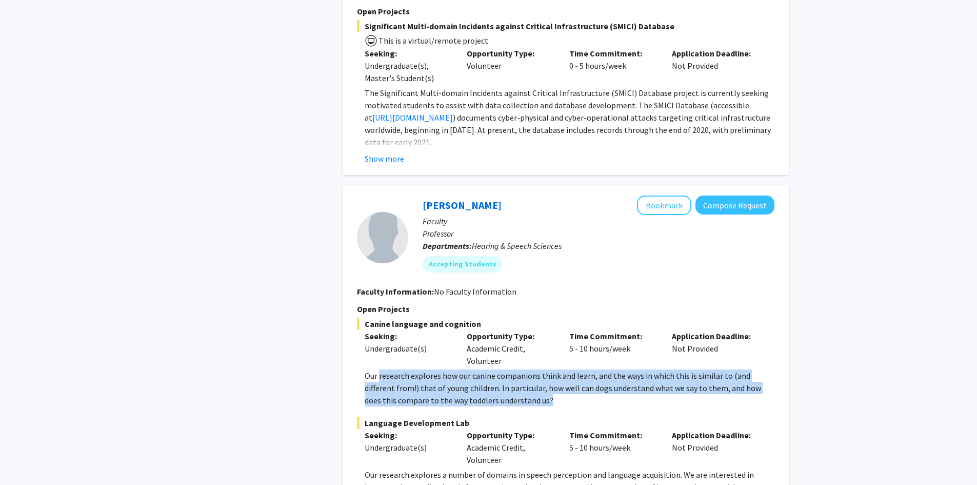
drag, startPoint x: 379, startPoint y: 327, endPoint x: 531, endPoint y: 347, distance: 152.6
click at [531, 369] on p "Our research explores how our canine companions think and learn, and the ways i…" at bounding box center [570, 387] width 410 height 37
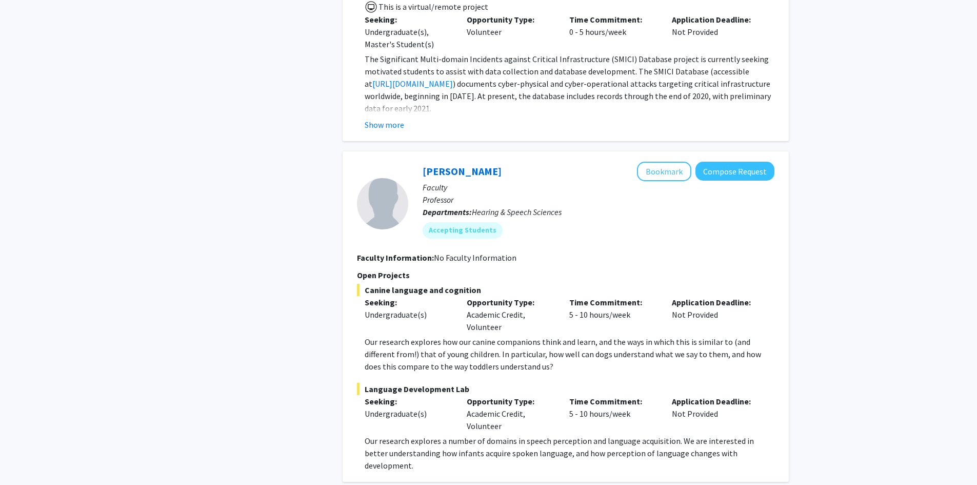
scroll to position [2463, 0]
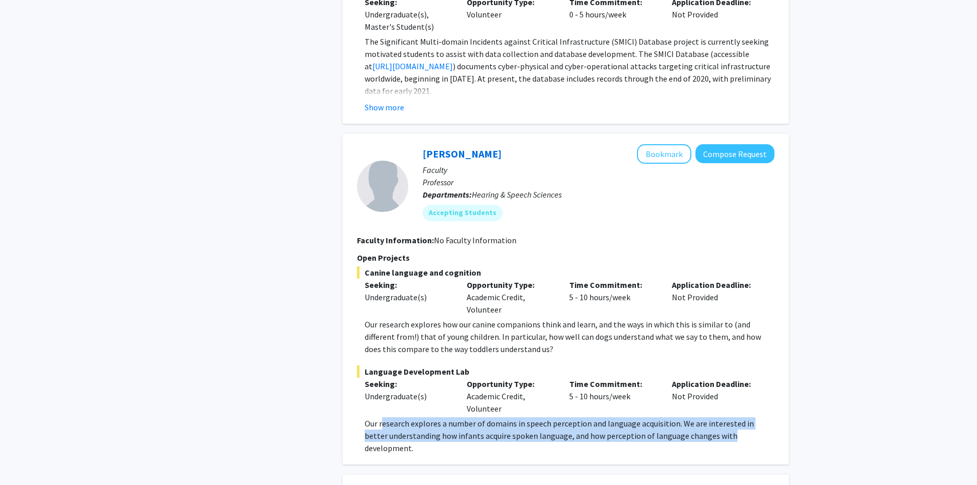
drag, startPoint x: 382, startPoint y: 378, endPoint x: 706, endPoint y: 385, distance: 324.3
click at [705, 417] on p "Our research explores a number of domains in speech perception and language acq…" at bounding box center [570, 435] width 410 height 37
click at [706, 417] on p "Our research explores a number of domains in speech perception and language acq…" at bounding box center [570, 435] width 410 height 37
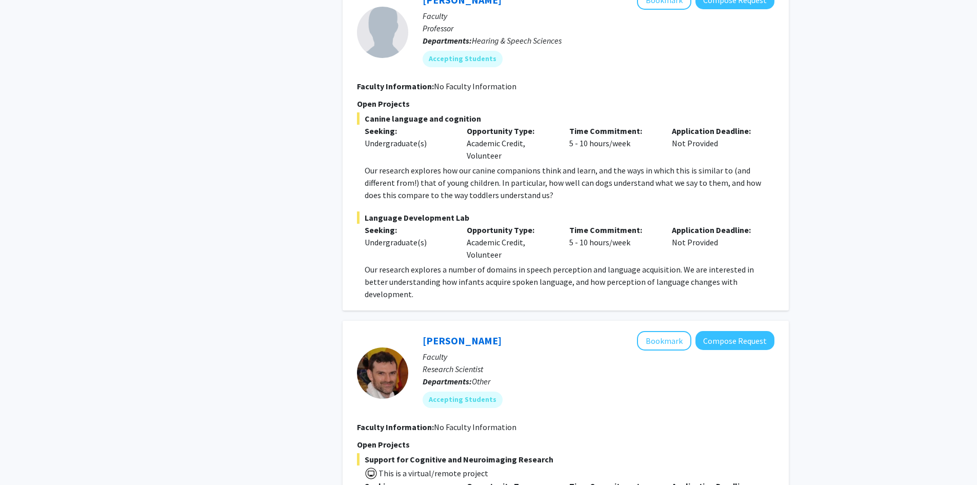
scroll to position [2771, 0]
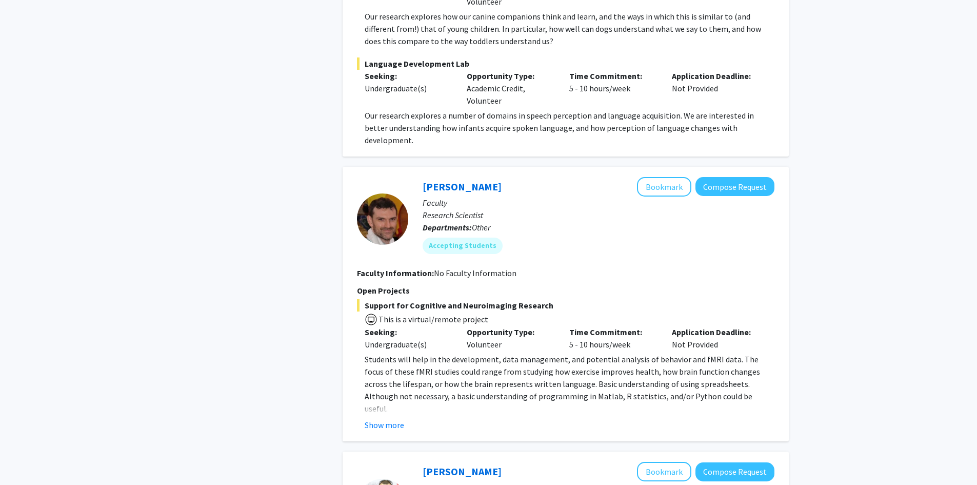
click at [384, 419] on button "Show more" at bounding box center [385, 425] width 40 height 12
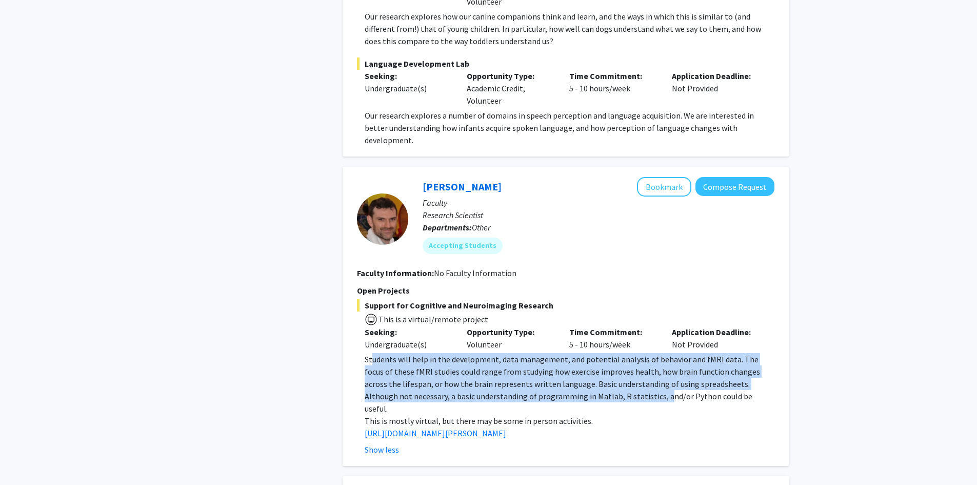
drag, startPoint x: 373, startPoint y: 297, endPoint x: 615, endPoint y: 338, distance: 245.6
click at [615, 354] on span "Students will help in the development, data management, and potential analysis …" at bounding box center [563, 384] width 396 height 60
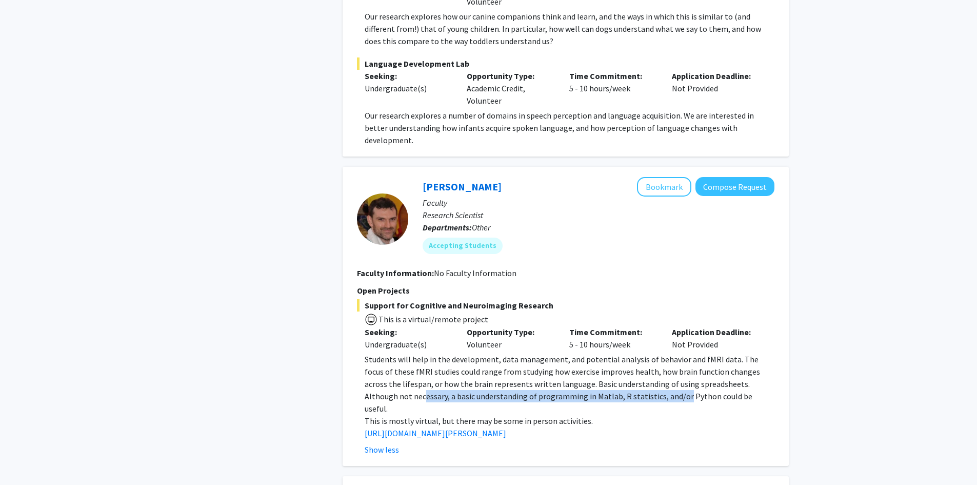
drag, startPoint x: 376, startPoint y: 339, endPoint x: 643, endPoint y: 339, distance: 267.8
click at [642, 354] on span "Students will help in the development, data management, and potential analysis …" at bounding box center [563, 384] width 396 height 60
click at [645, 354] on span "Students will help in the development, data management, and potential analysis …" at bounding box center [563, 384] width 396 height 60
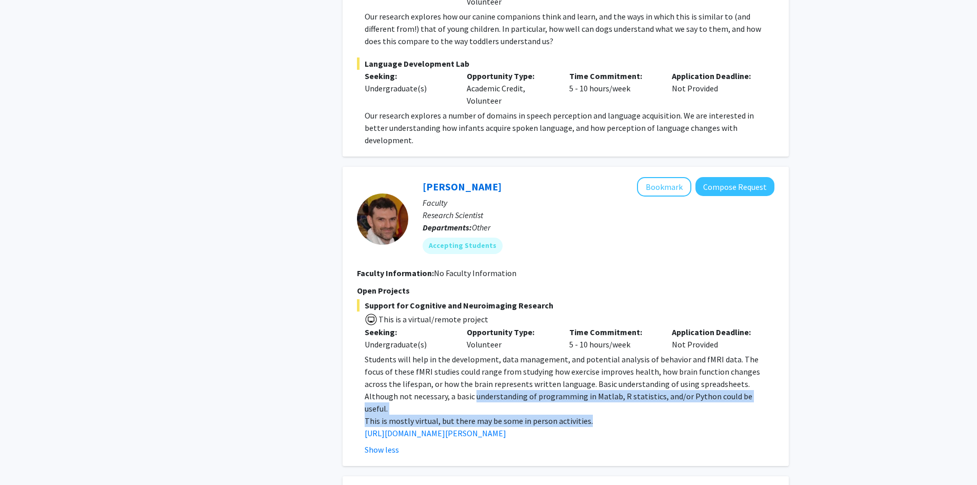
drag, startPoint x: 586, startPoint y: 350, endPoint x: 407, endPoint y: 326, distance: 181.1
click at [407, 353] on div "Students will help in the development, data management, and potential analysis …" at bounding box center [570, 396] width 410 height 86
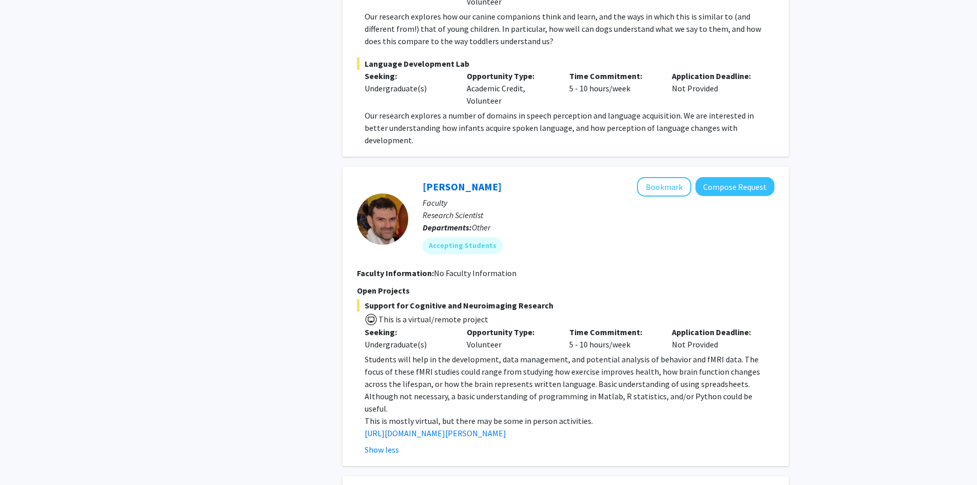
click at [406, 354] on span "Students will help in the development, data management, and potential analysis …" at bounding box center [563, 384] width 396 height 60
drag, startPoint x: 380, startPoint y: 347, endPoint x: 574, endPoint y: 351, distance: 193.5
click at [573, 415] on p "This is mostly virtual, but there may be some in person activities." at bounding box center [570, 421] width 410 height 12
click at [574, 415] on p "This is mostly virtual, but there may be some in person activities." at bounding box center [570, 421] width 410 height 12
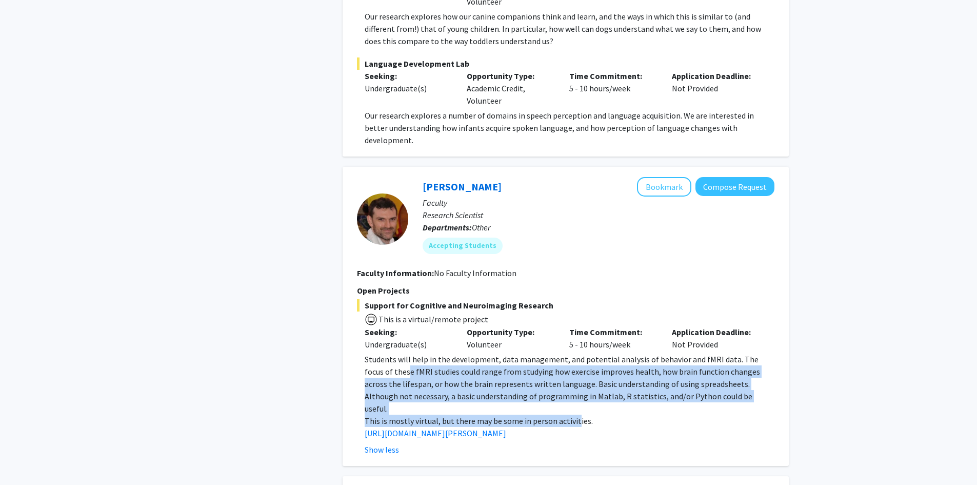
drag, startPoint x: 574, startPoint y: 351, endPoint x: 379, endPoint y: 315, distance: 198.8
click at [379, 353] on div "Students will help in the development, data management, and potential analysis …" at bounding box center [570, 396] width 410 height 86
click at [379, 354] on span "Students will help in the development, data management, and potential analysis …" at bounding box center [563, 384] width 396 height 60
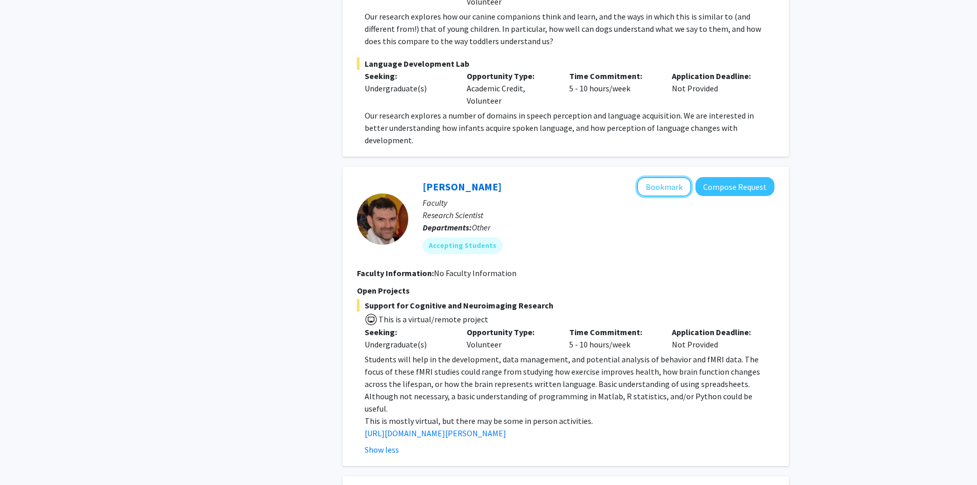
click at [650, 177] on button "Bookmark" at bounding box center [664, 186] width 54 height 19
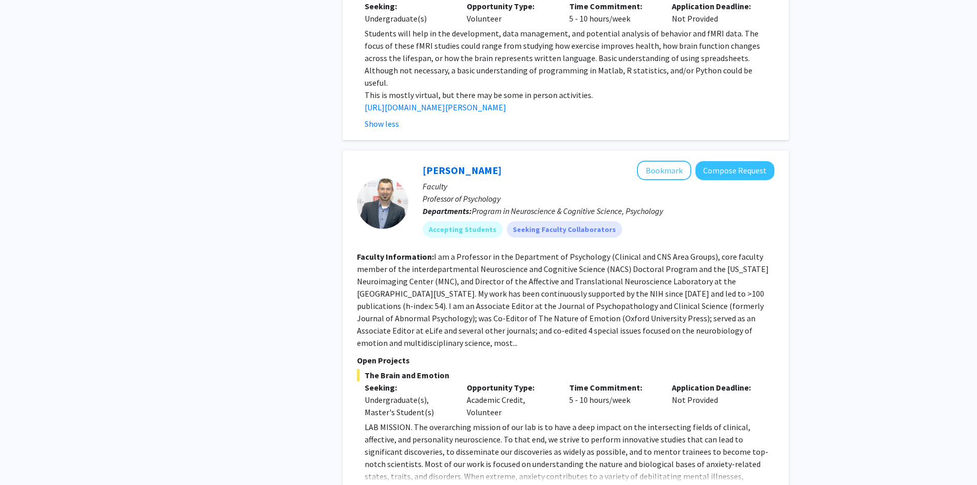
scroll to position [3148, 0]
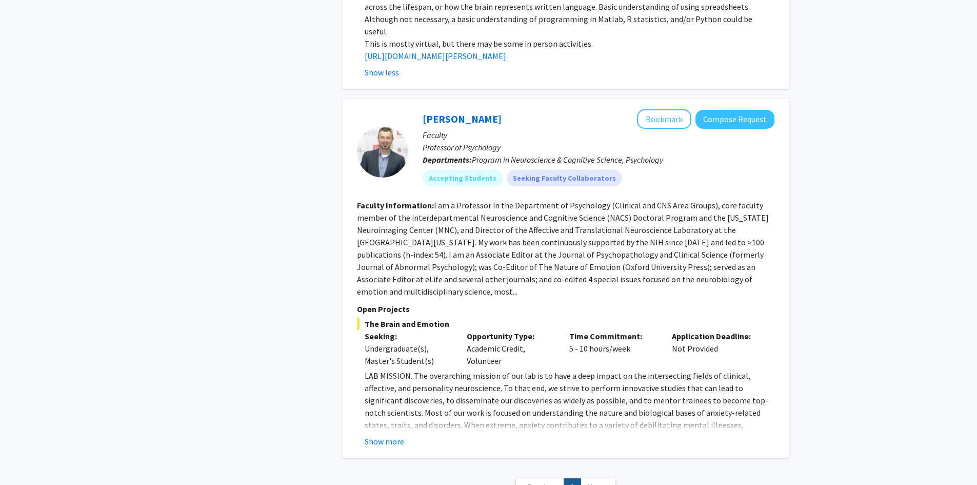
click at [597, 482] on span "Next »" at bounding box center [598, 487] width 22 height 10
click at [387, 435] on button "Show more" at bounding box center [385, 441] width 40 height 12
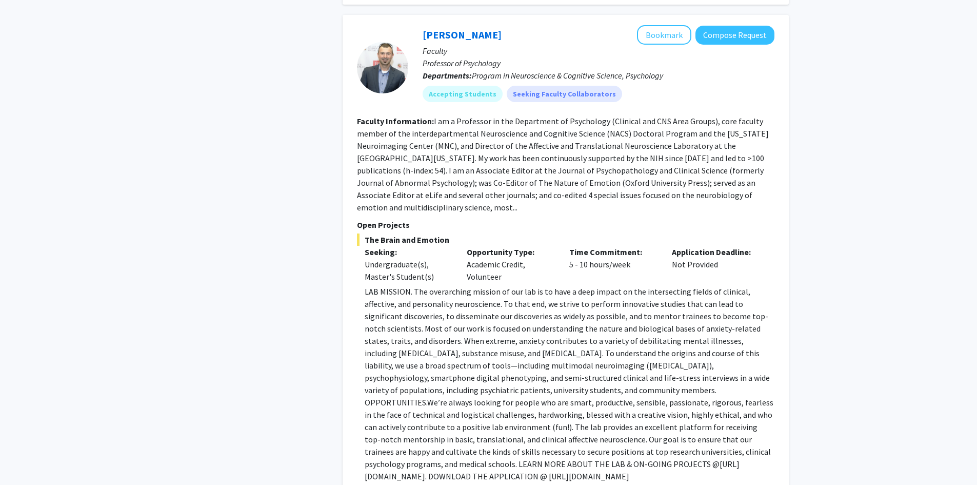
scroll to position [3180, 0]
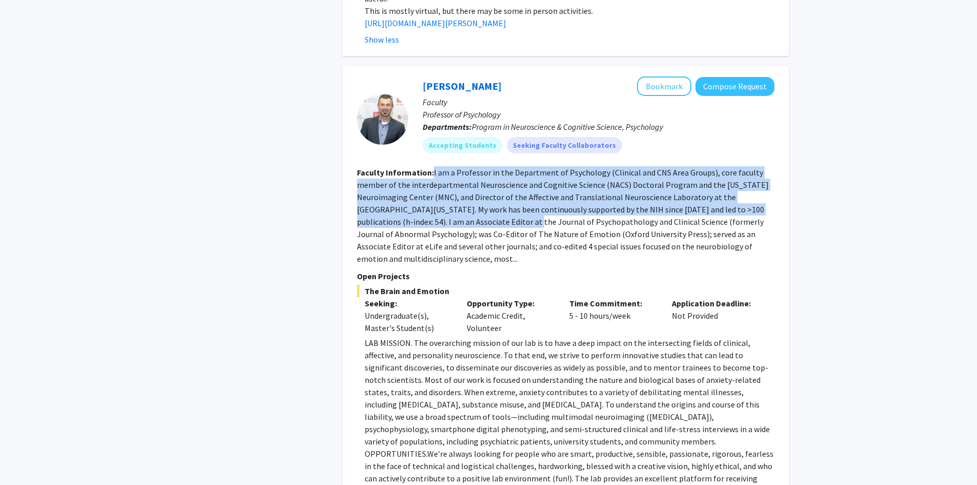
drag, startPoint x: 430, startPoint y: 100, endPoint x: 467, endPoint y: 148, distance: 60.7
click at [467, 166] on section "Faculty Information: I am a Professor in the Department of Psychology (Clinical…" at bounding box center [566, 215] width 418 height 99
click at [467, 167] on fg-read-more "I am a Professor in the Department of Psychology (Clinical and CNS Area Groups)…" at bounding box center [563, 215] width 412 height 96
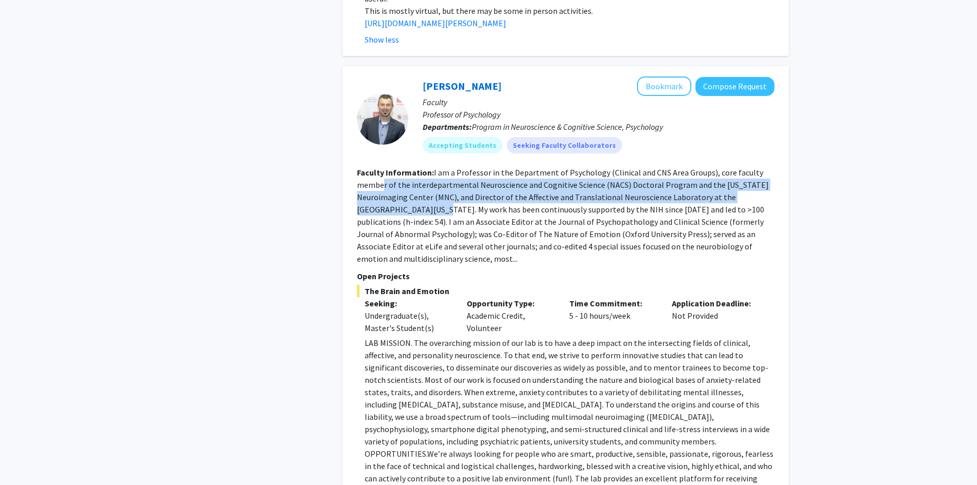
drag, startPoint x: 381, startPoint y: 105, endPoint x: 395, endPoint y: 136, distance: 33.8
click at [395, 166] on section "Faculty Information: I am a Professor in the Department of Psychology (Clinical…" at bounding box center [566, 215] width 418 height 99
click at [395, 167] on fg-read-more "I am a Professor in the Department of Psychology (Clinical and CNS Area Groups)…" at bounding box center [563, 215] width 412 height 96
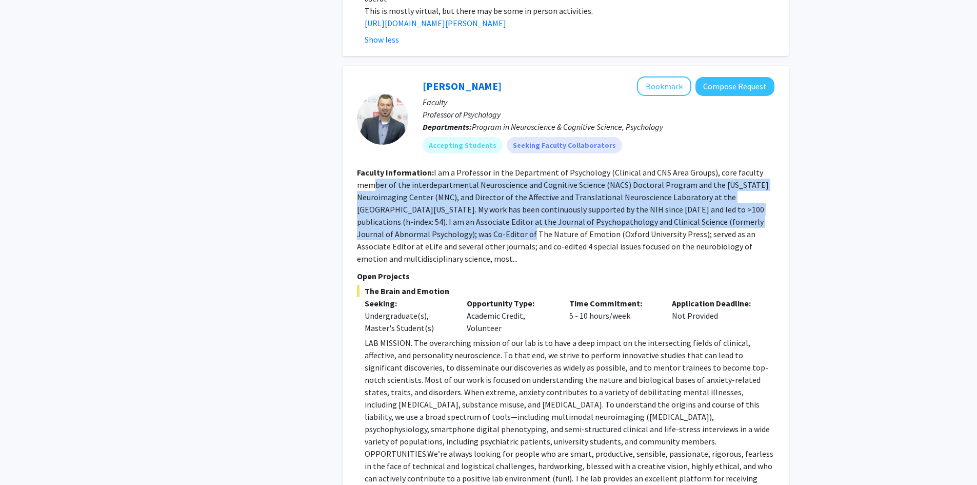
drag, startPoint x: 374, startPoint y: 115, endPoint x: 490, endPoint y: 164, distance: 125.6
click at [490, 167] on fg-read-more "I am a Professor in the Department of Psychology (Clinical and CNS Area Groups)…" at bounding box center [563, 215] width 412 height 96
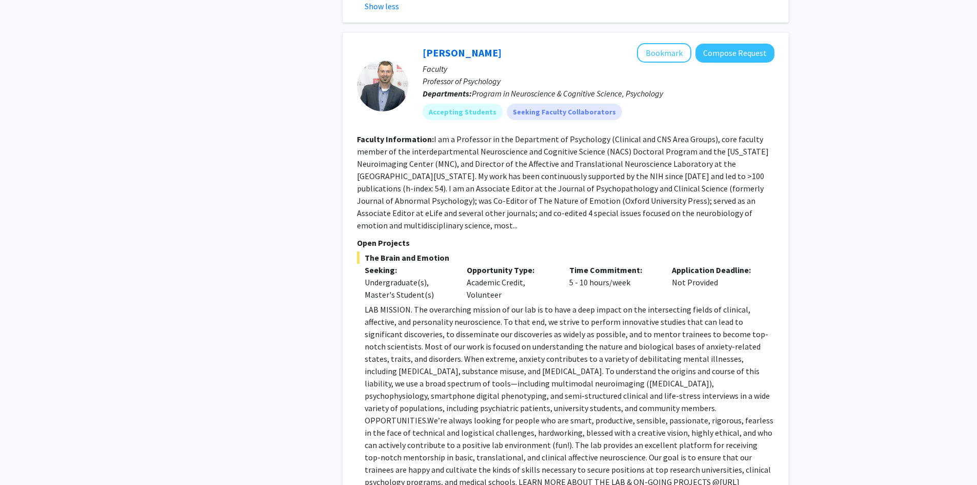
scroll to position [3232, 0]
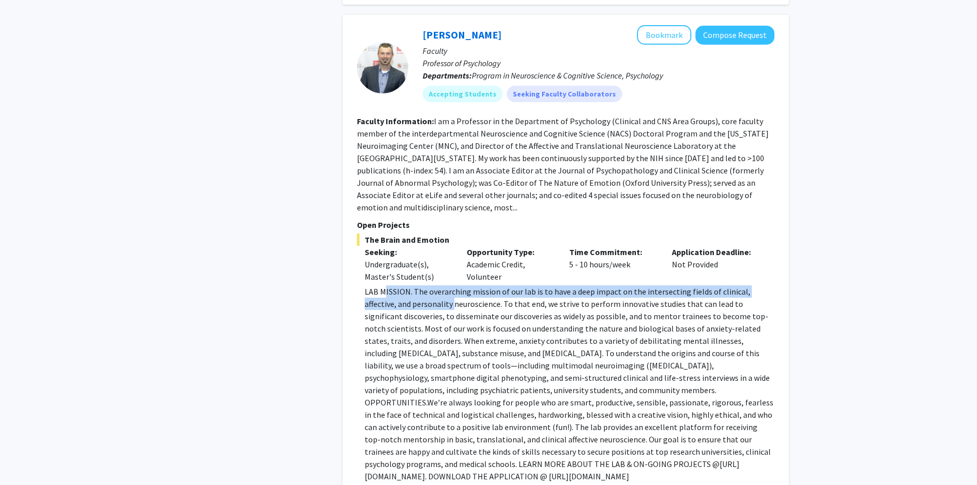
drag, startPoint x: 386, startPoint y: 208, endPoint x: 417, endPoint y: 213, distance: 31.1
click at [417, 285] on p "LAB MISSION. The overarching mission of our lab is to have a deep impact on the…" at bounding box center [570, 383] width 410 height 197
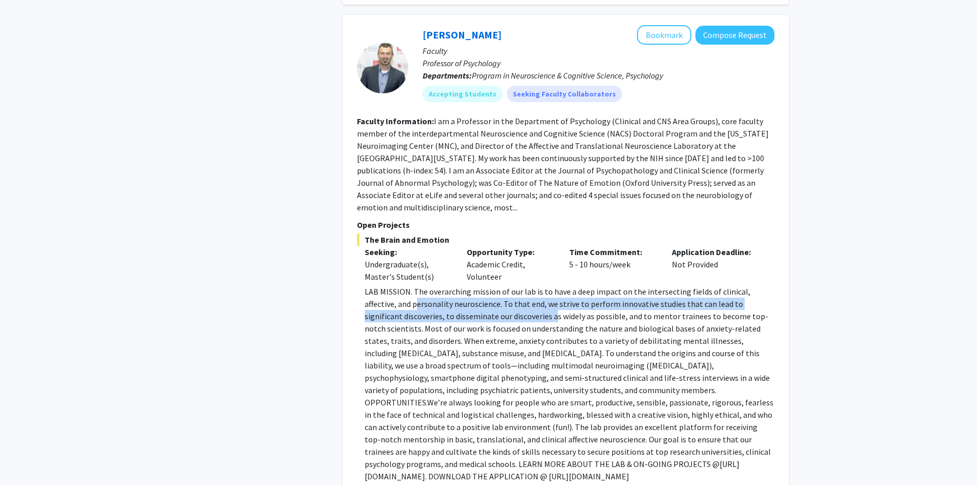
drag, startPoint x: 385, startPoint y: 213, endPoint x: 515, endPoint y: 229, distance: 130.7
click at [515, 285] on p "LAB MISSION. The overarching mission of our lab is to have a deep impact on the…" at bounding box center [570, 383] width 410 height 197
drag, startPoint x: 395, startPoint y: 223, endPoint x: 575, endPoint y: 232, distance: 180.3
click at [572, 285] on p "LAB MISSION. The overarching mission of our lab is to have a deep impact on the…" at bounding box center [570, 383] width 410 height 197
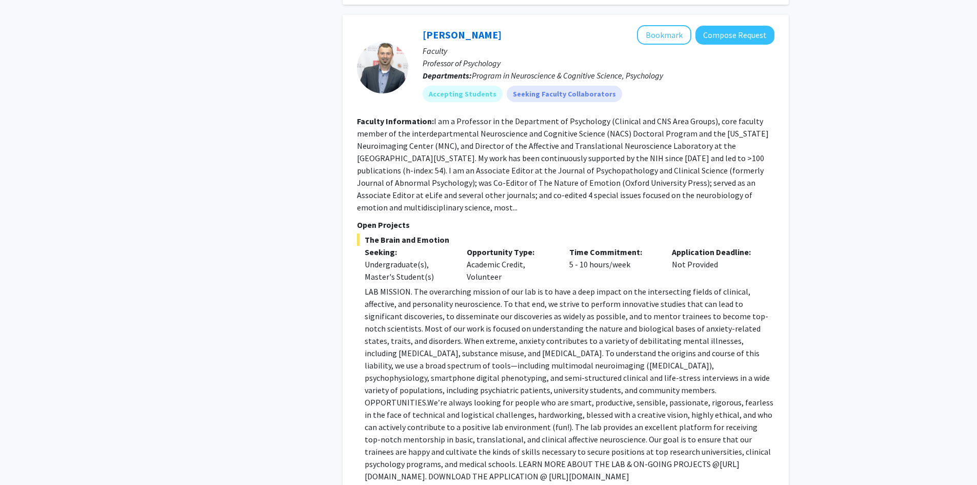
click at [578, 285] on p "LAB MISSION. The overarching mission of our lab is to have a deep impact on the…" at bounding box center [570, 383] width 410 height 197
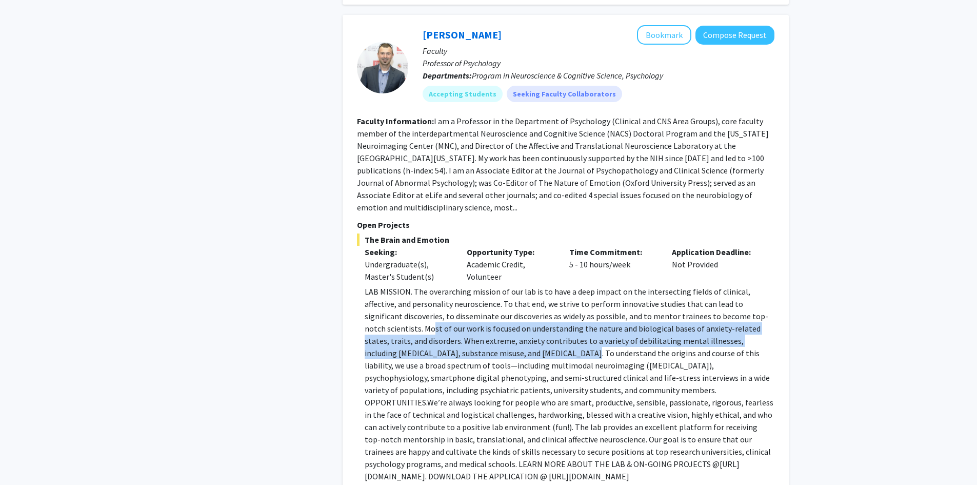
drag, startPoint x: 374, startPoint y: 245, endPoint x: 508, endPoint y: 270, distance: 137.3
click at [508, 285] on p "LAB MISSION. The overarching mission of our lab is to have a deep impact on the…" at bounding box center [570, 383] width 410 height 197
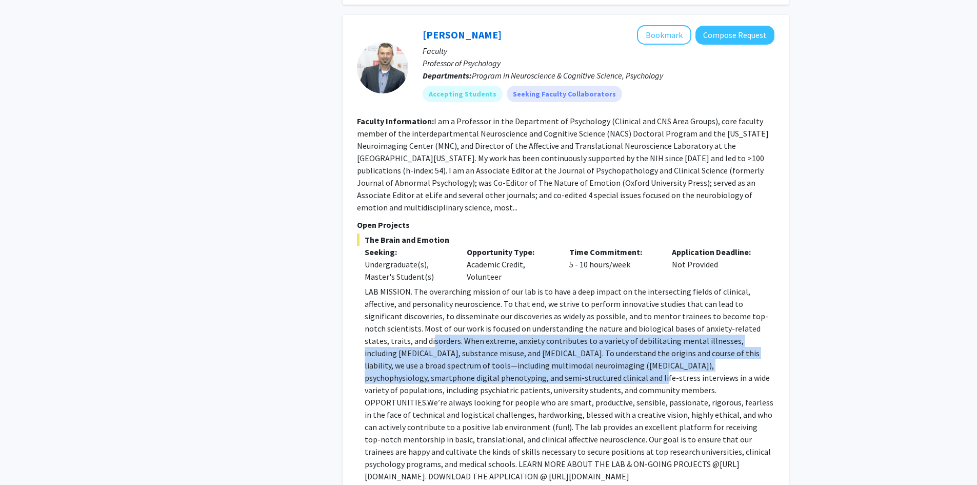
drag, startPoint x: 372, startPoint y: 258, endPoint x: 501, endPoint y: 293, distance: 133.7
click at [500, 293] on p "LAB MISSION. The overarching mission of our lab is to have a deep impact on the…" at bounding box center [570, 383] width 410 height 197
click at [501, 293] on p "LAB MISSION. The overarching mission of our lab is to have a deep impact on the…" at bounding box center [570, 383] width 410 height 197
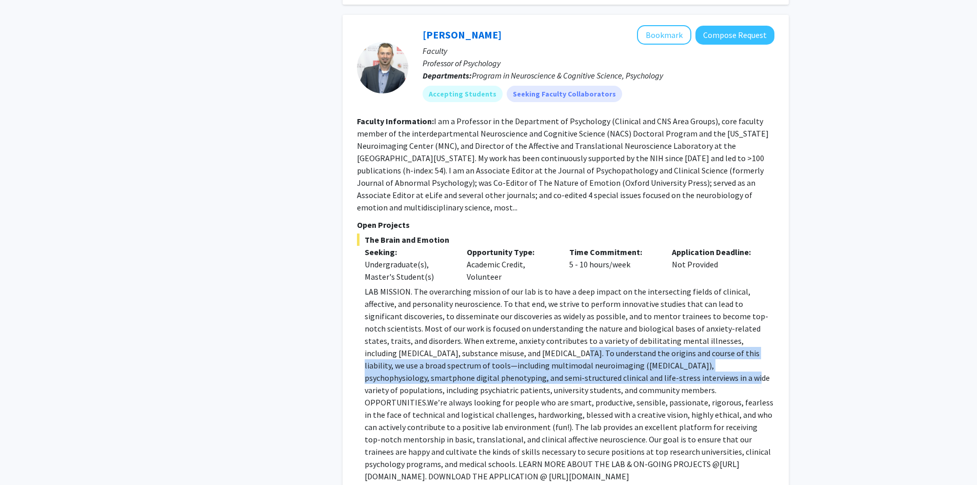
drag, startPoint x: 495, startPoint y: 268, endPoint x: 581, endPoint y: 294, distance: 89.6
click at [576, 294] on p "LAB MISSION. The overarching mission of our lab is to have a deep impact on the…" at bounding box center [570, 383] width 410 height 197
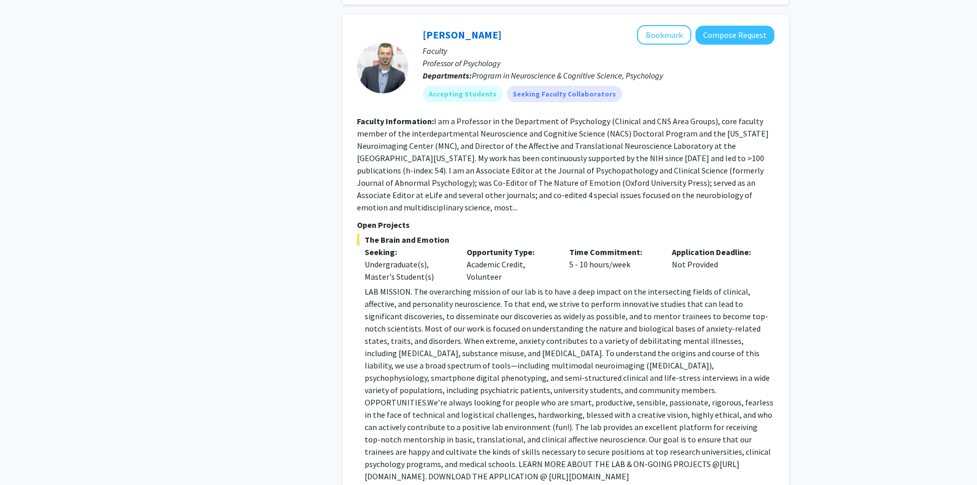
click at [581, 294] on p "LAB MISSION. The overarching mission of our lab is to have a deep impact on the…" at bounding box center [570, 383] width 410 height 197
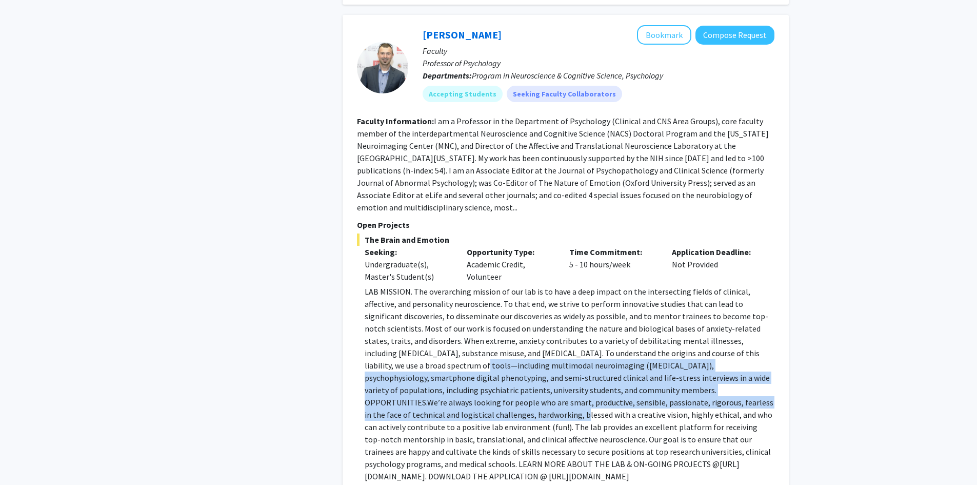
drag, startPoint x: 377, startPoint y: 283, endPoint x: 689, endPoint y: 318, distance: 313.9
click at [687, 318] on p "LAB MISSION. The overarching mission of our lab is to have a deep impact on the…" at bounding box center [570, 383] width 410 height 197
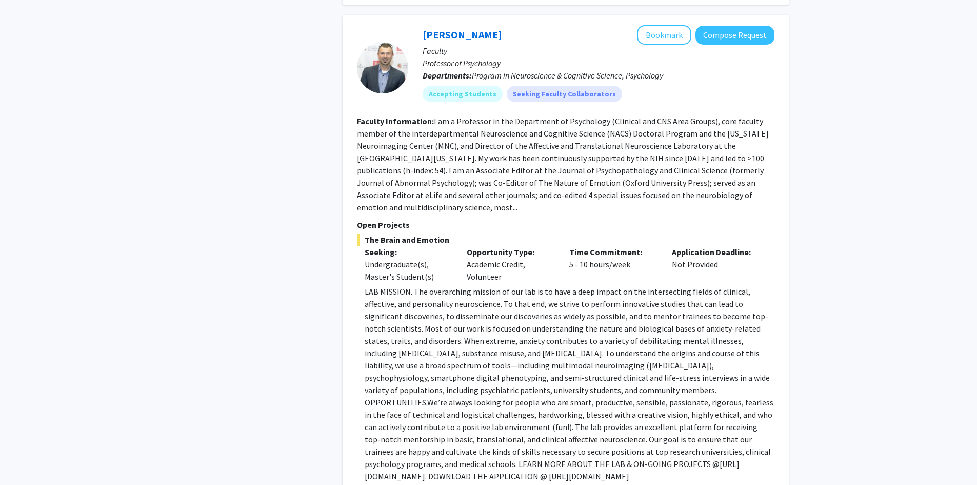
click at [689, 397] on span "We’re always looking for people who are smart, productive, sensible, passionate…" at bounding box center [569, 433] width 409 height 72
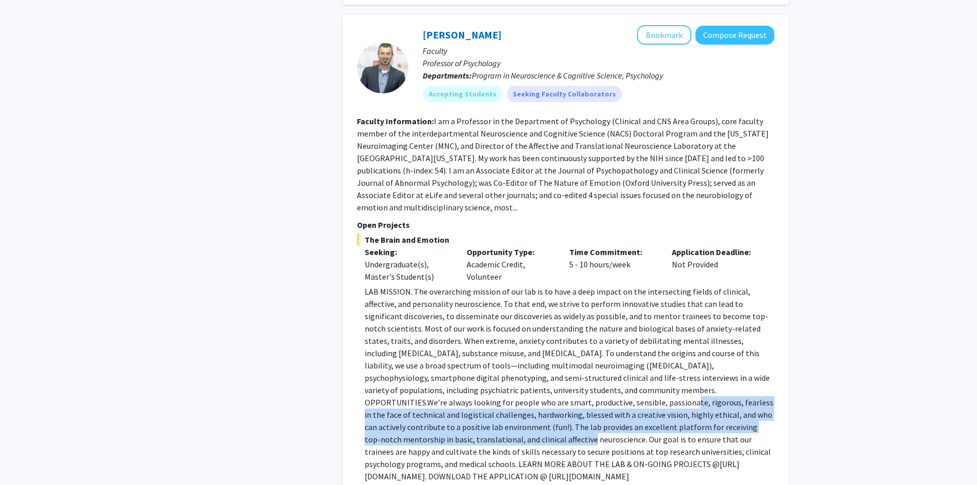
drag, startPoint x: 395, startPoint y: 315, endPoint x: 684, endPoint y: 338, distance: 290.8
click at [679, 397] on span "We’re always looking for people who are smart, productive, sensible, passionate…" at bounding box center [569, 433] width 409 height 72
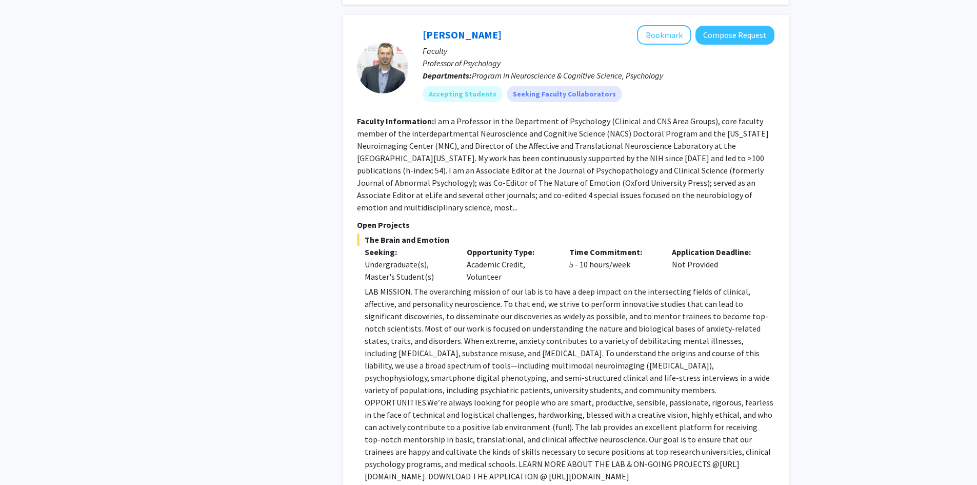
click at [684, 397] on span "We’re always looking for people who are smart, productive, sensible, passionate…" at bounding box center [569, 433] width 409 height 72
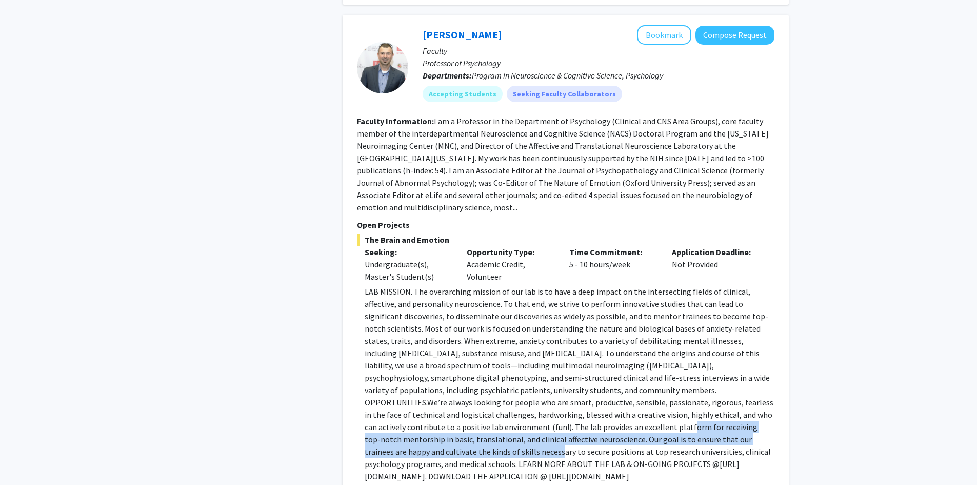
drag, startPoint x: 380, startPoint y: 341, endPoint x: 635, endPoint y: 359, distance: 255.6
click at [620, 359] on p "LAB MISSION. The overarching mission of our lab is to have a deep impact on the…" at bounding box center [570, 383] width 410 height 197
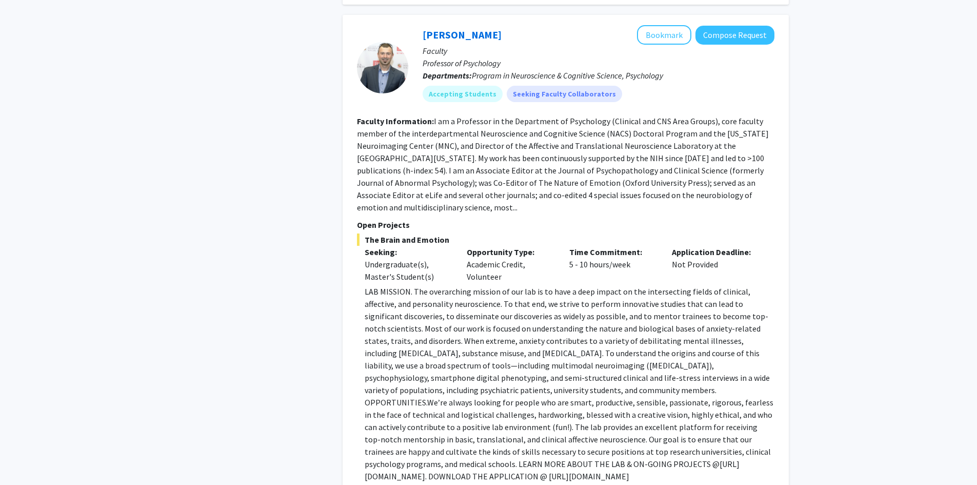
click at [635, 359] on p "LAB MISSION. The overarching mission of our lab is to have a deep impact on the…" at bounding box center [570, 383] width 410 height 197
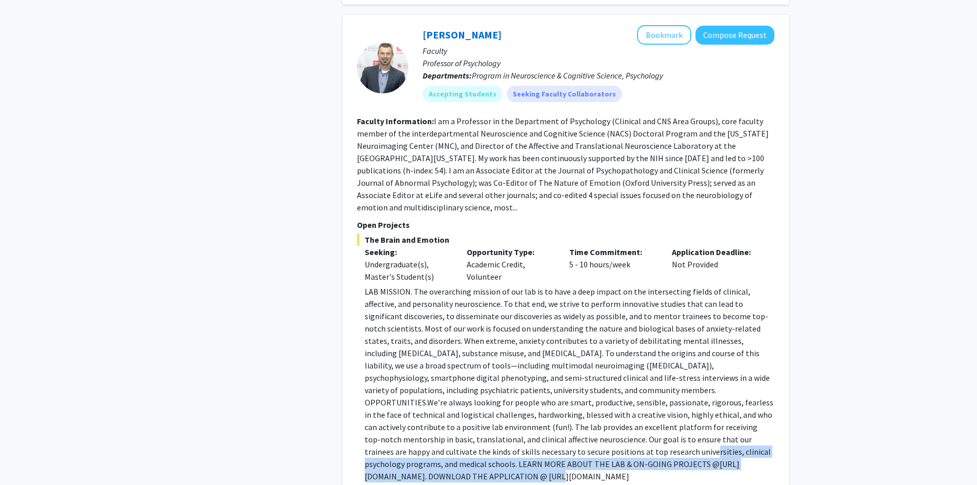
drag, startPoint x: 384, startPoint y: 361, endPoint x: 647, endPoint y: 375, distance: 263.0
click at [641, 375] on p "LAB MISSION. The overarching mission of our lab is to have a deep impact on the…" at bounding box center [570, 383] width 410 height 197
click at [647, 375] on p "LAB MISSION. The overarching mission of our lab is to have a deep impact on the…" at bounding box center [570, 383] width 410 height 197
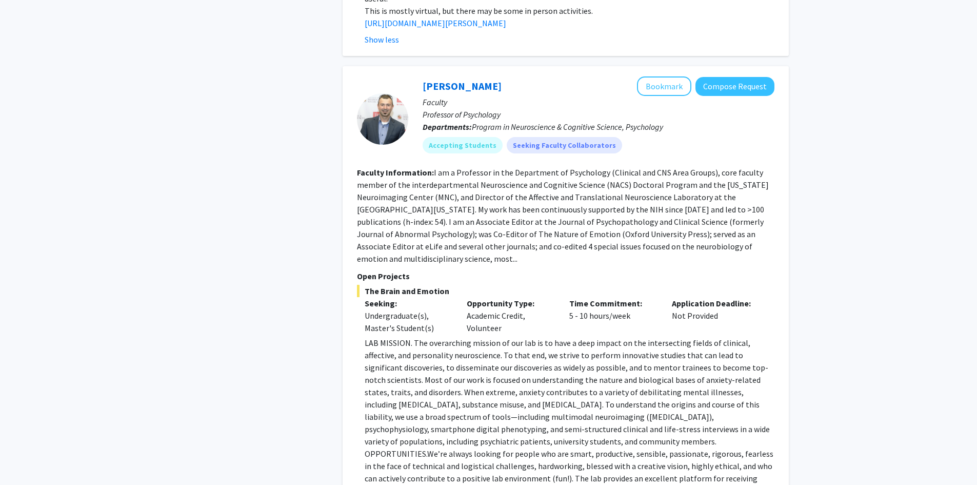
scroll to position [3129, 0]
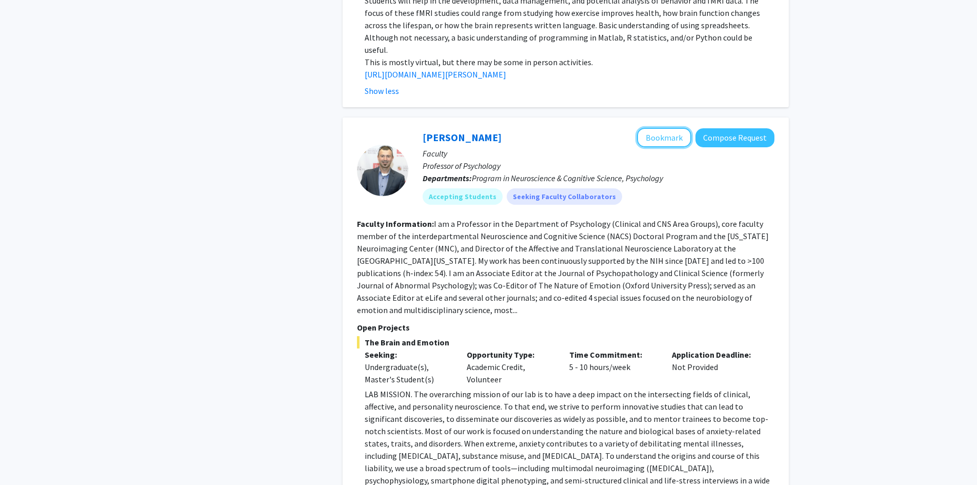
click at [655, 128] on button "Bookmark" at bounding box center [664, 137] width 54 height 19
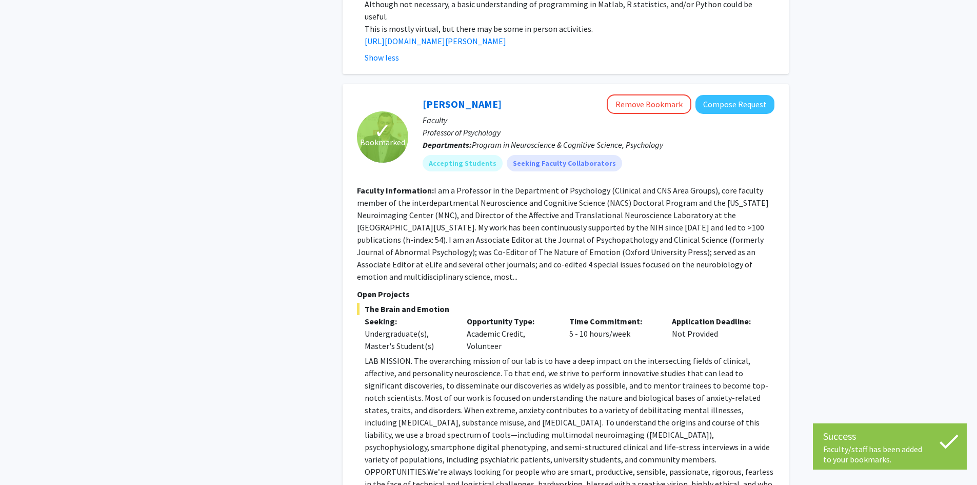
scroll to position [3180, 0]
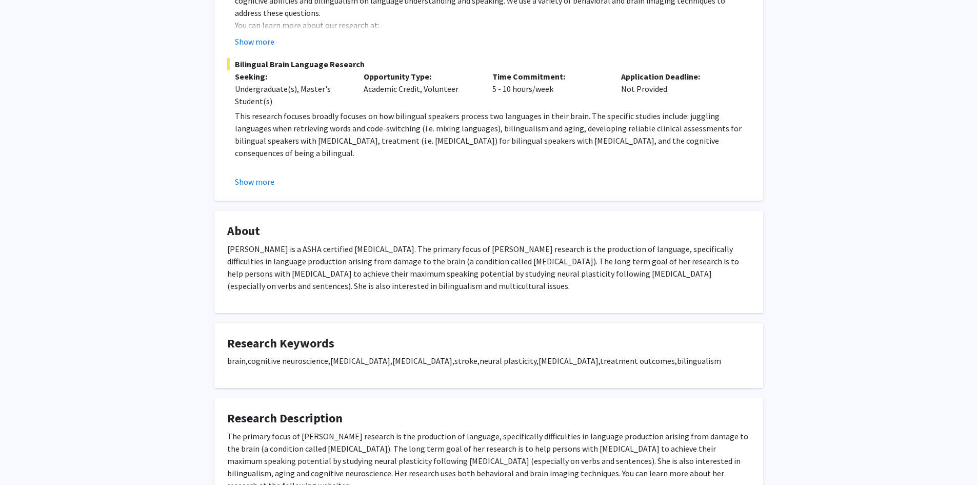
scroll to position [308, 0]
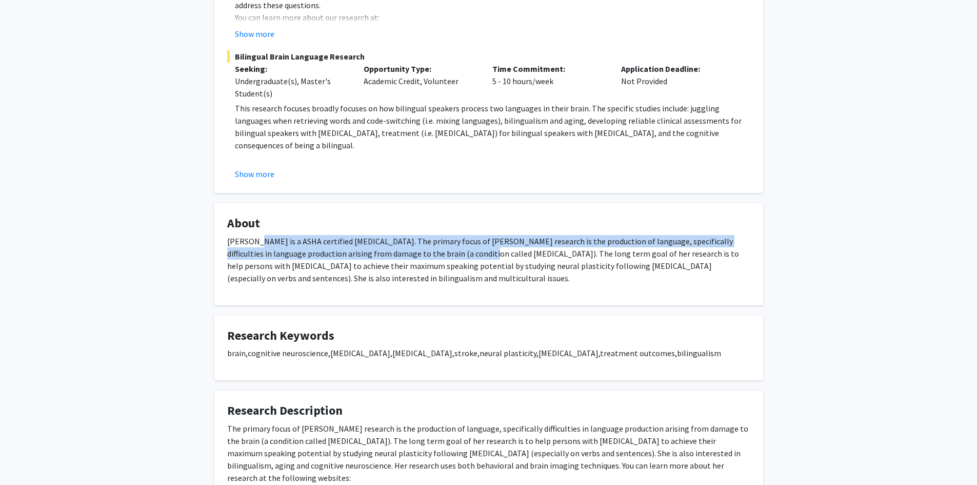
drag, startPoint x: 256, startPoint y: 240, endPoint x: 509, endPoint y: 257, distance: 254.0
click at [506, 257] on p "[PERSON_NAME] is a ASHA certified [MEDICAL_DATA]. The primary focus of [PERSON_…" at bounding box center [488, 259] width 523 height 49
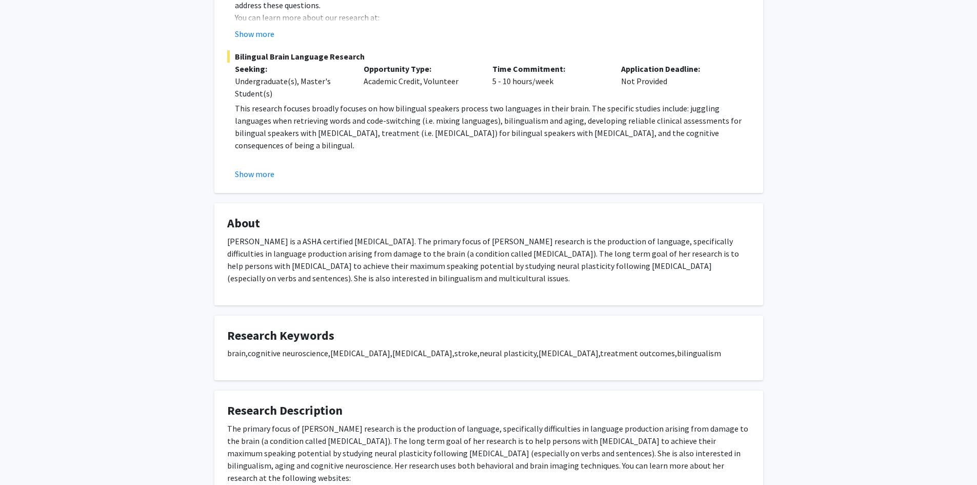
click at [509, 257] on p "[PERSON_NAME] is a ASHA certified [MEDICAL_DATA]. The primary focus of [PERSON_…" at bounding box center [488, 259] width 523 height 49
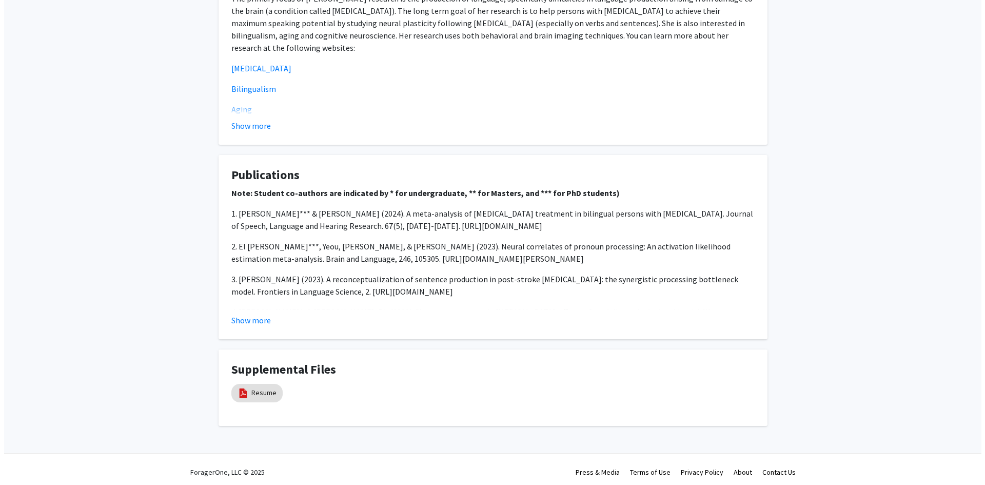
scroll to position [743, 0]
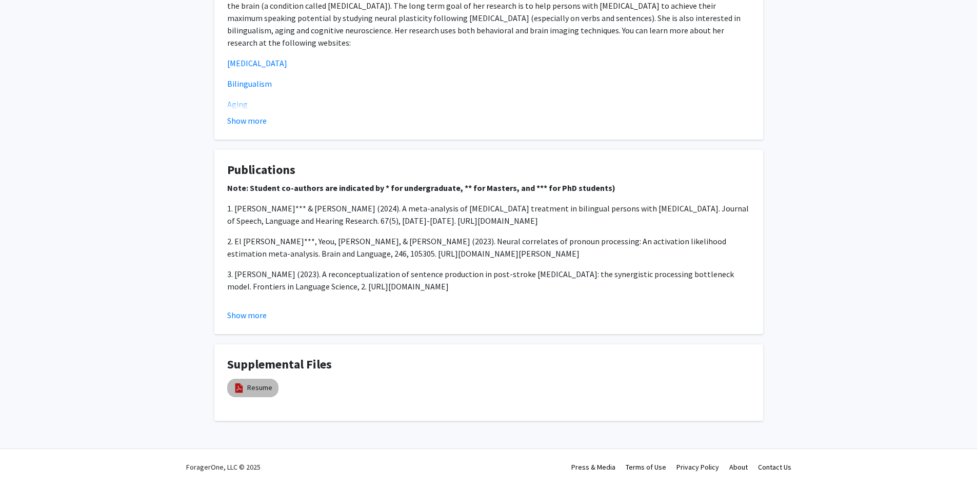
click at [252, 389] on link "Resume" at bounding box center [259, 387] width 25 height 11
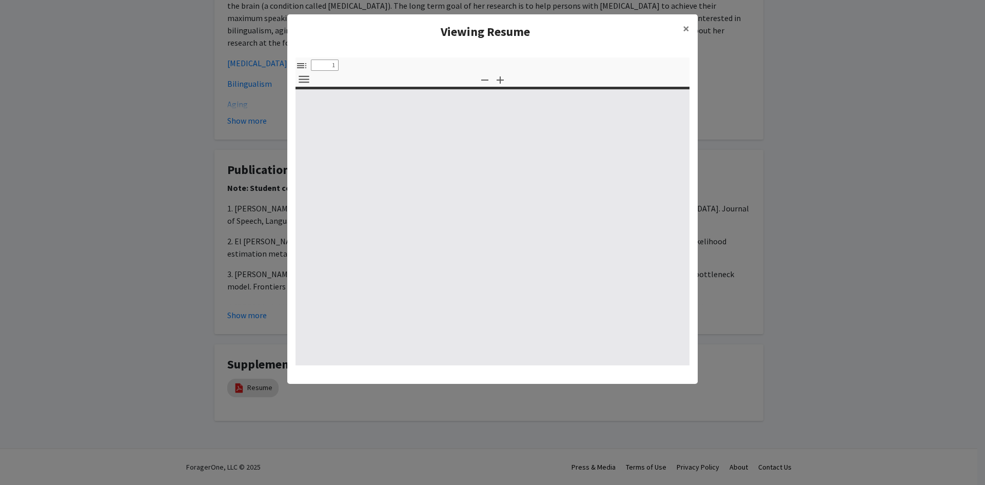
select select "custom"
type input "0"
select select "custom"
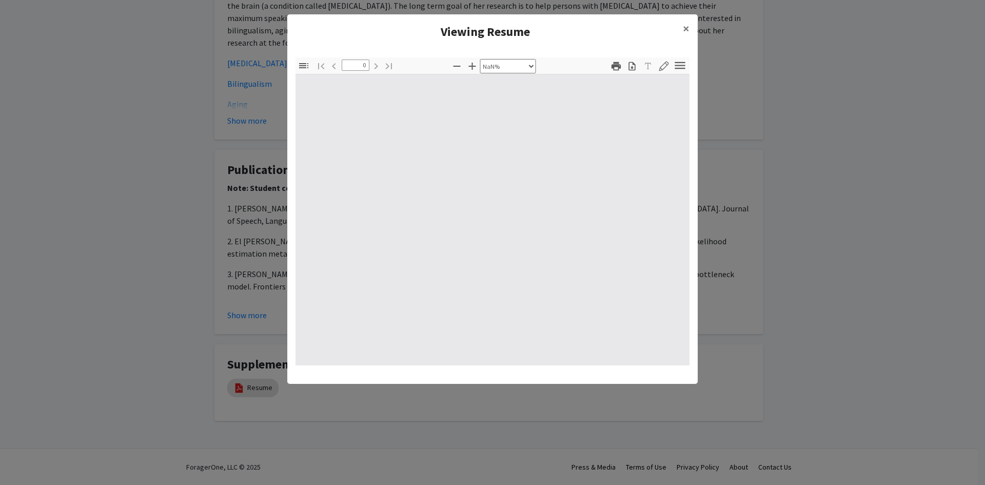
type input "1"
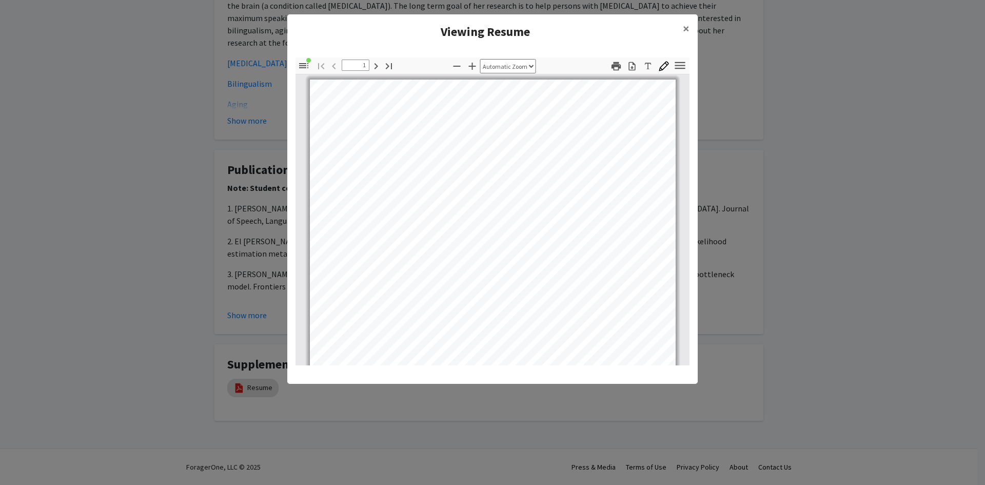
select select "auto"
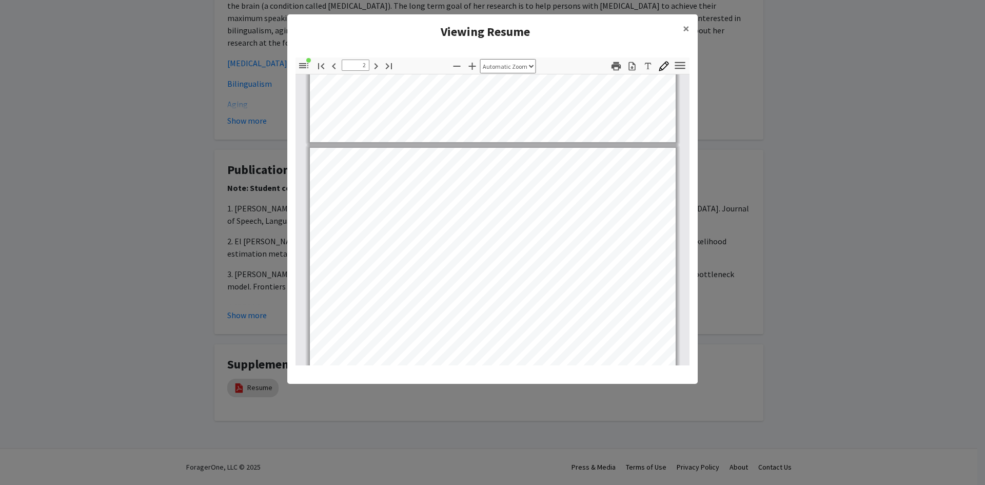
scroll to position [462, 0]
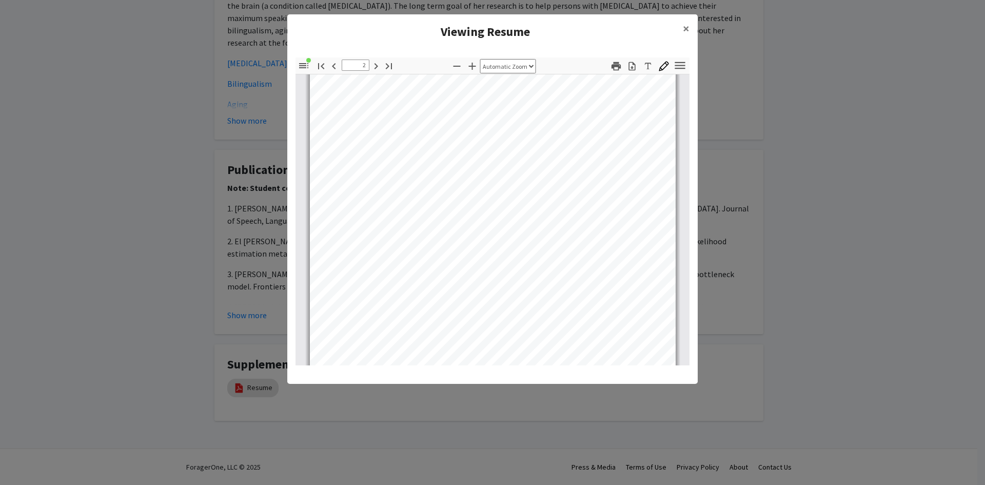
type input "3"
click at [157, 204] on modal-container "Viewing Resume × Thumbnails Document Outline Attachments Layers Current Outline…" at bounding box center [492, 242] width 985 height 485
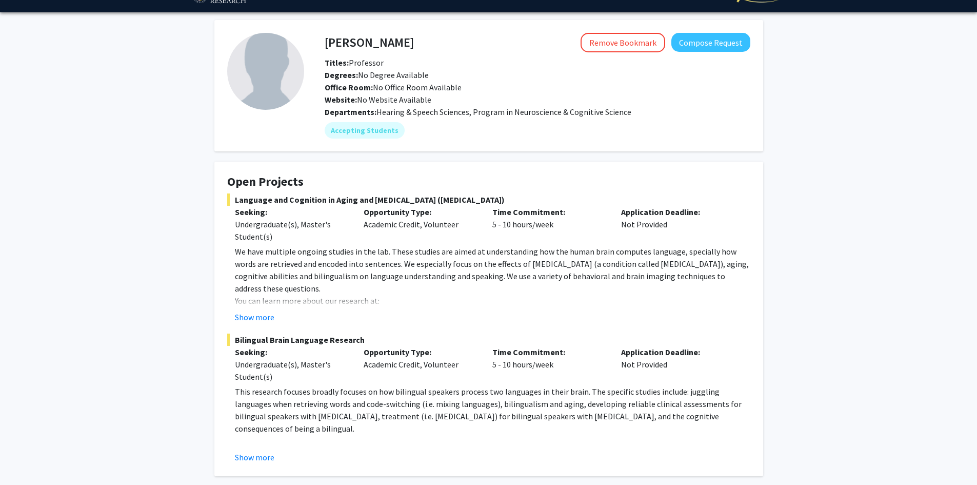
scroll to position [0, 0]
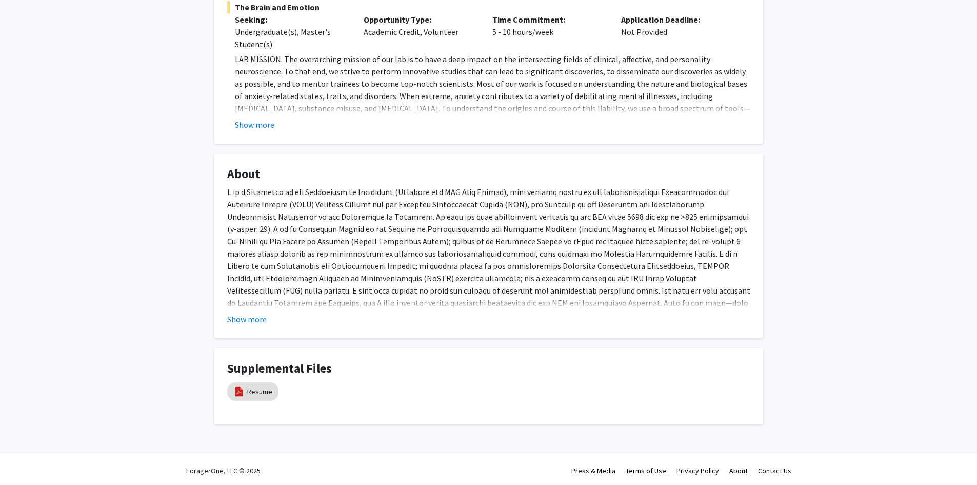
scroll to position [221, 0]
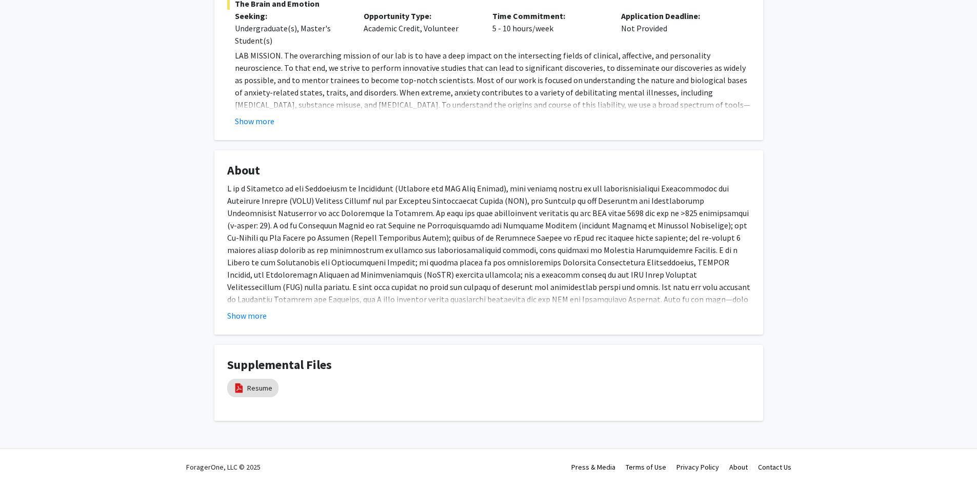
click at [244, 320] on button "Show more" at bounding box center [247, 315] width 40 height 12
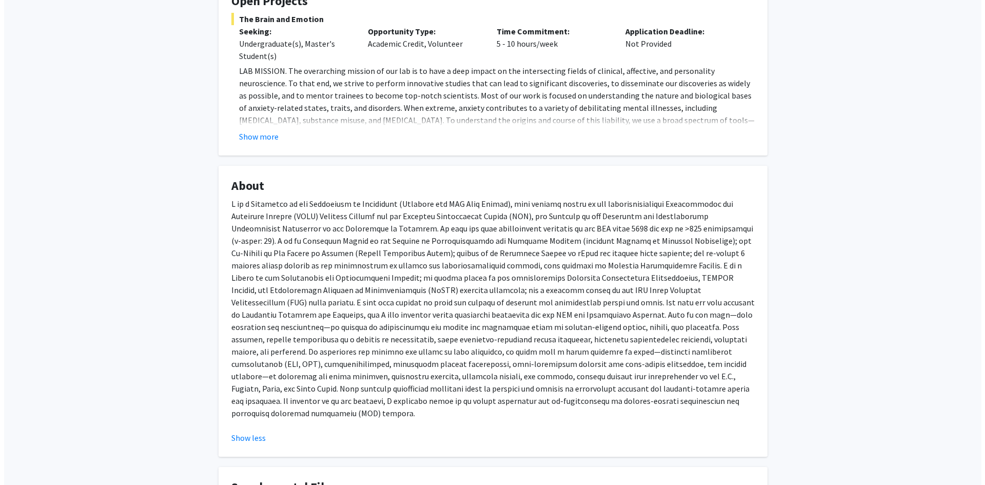
scroll to position [315, 0]
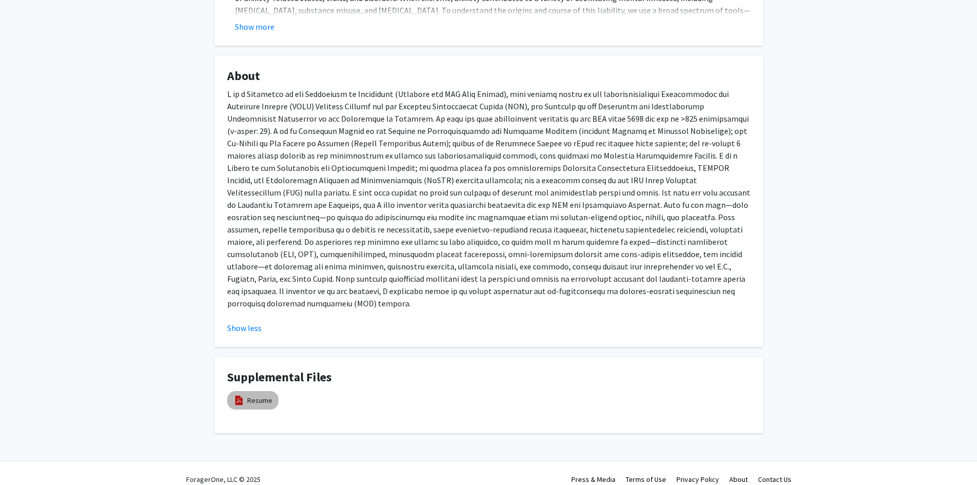
click at [262, 395] on link "Resume" at bounding box center [259, 400] width 25 height 11
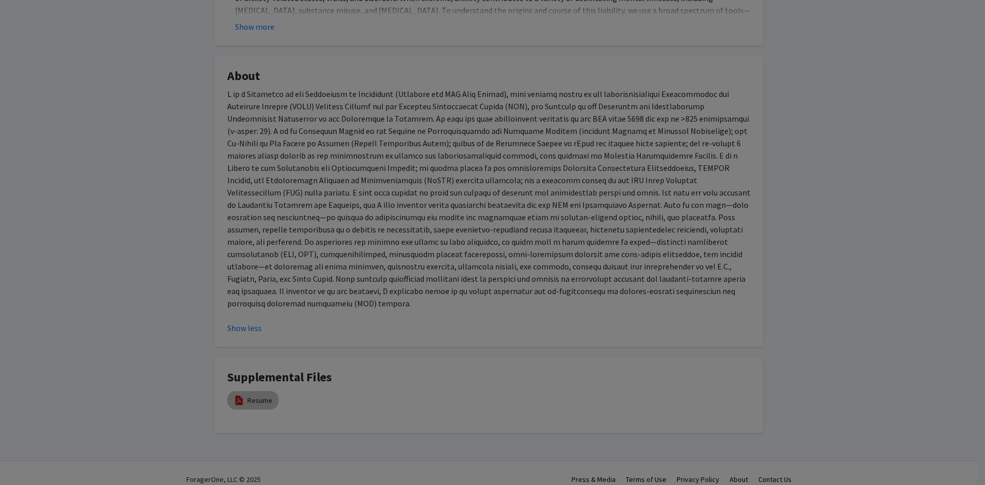
select select "custom"
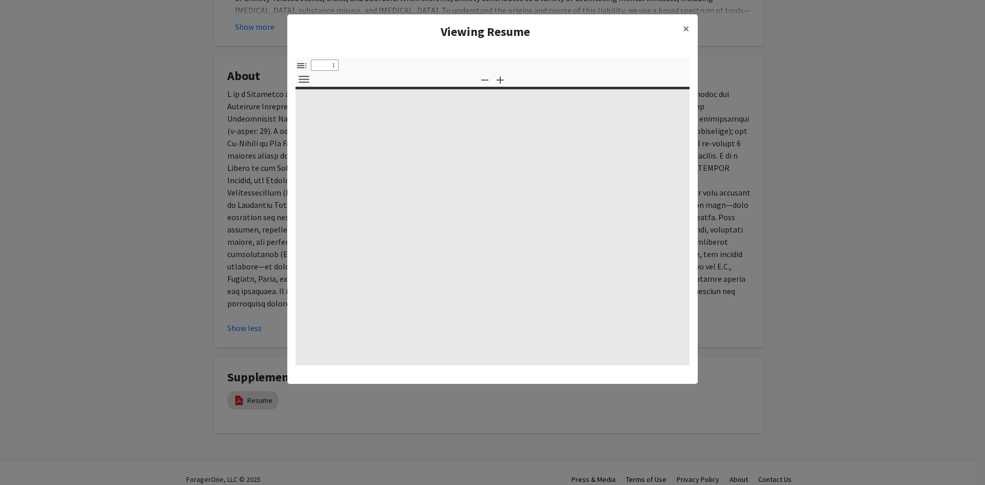
type input "0"
select select "custom"
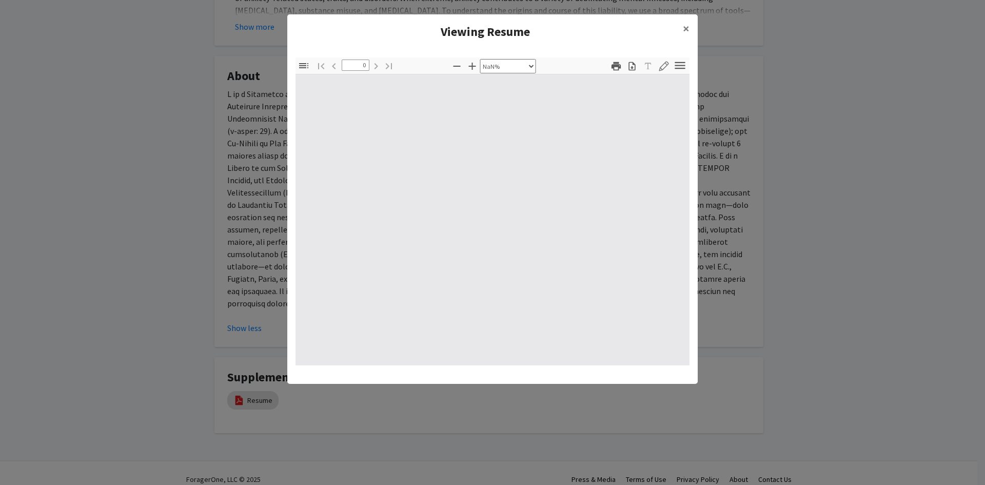
type input "1"
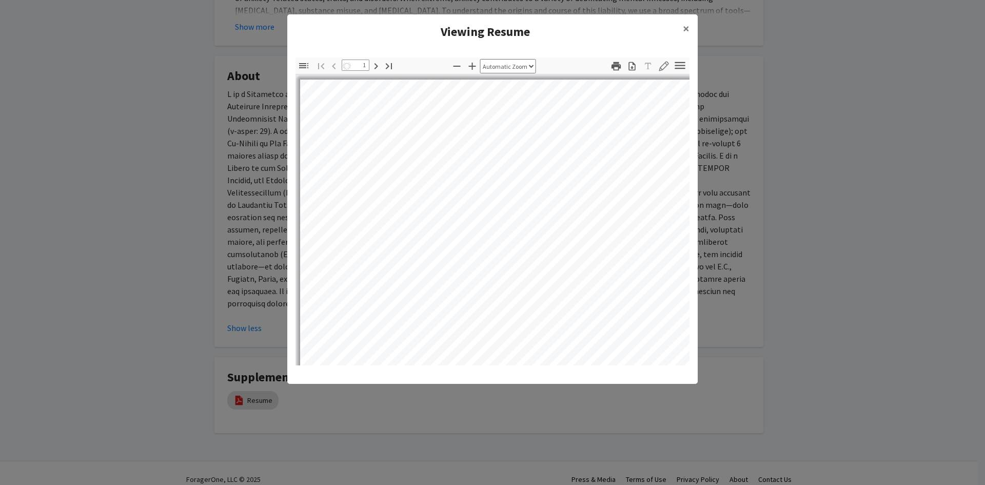
select select "auto"
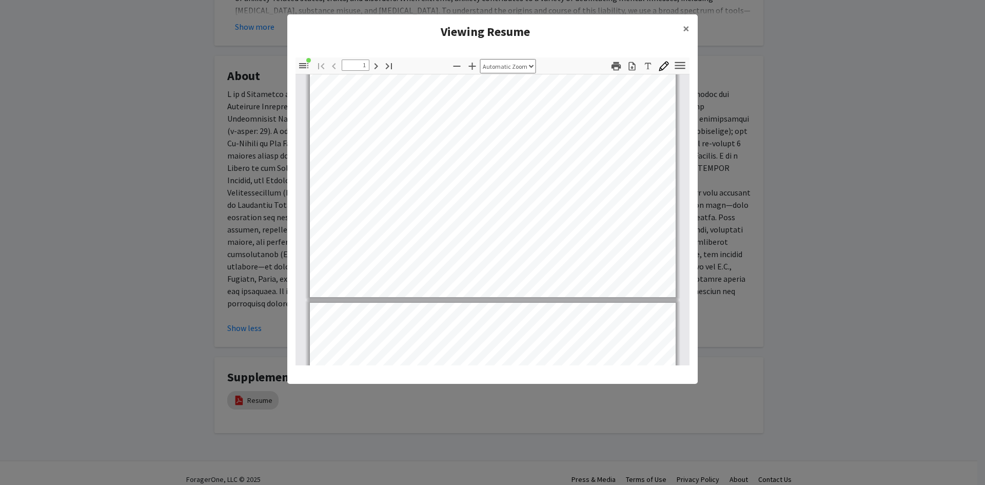
scroll to position [257, 0]
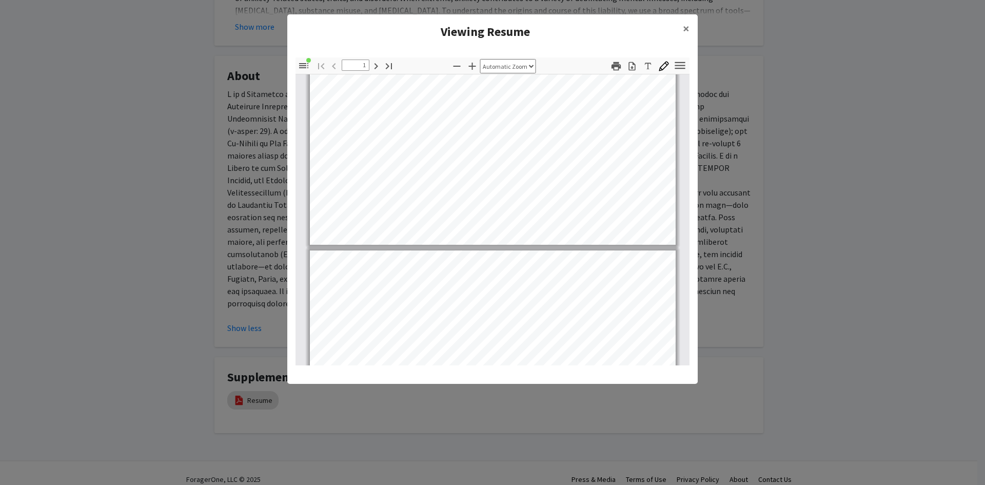
type input "2"
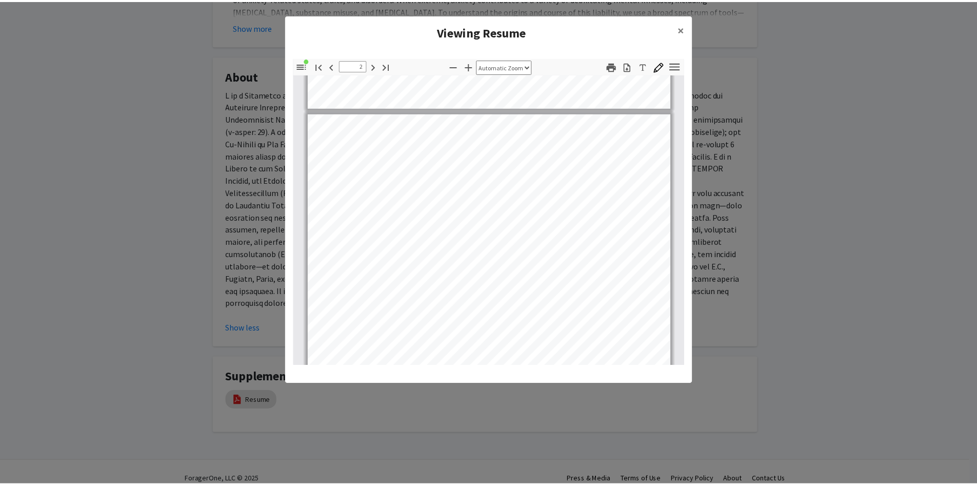
scroll to position [462, 0]
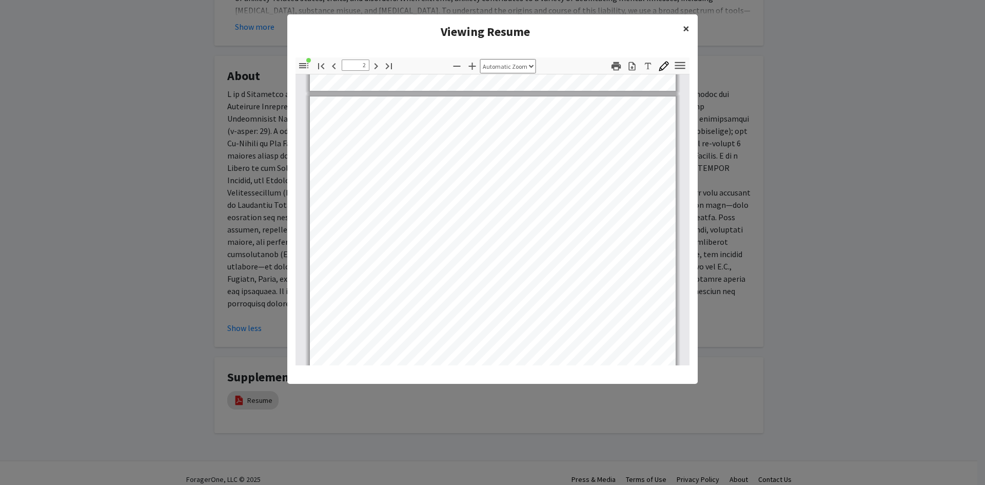
click at [678, 30] on button "×" at bounding box center [686, 28] width 23 height 29
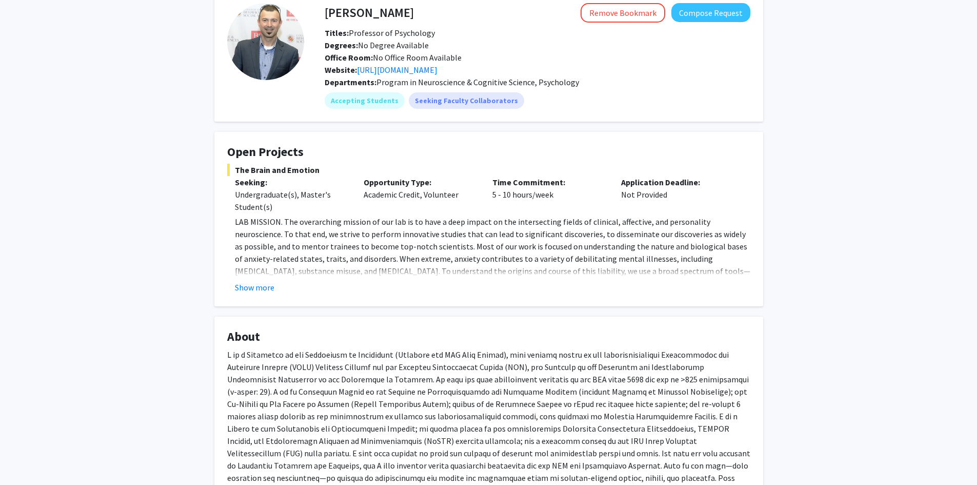
scroll to position [0, 0]
